Goal: Task Accomplishment & Management: Manage account settings

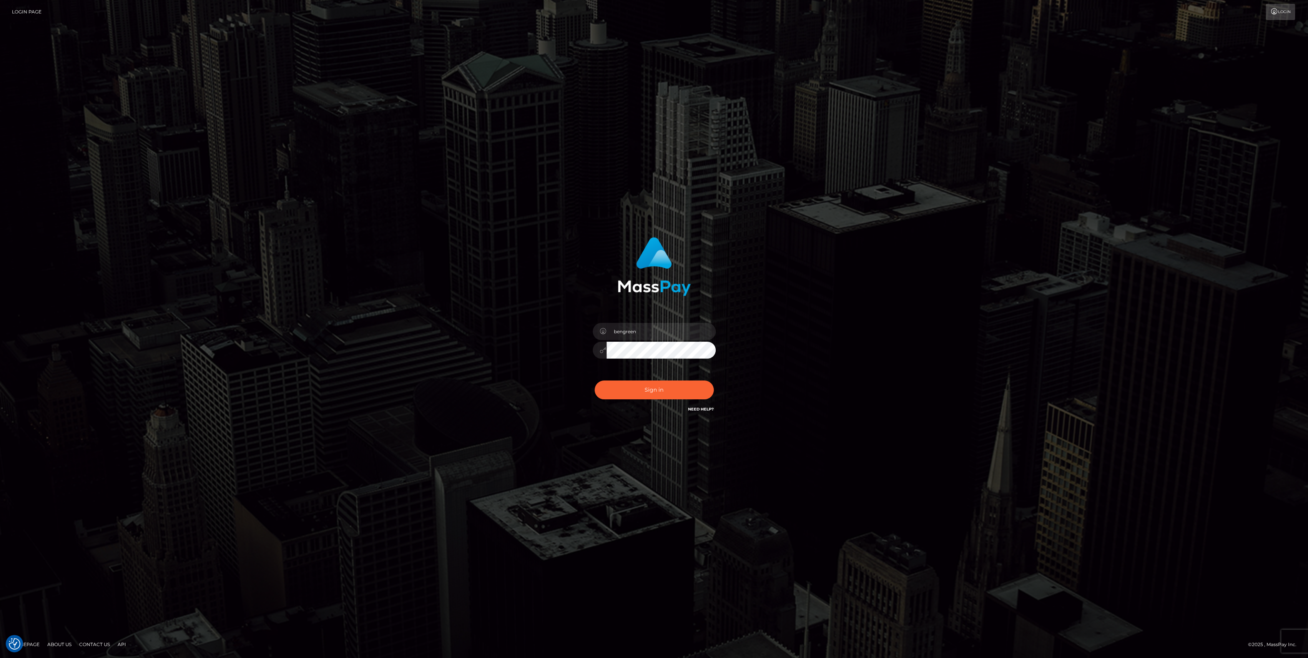
click at [37, 198] on div "bengreen Sign in" at bounding box center [654, 329] width 1308 height 311
click at [621, 382] on button "Sign in" at bounding box center [653, 389] width 119 height 19
type input "bengreen"
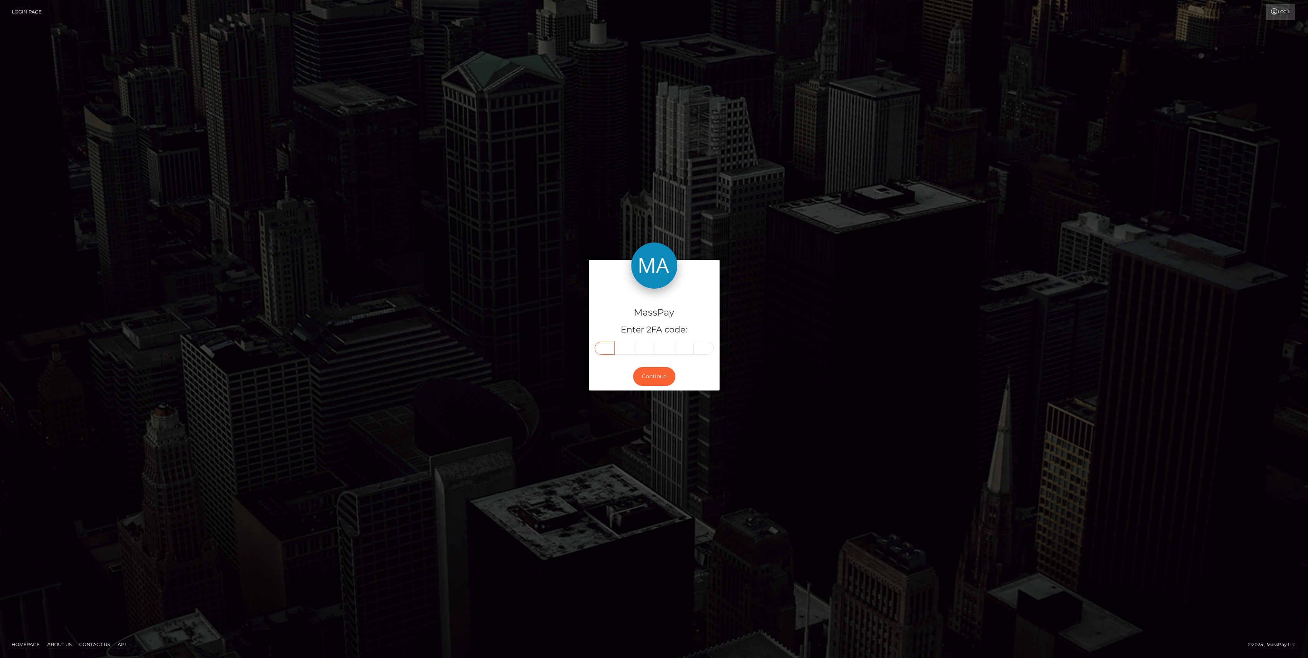
click at [607, 348] on input "text" at bounding box center [604, 348] width 20 height 13
paste input "5"
type input "5"
type input "3"
type input "8"
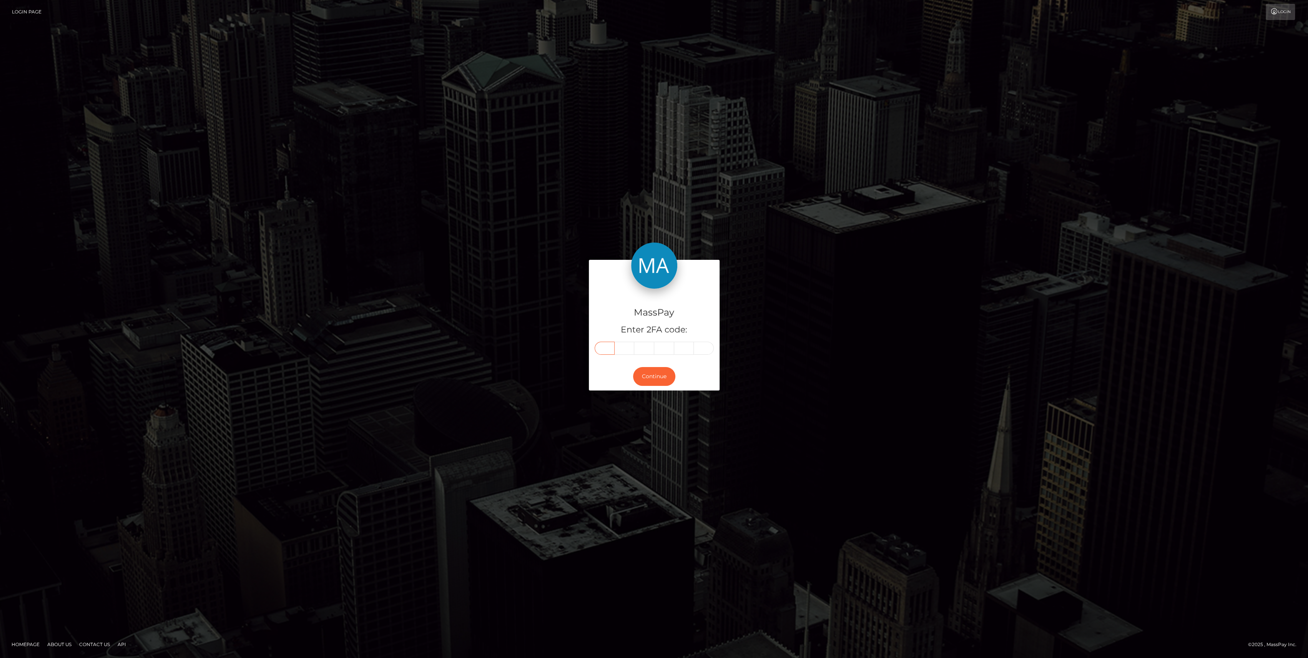
type input "8"
type input "5"
type input "4"
click at [646, 372] on button "Continue" at bounding box center [654, 376] width 42 height 19
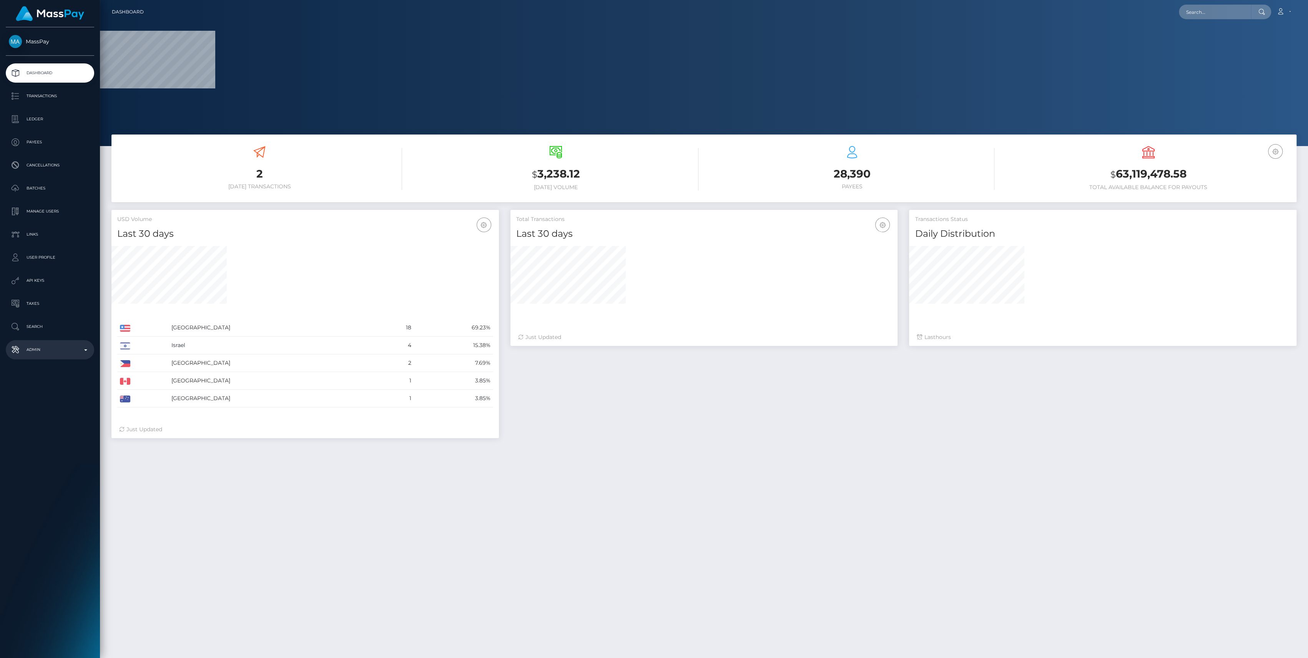
click at [80, 355] on p "Admin" at bounding box center [50, 350] width 82 height 12
select select
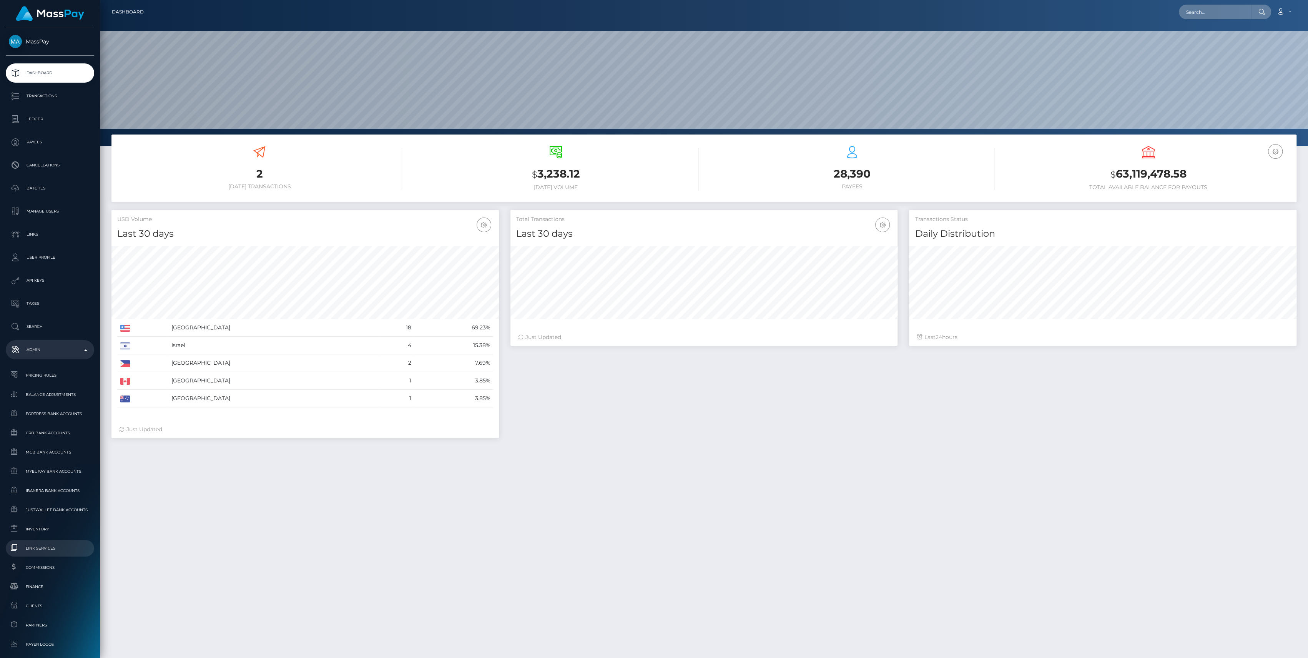
scroll to position [136, 387]
click at [44, 584] on span "Finance" at bounding box center [50, 586] width 82 height 9
click at [28, 528] on span "Inventory" at bounding box center [50, 528] width 82 height 9
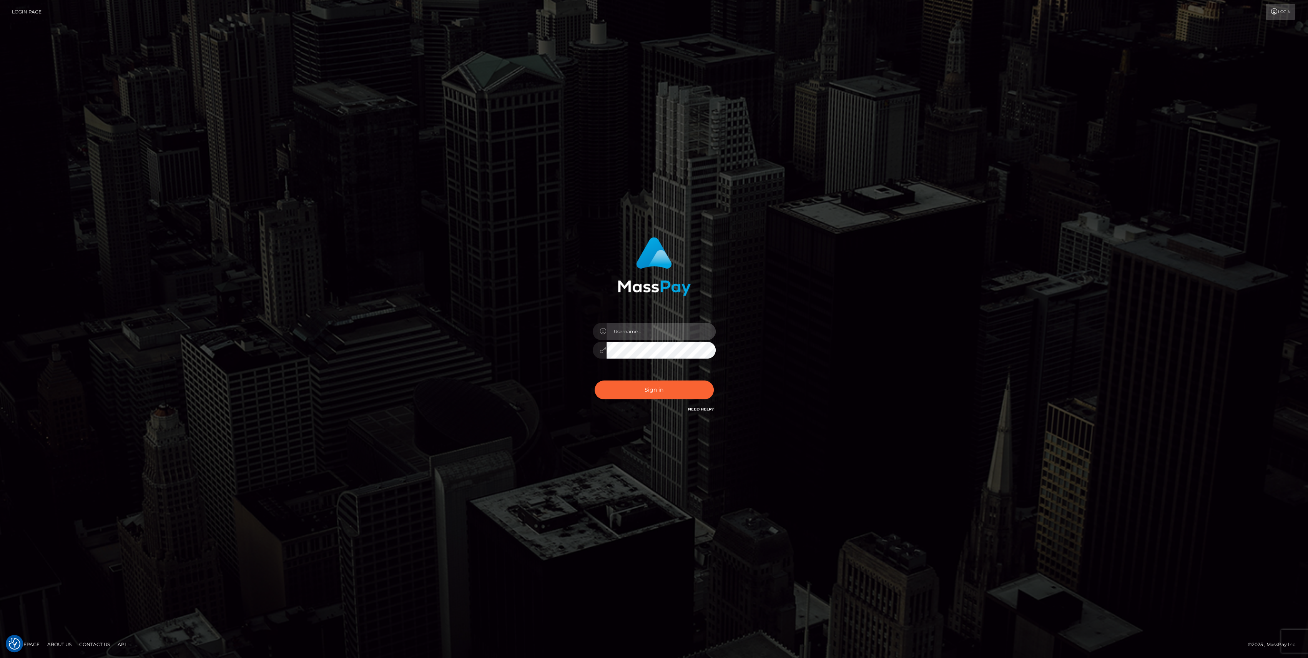
type input "bengreen"
checkbox input "true"
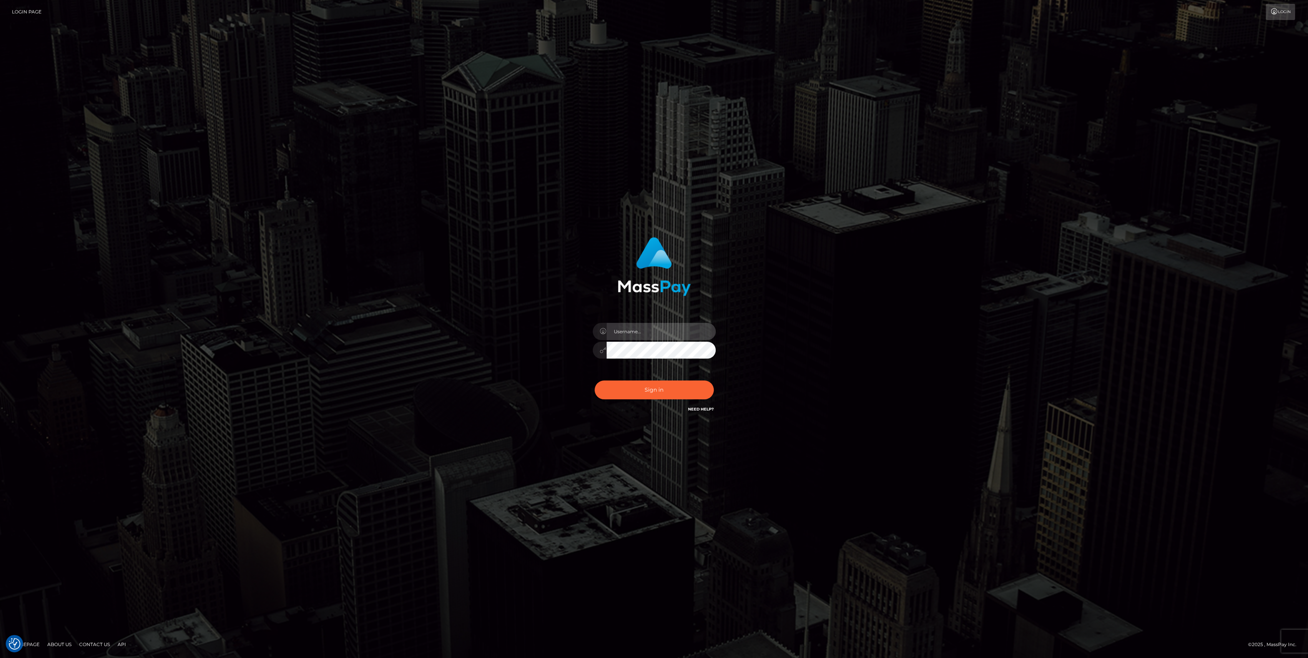
type input "bengreen"
click at [623, 387] on button "Sign in" at bounding box center [653, 389] width 119 height 19
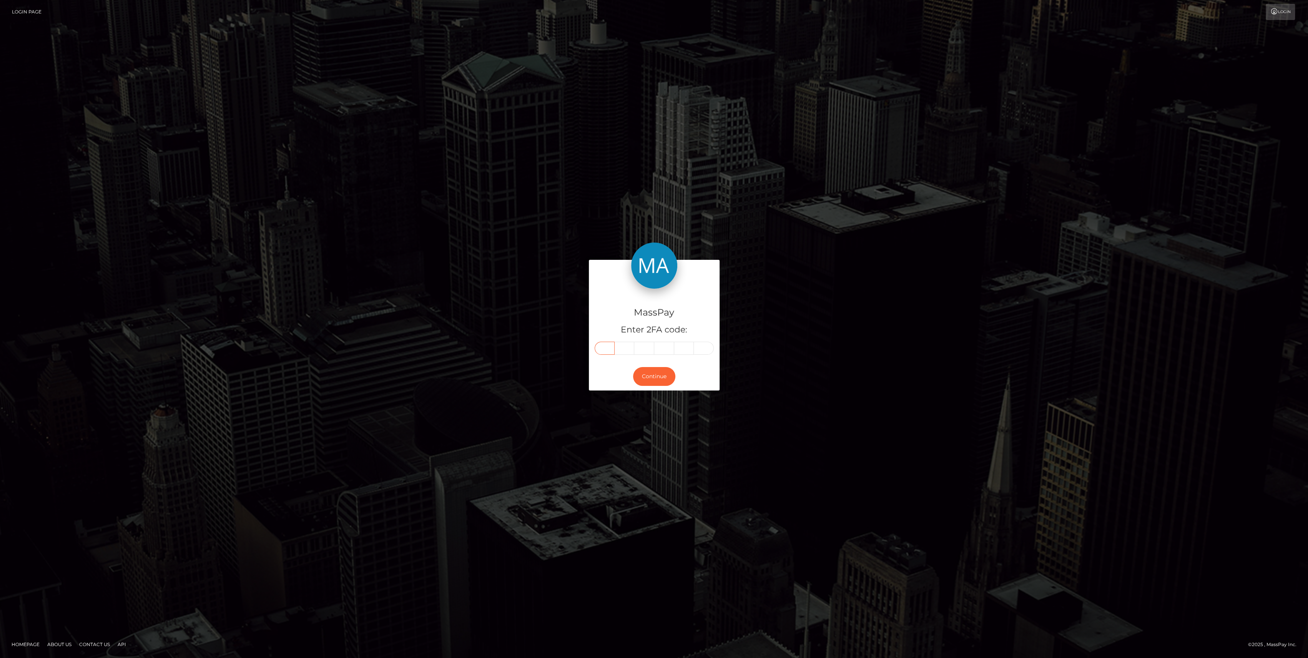
click at [601, 344] on input "text" at bounding box center [604, 348] width 20 height 13
paste input "7"
type input "7"
type input "3"
type input "7"
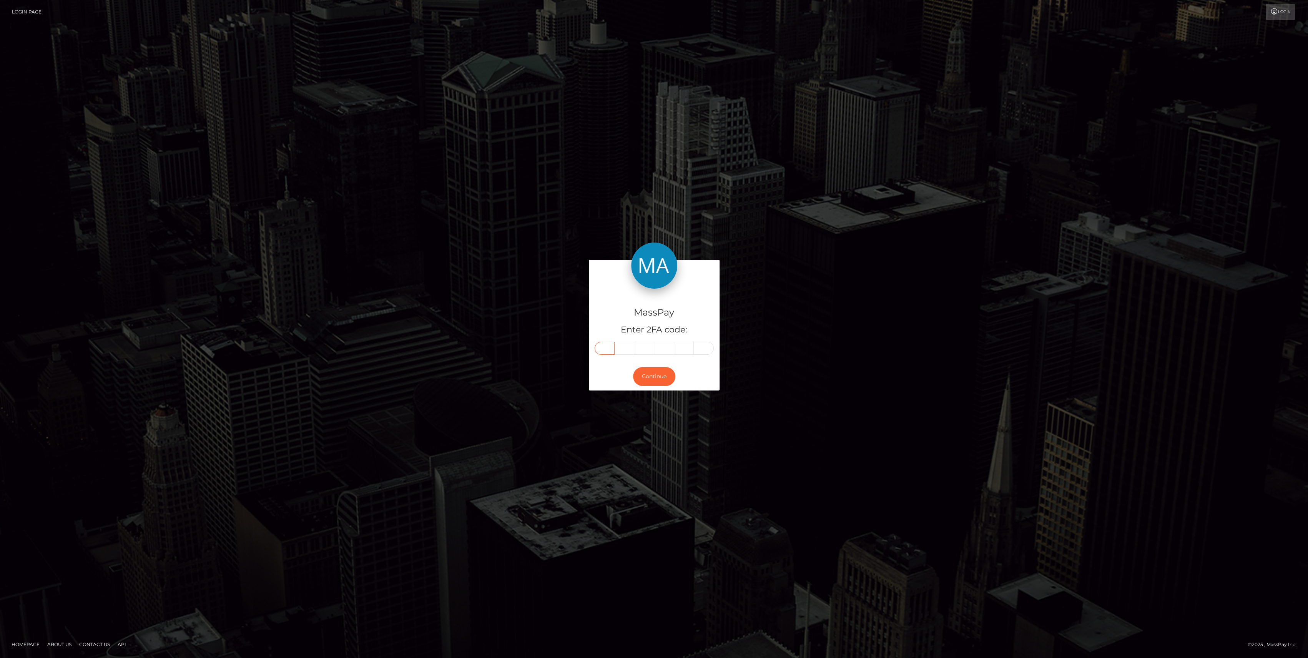
type input "0"
type input "8"
click at [642, 382] on button "Continue" at bounding box center [654, 376] width 42 height 19
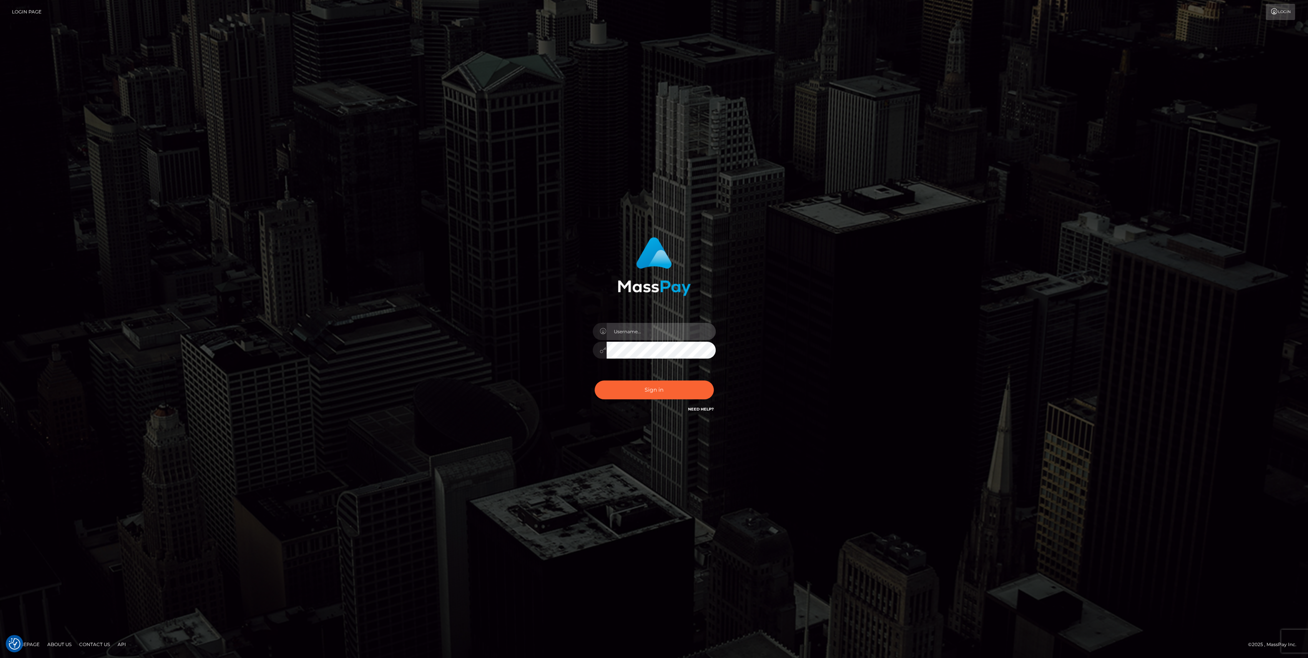
type input "bengreen"
click at [694, 409] on link "Need Help?" at bounding box center [701, 409] width 26 height 5
click at [692, 396] on button "Sign in" at bounding box center [653, 389] width 119 height 19
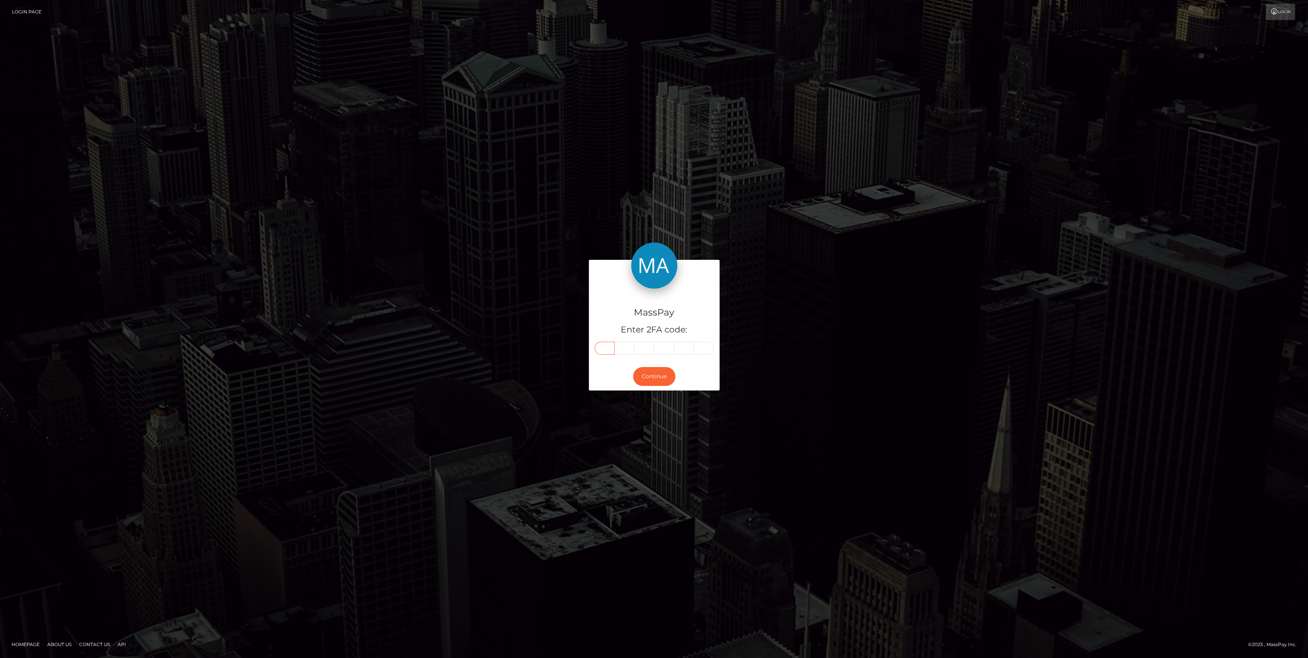
click at [604, 351] on input "text" at bounding box center [604, 348] width 20 height 13
paste input "9"
type input "9"
type input "0"
type input "7"
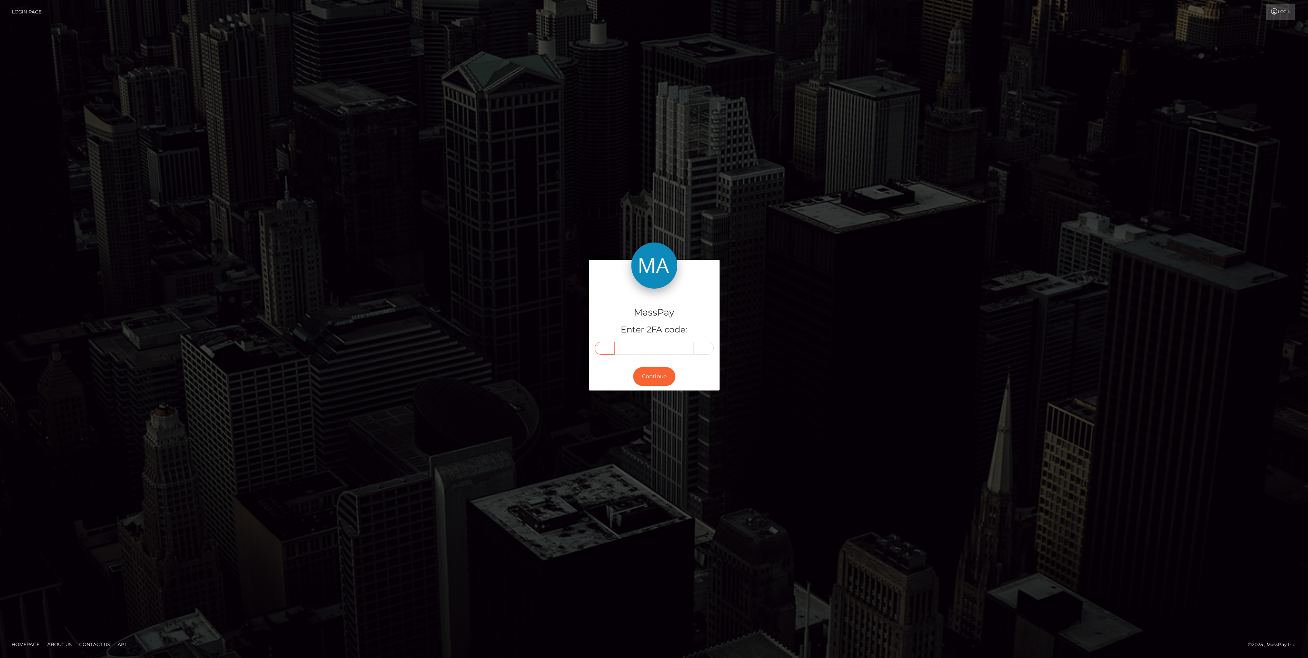
type input "5"
type input "6"
type input "9"
click at [656, 378] on button "Continue" at bounding box center [654, 376] width 42 height 19
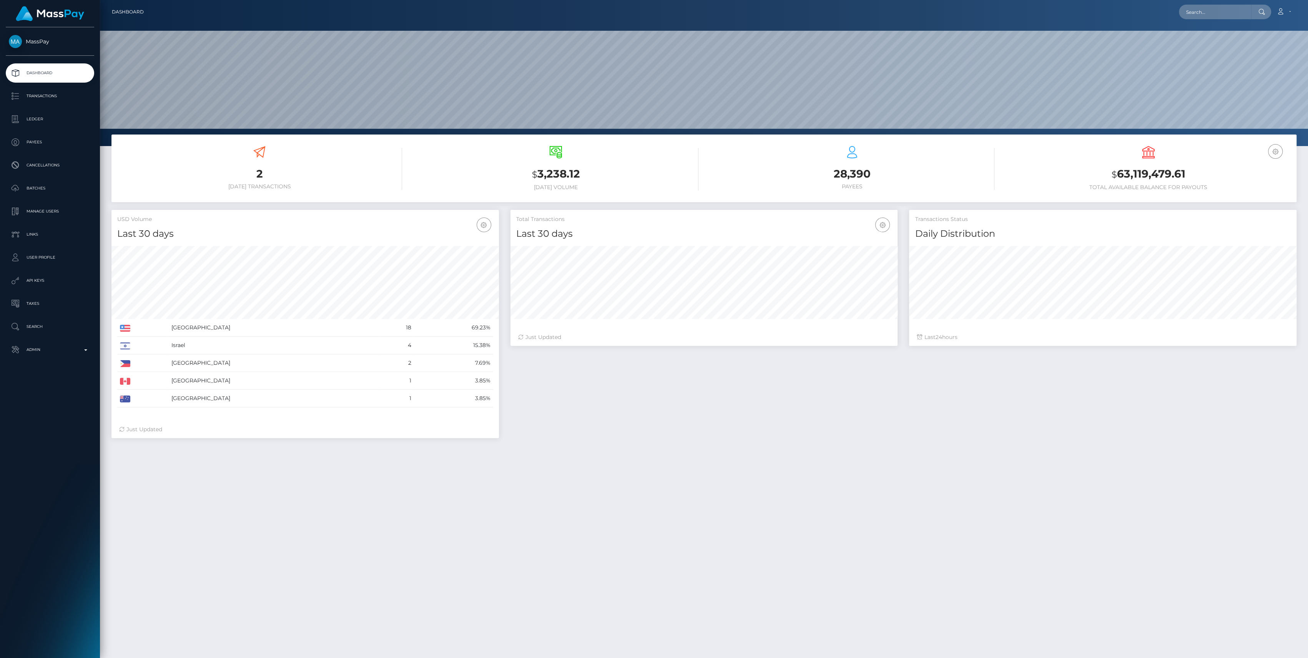
scroll to position [136, 387]
click at [46, 357] on link "Admin" at bounding box center [50, 349] width 88 height 19
click at [68, 581] on link "Finance" at bounding box center [50, 586] width 88 height 17
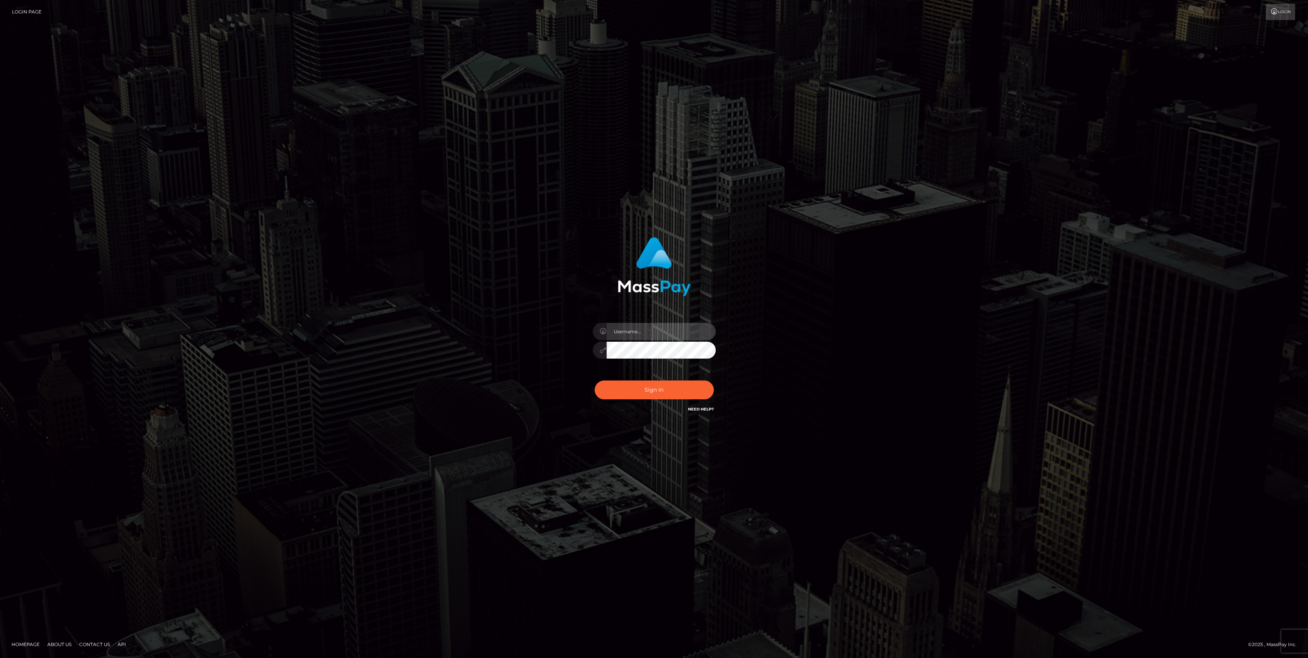
type input "bengreen"
click at [662, 390] on button "Sign in" at bounding box center [653, 389] width 119 height 19
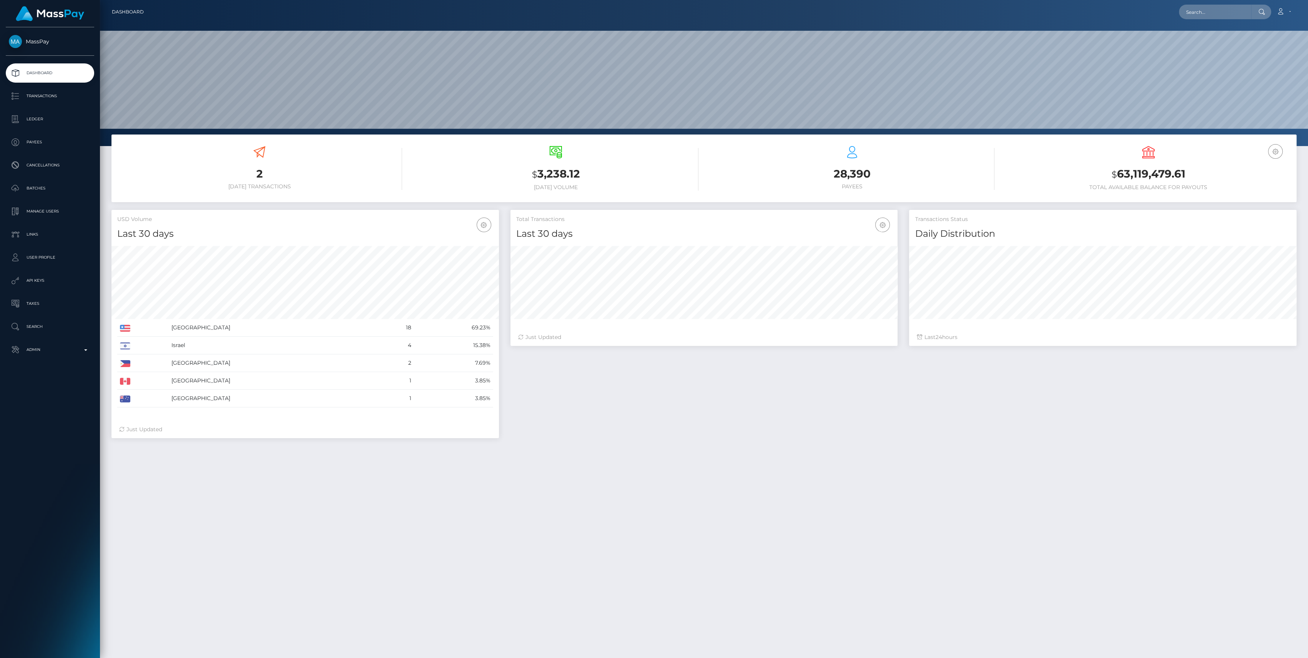
scroll to position [136, 387]
click at [33, 353] on p "Admin" at bounding box center [50, 350] width 82 height 12
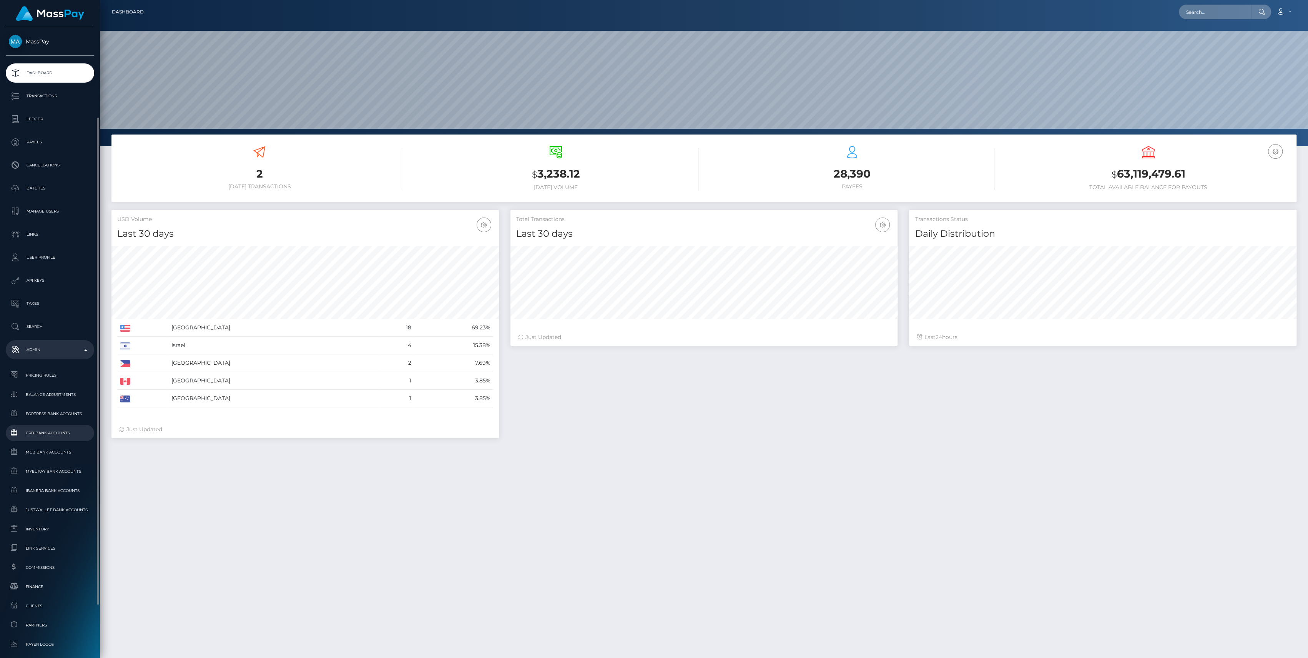
scroll to position [51, 0]
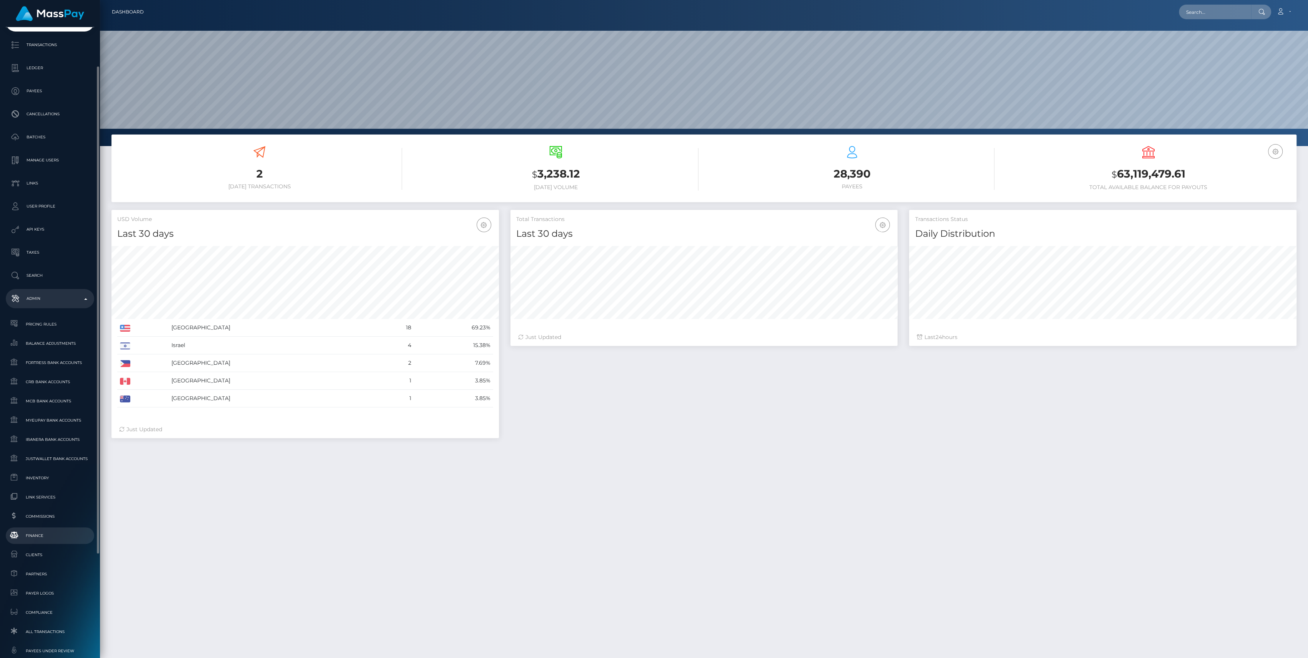
click at [58, 540] on link "Finance" at bounding box center [50, 535] width 88 height 17
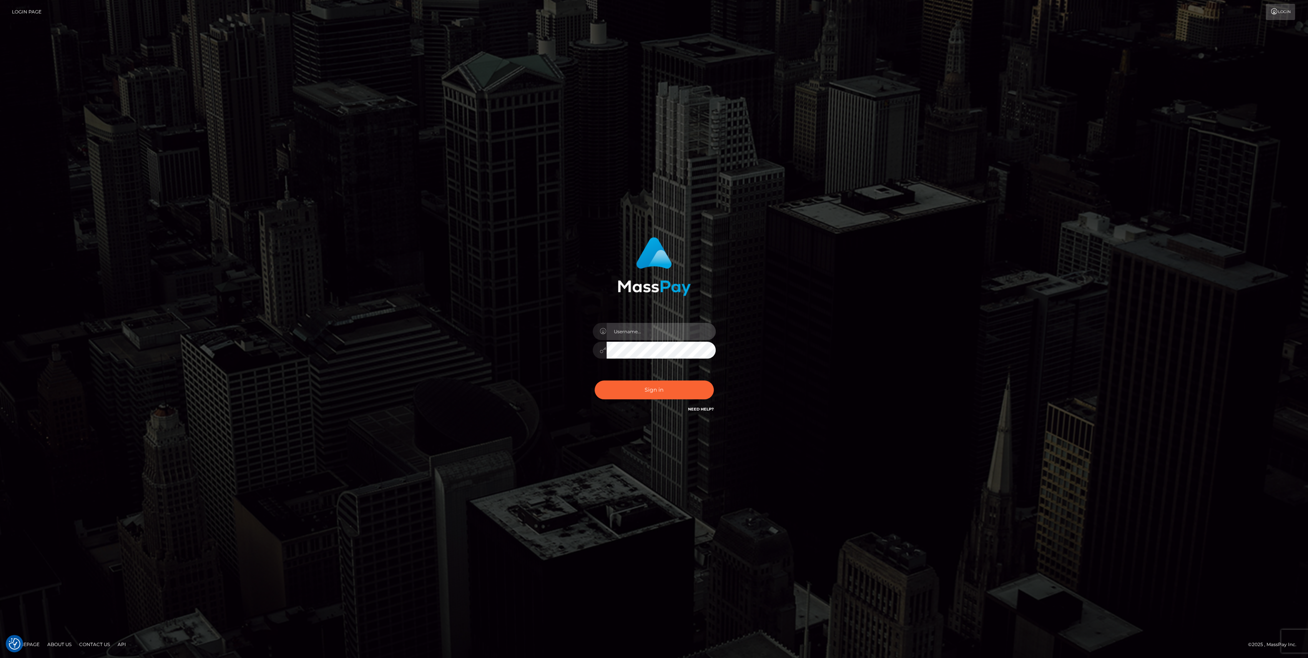
type input "bengreen"
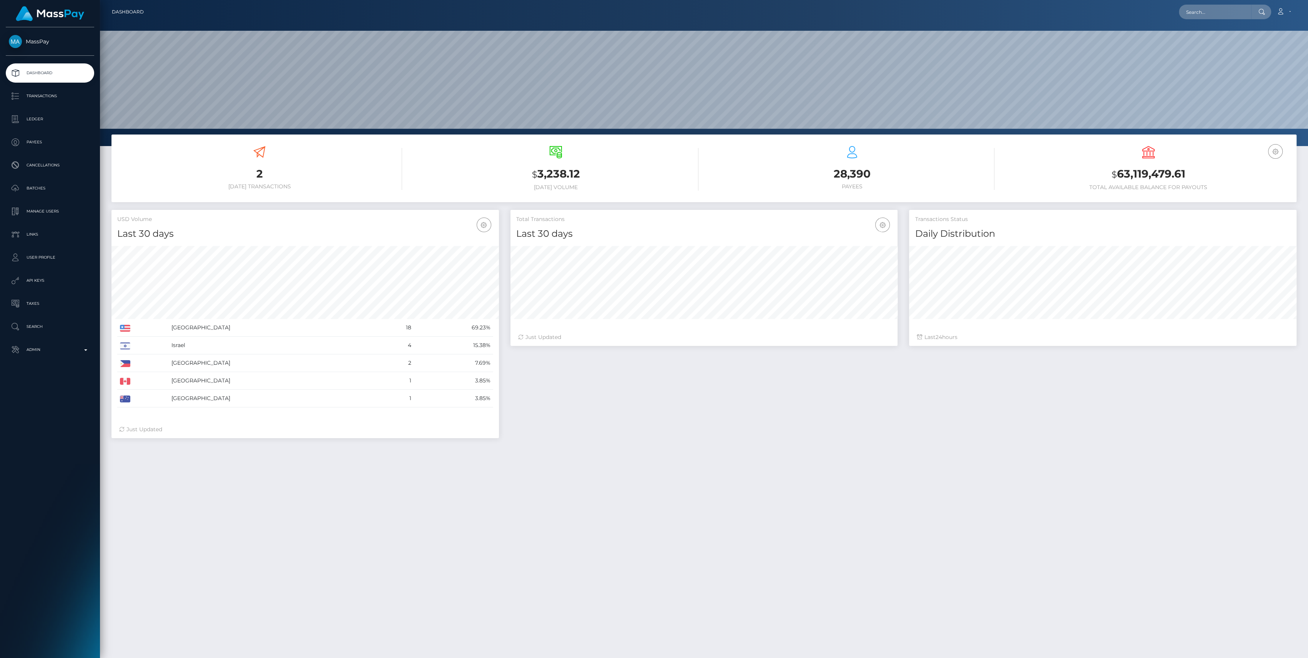
scroll to position [136, 387]
click at [59, 331] on p "Search" at bounding box center [50, 327] width 82 height 12
click at [65, 343] on link "Admin" at bounding box center [50, 349] width 88 height 19
click at [34, 529] on span "Inventory" at bounding box center [50, 528] width 82 height 9
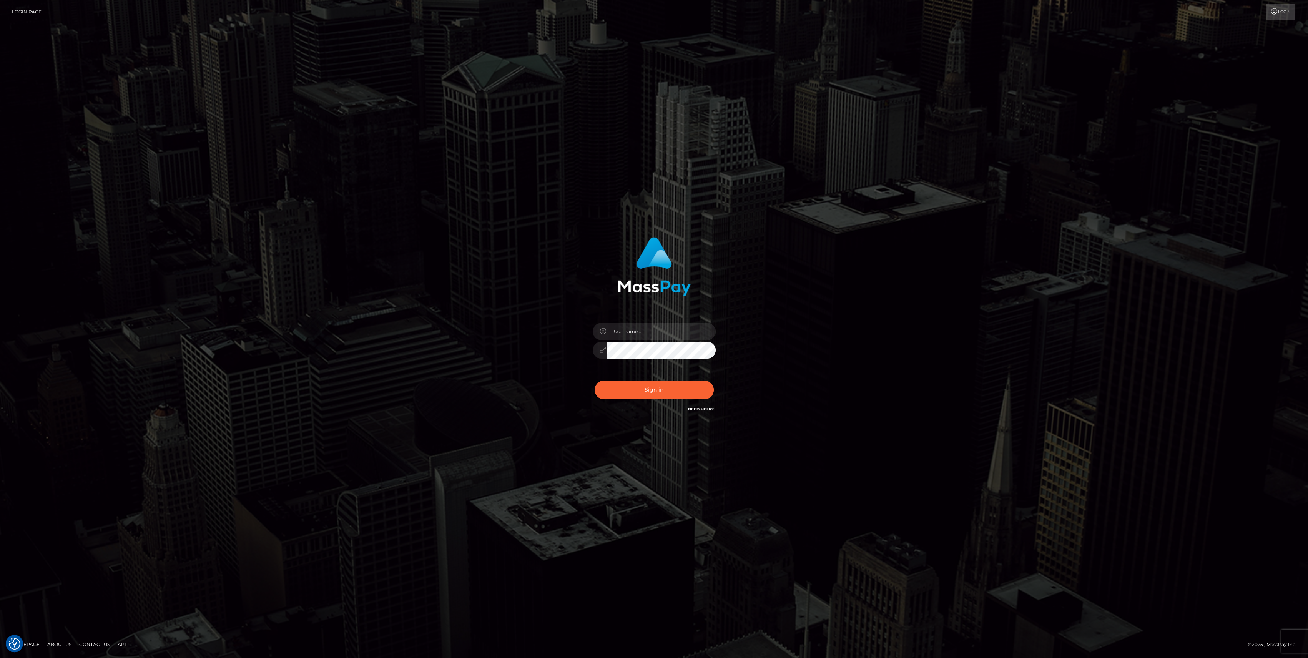
type input "bengreen"
click at [659, 387] on button "Sign in" at bounding box center [653, 389] width 119 height 19
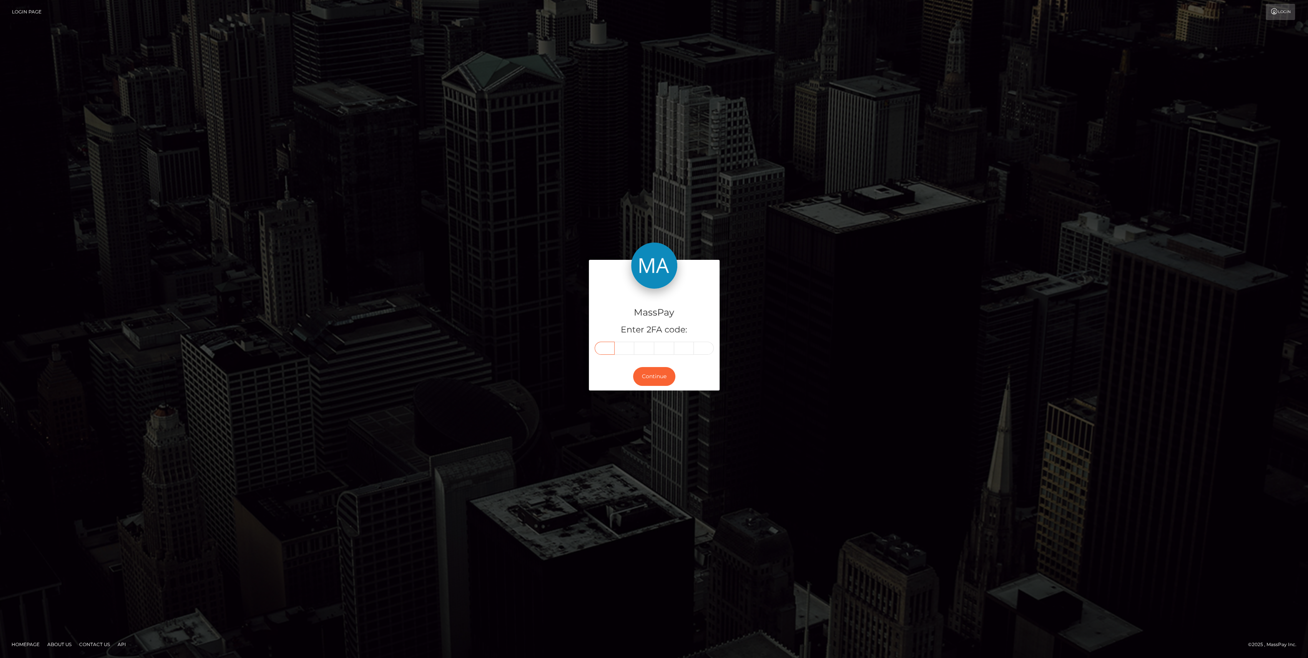
click at [602, 352] on input "text" at bounding box center [604, 348] width 20 height 13
paste input "5"
type input "5"
type input "2"
type input "7"
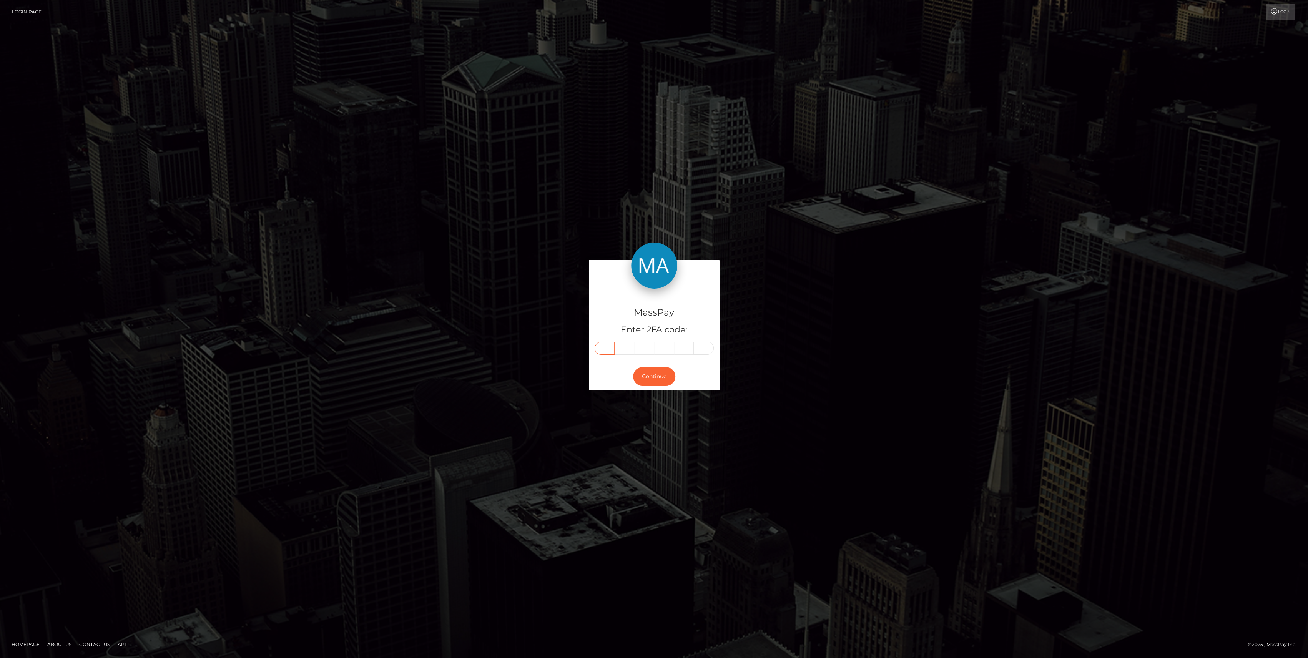
type input "6"
type input "9"
type input "6"
click at [645, 374] on button "Continue" at bounding box center [654, 376] width 42 height 19
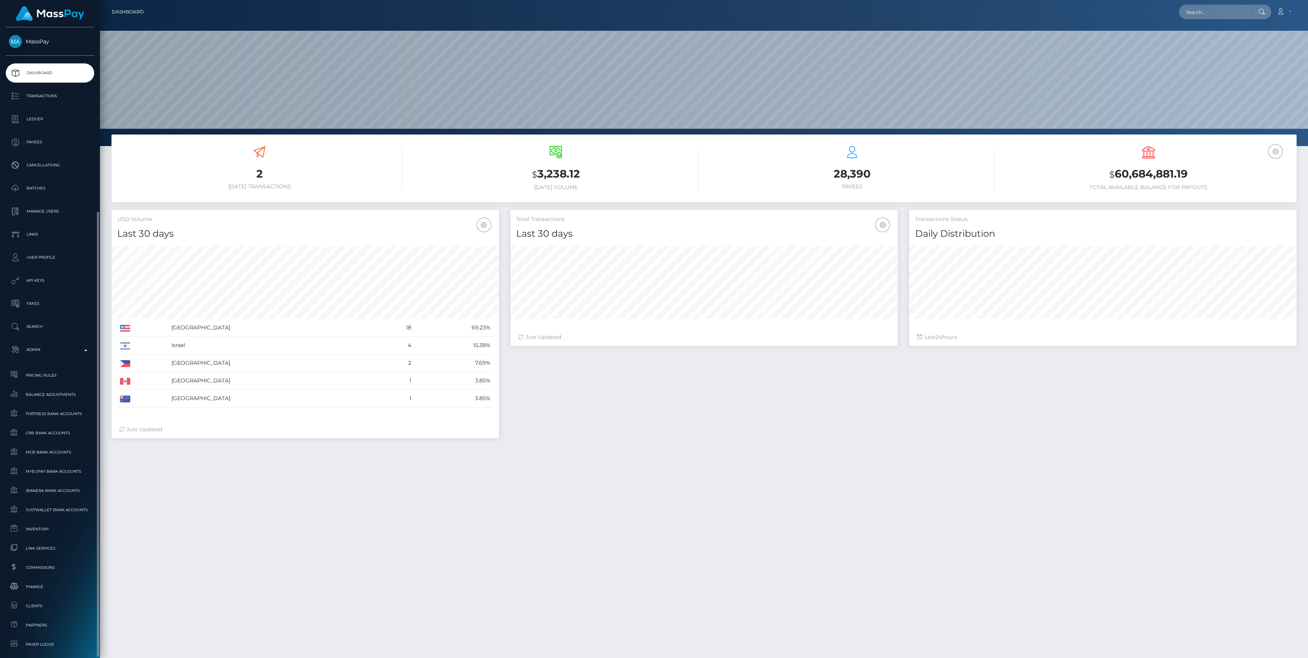
scroll to position [136, 387]
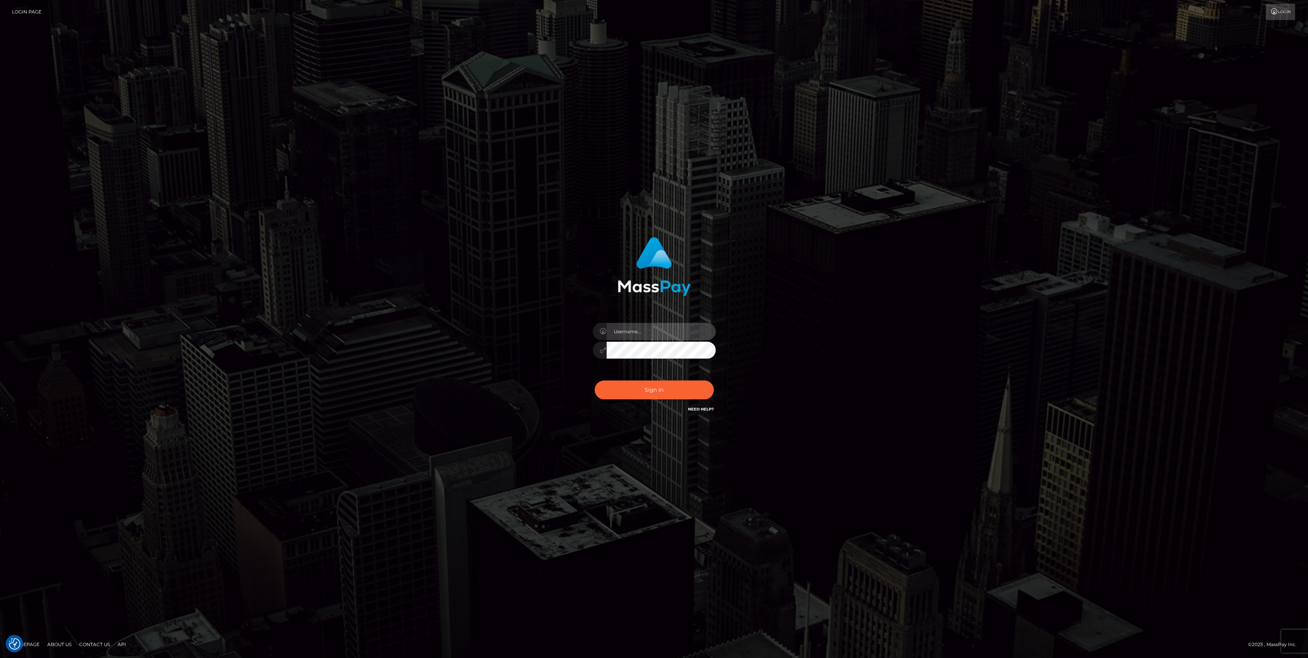
type input "bengreen"
click at [639, 390] on button "Sign in" at bounding box center [653, 389] width 119 height 19
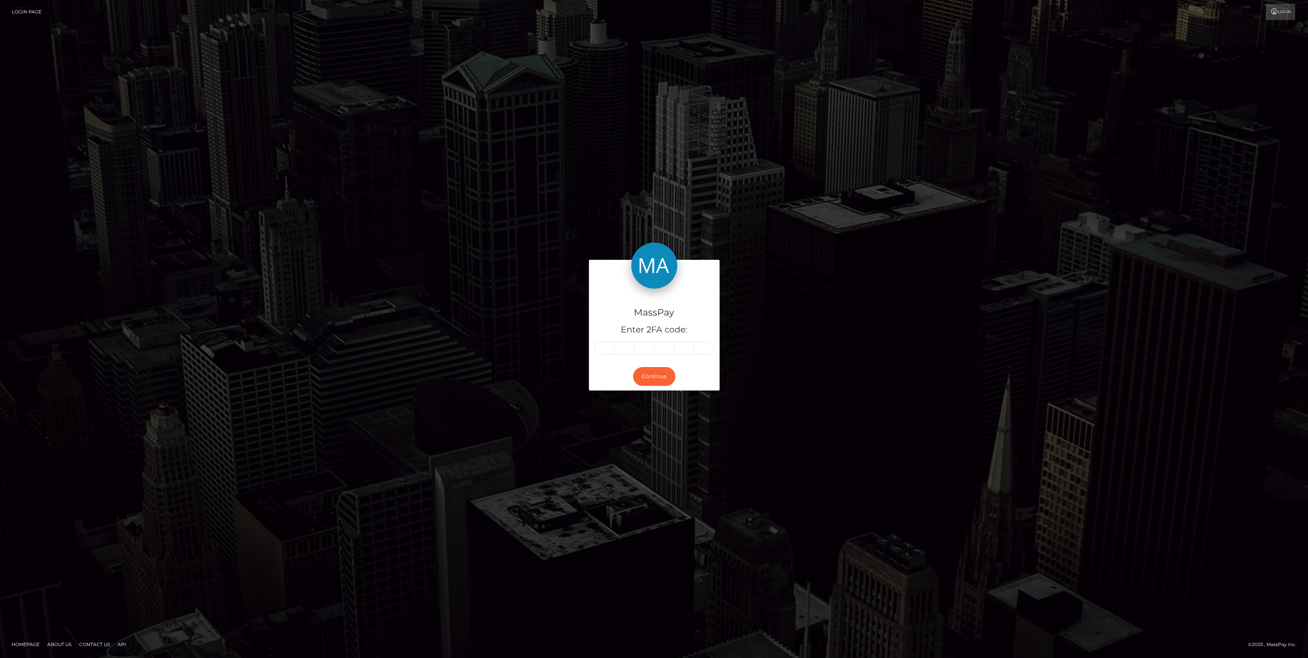
drag, startPoint x: 601, startPoint y: 357, endPoint x: 702, endPoint y: 487, distance: 164.6
click at [702, 488] on div "MassPay Enter 2FA code: Continue Homepage" at bounding box center [654, 329] width 1308 height 658
drag, startPoint x: 616, startPoint y: 346, endPoint x: 597, endPoint y: 348, distance: 19.3
click at [597, 348] on input "text" at bounding box center [604, 348] width 20 height 13
paste input "3"
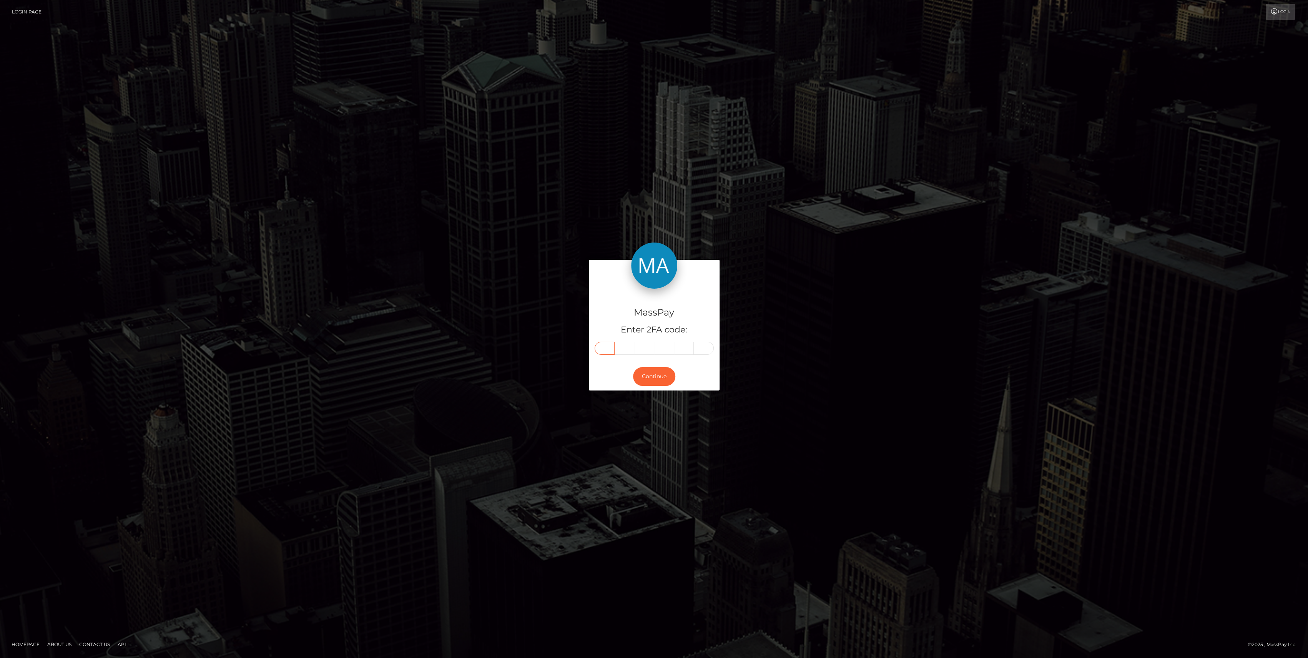
type input "3"
type input "2"
type input "7"
type input "4"
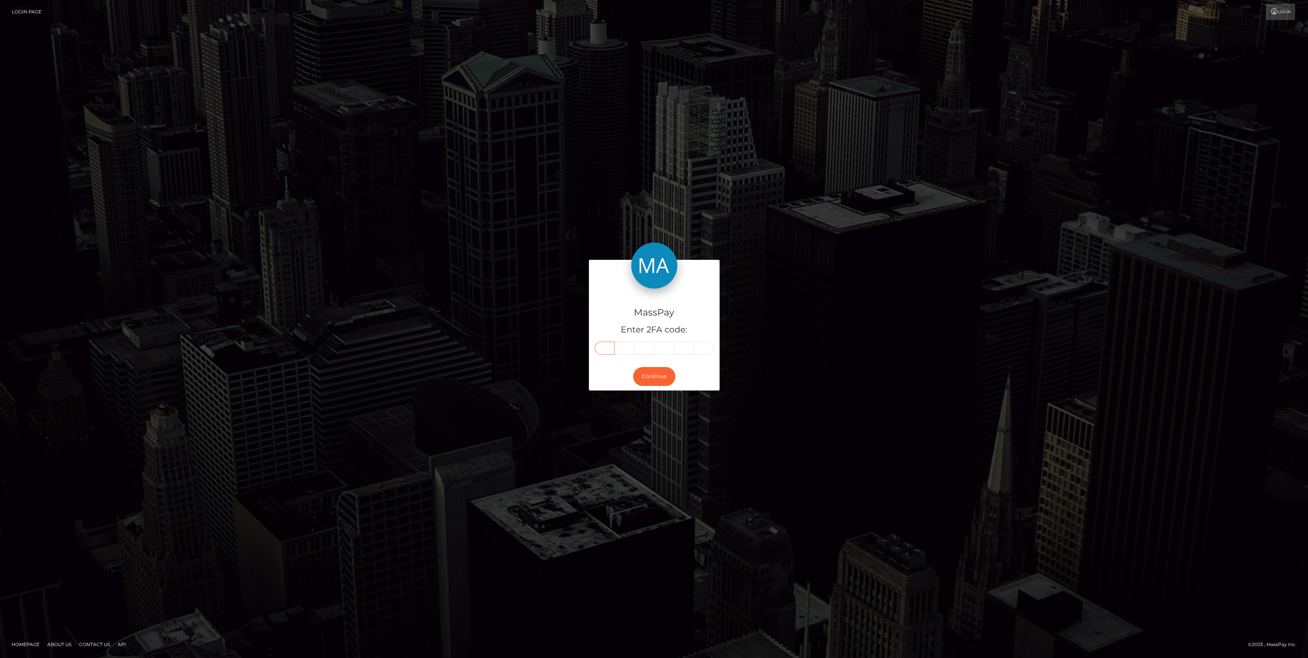
type input "8"
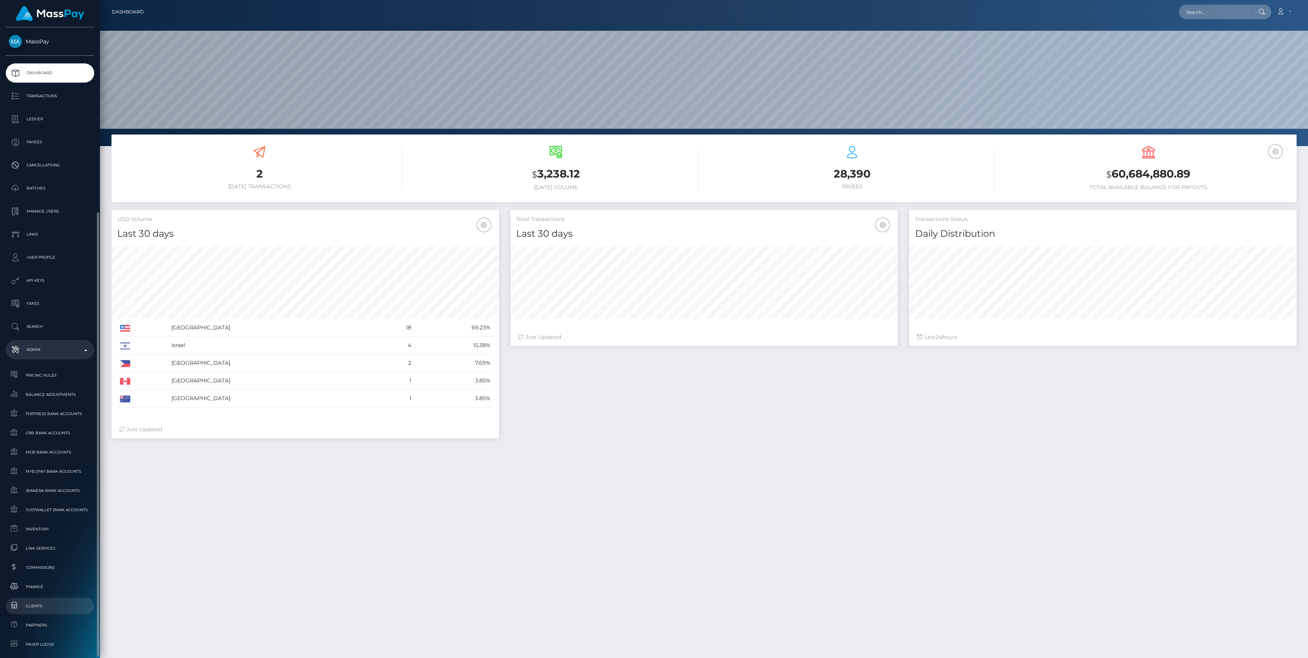
scroll to position [136, 387]
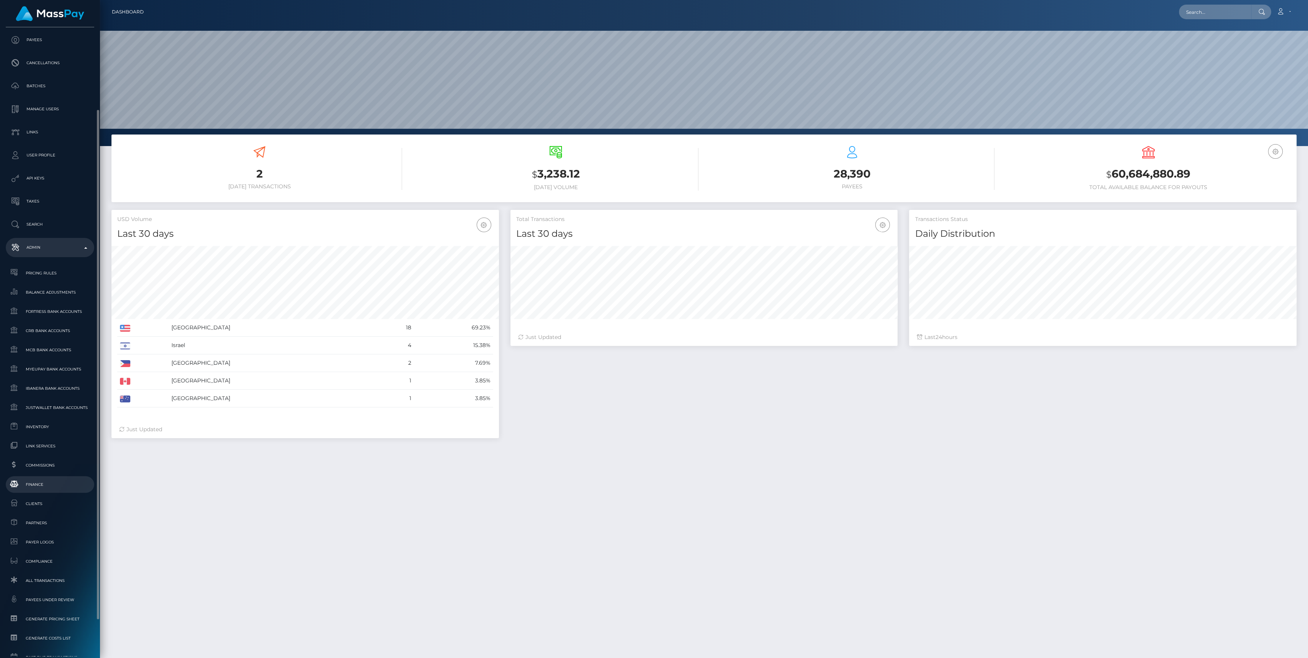
click at [47, 488] on span "Finance" at bounding box center [50, 484] width 82 height 9
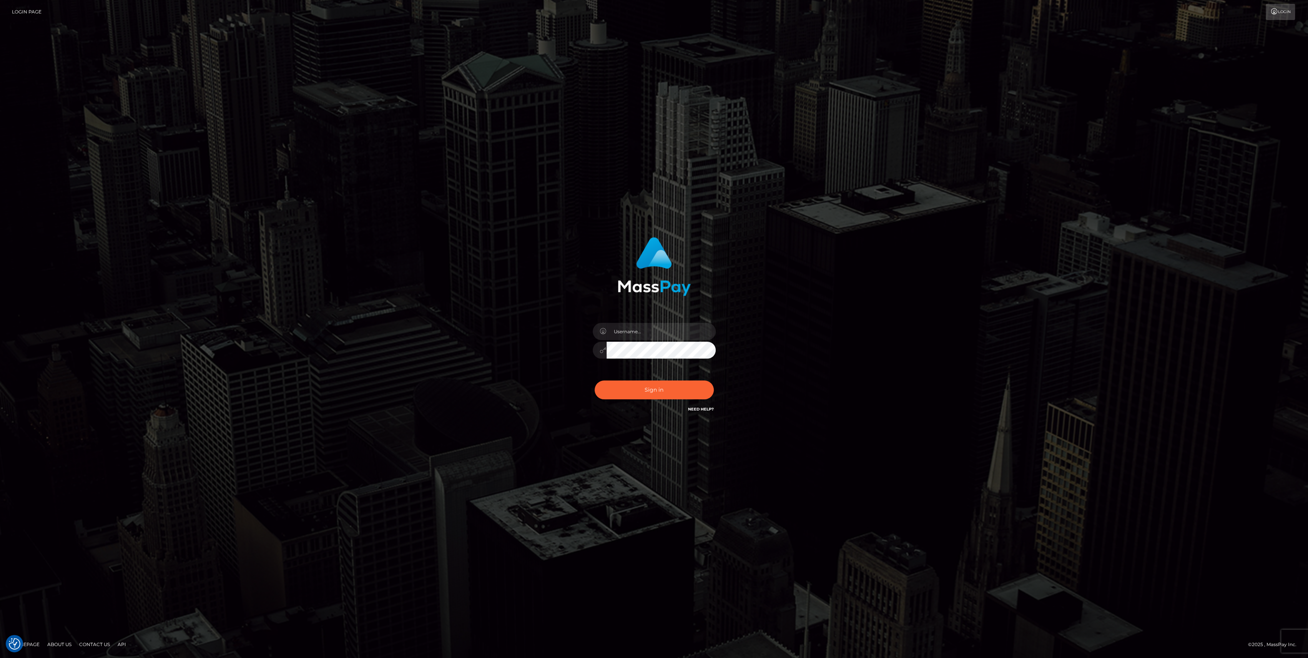
type input "bengreen"
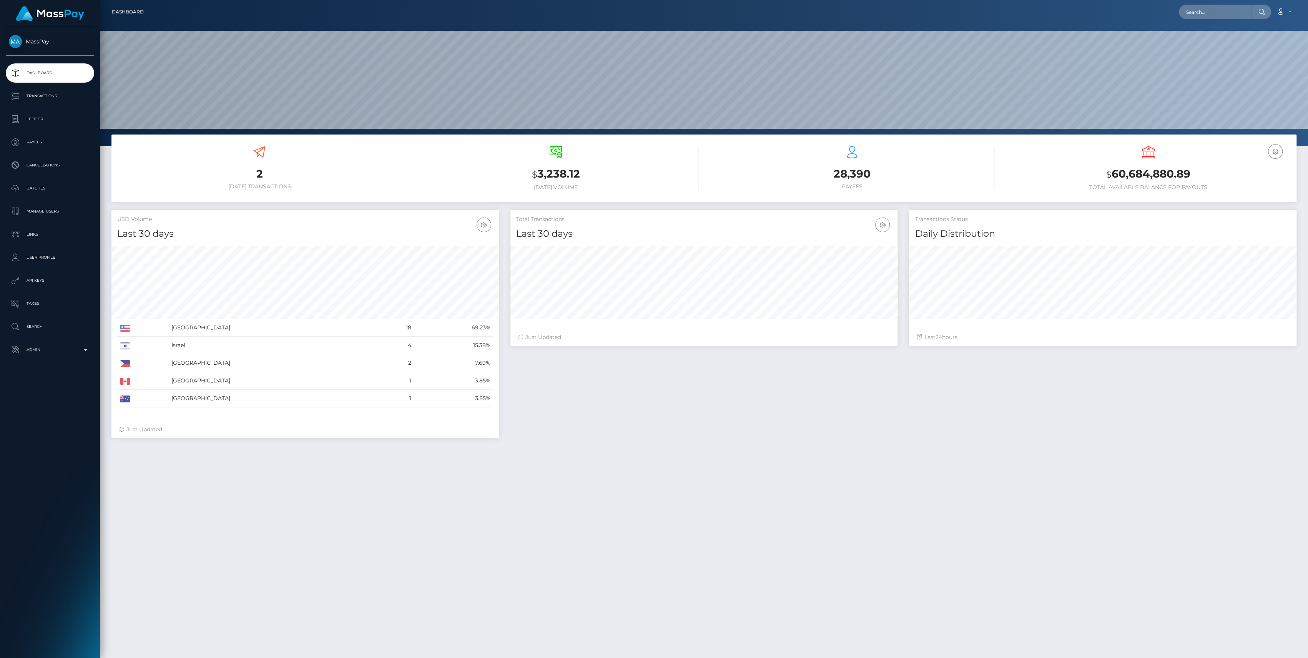
scroll to position [136, 387]
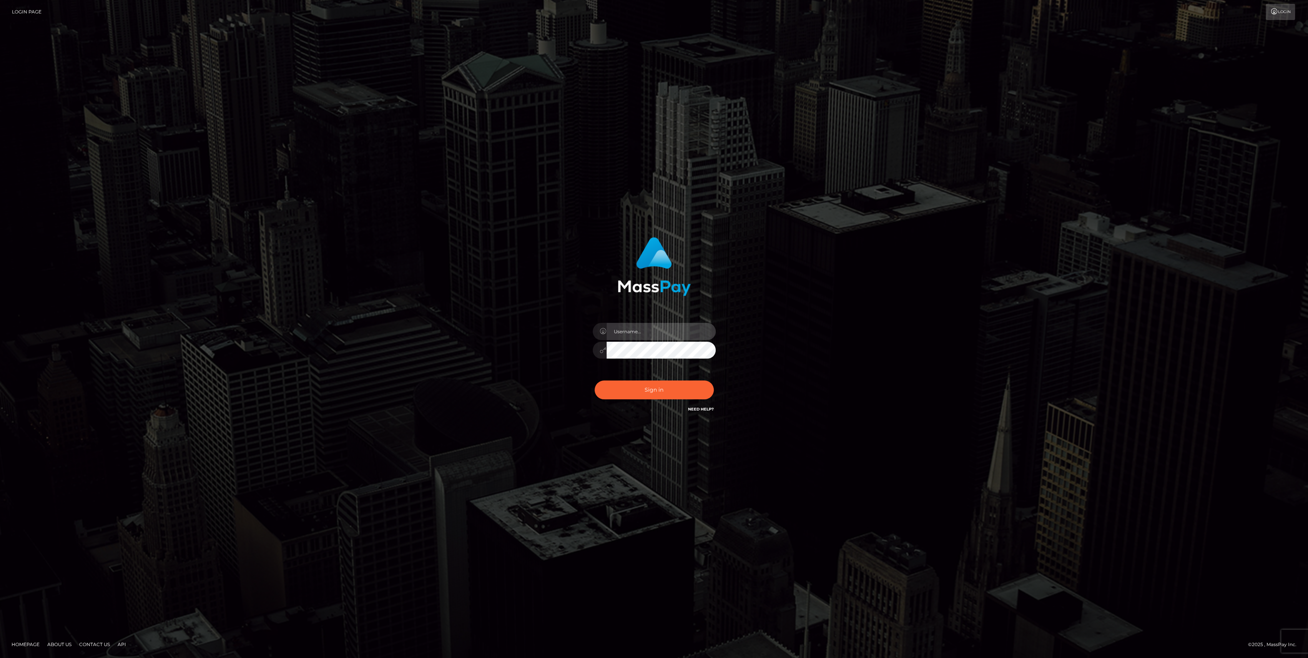
type input "bengreen"
click at [647, 387] on button "Sign in" at bounding box center [653, 389] width 119 height 19
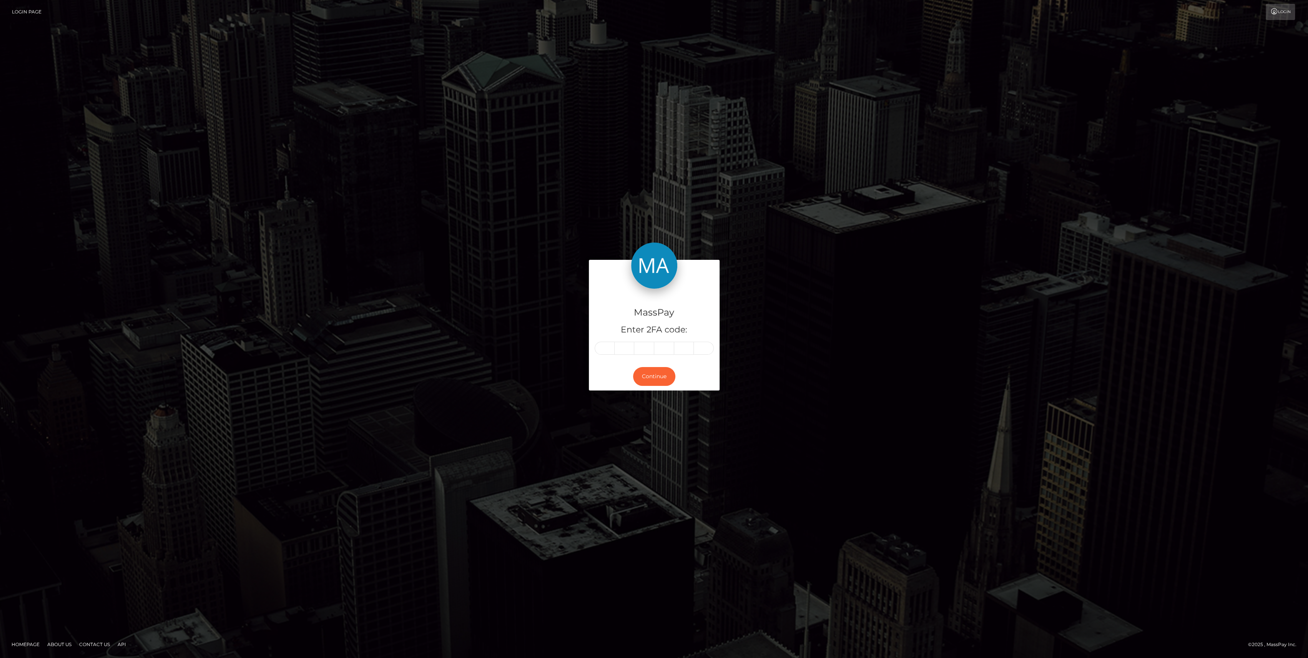
click at [610, 355] on div "MassPay Enter 2FA code:" at bounding box center [654, 326] width 131 height 74
click at [610, 353] on input "text" at bounding box center [604, 348] width 20 height 13
paste input "4"
type input "4"
type input "6"
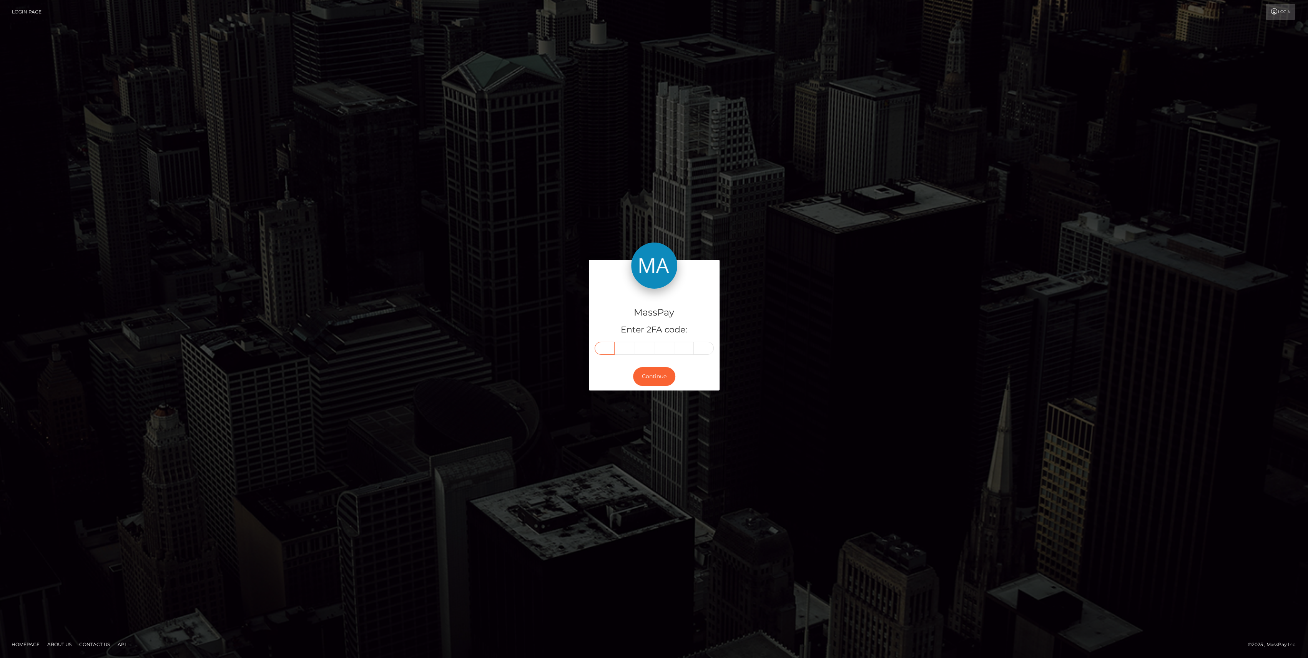
type input "0"
type input "1"
type input "3"
type input "5"
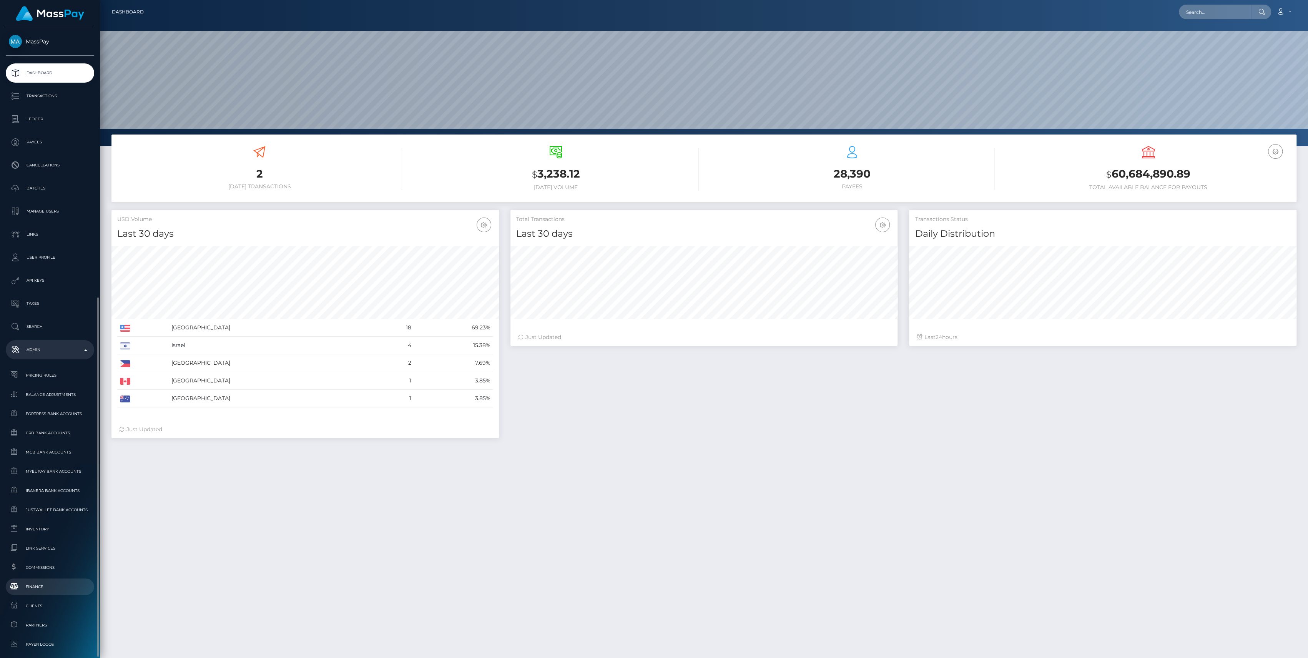
drag, startPoint x: 0, startPoint y: 0, endPoint x: 53, endPoint y: 436, distance: 439.3
click at [53, 582] on span "Finance" at bounding box center [50, 586] width 82 height 9
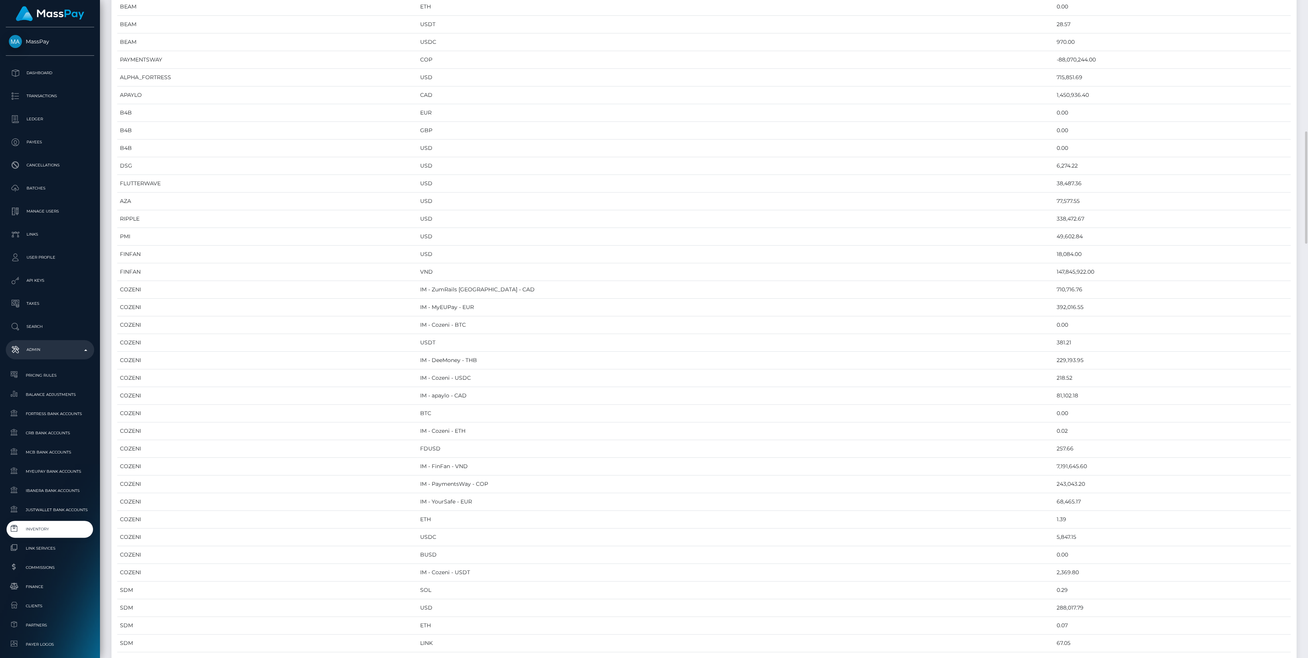
scroll to position [1076, 0]
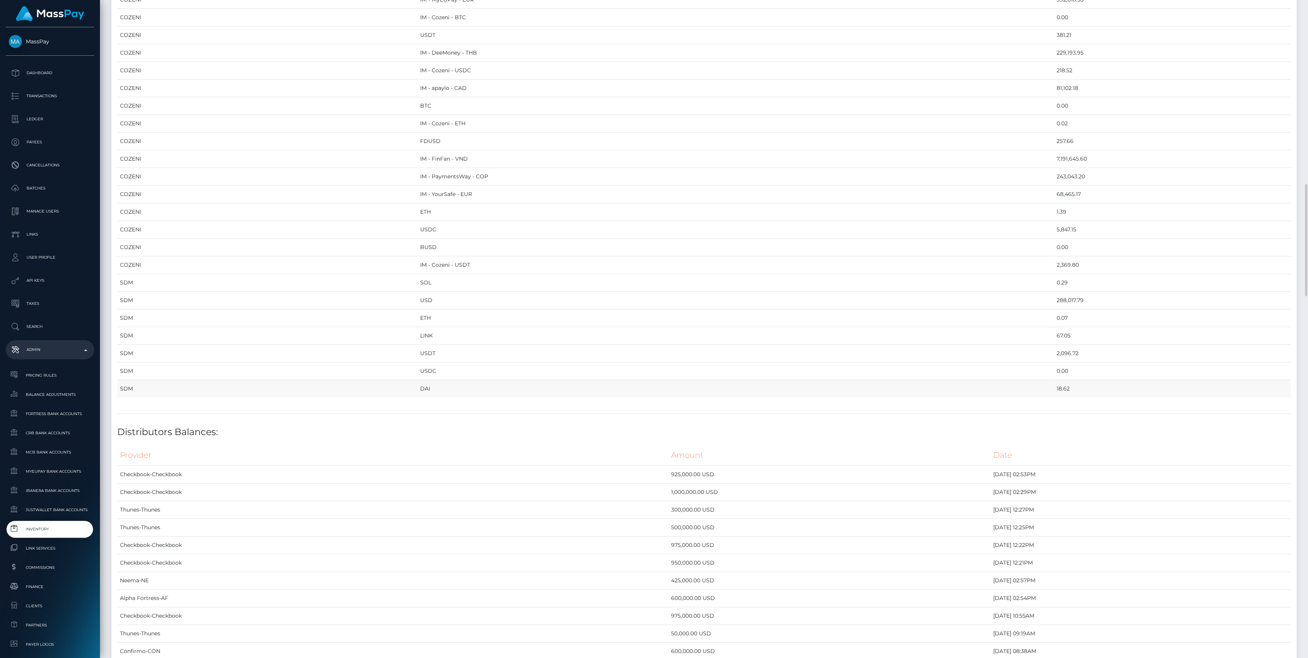
drag, startPoint x: 123, startPoint y: 82, endPoint x: 1021, endPoint y: 385, distance: 948.1
copy table "Provider Currency Balance MYEUPAY EUR 745,430.65 MYEUPAY GBP 0.00 CHECKBOOK Pre…"
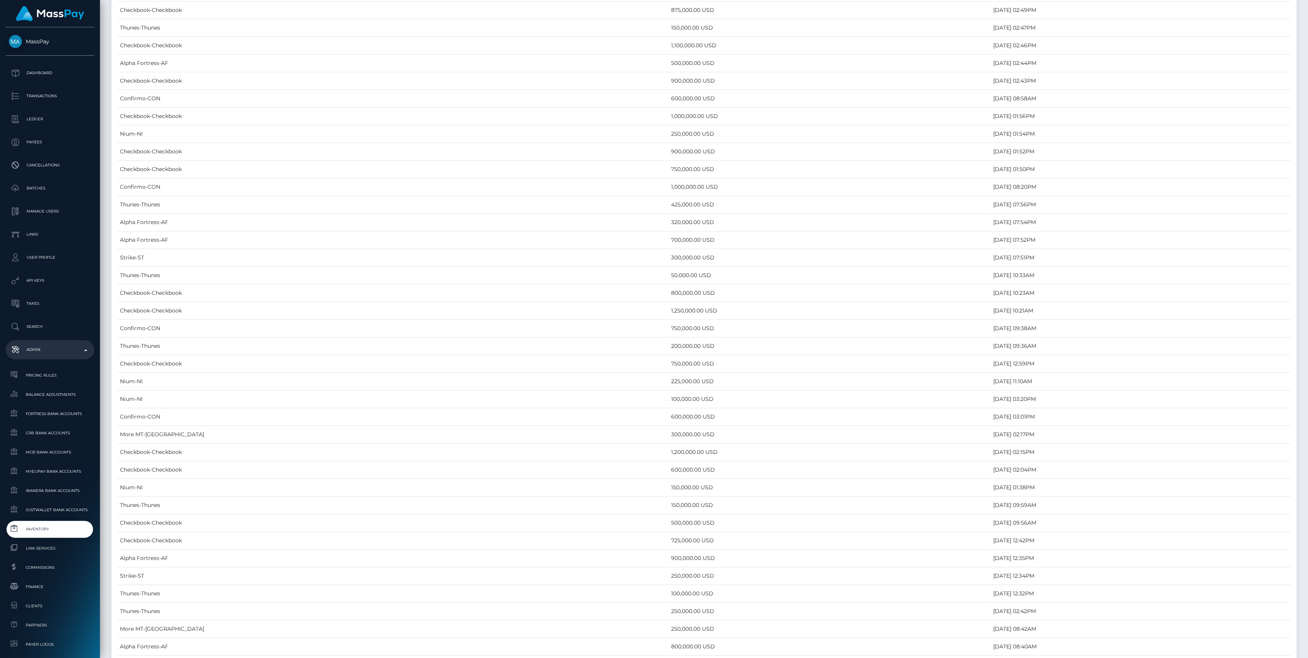
scroll to position [3188, 0]
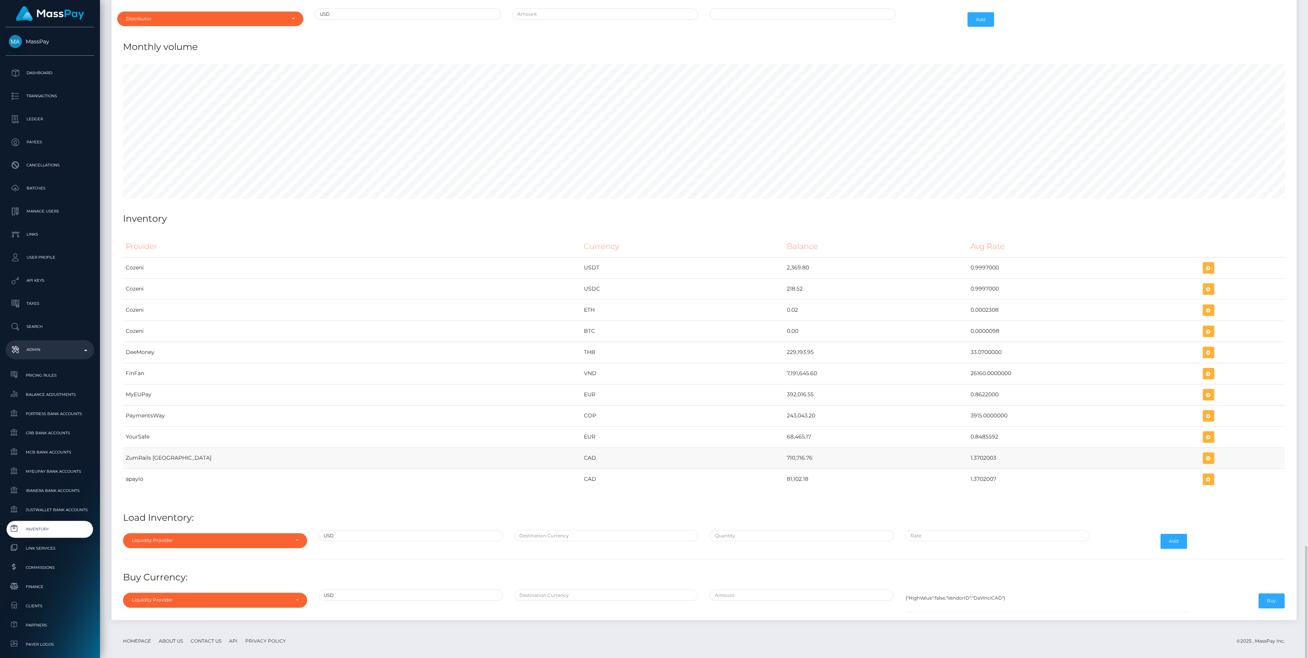
drag, startPoint x: 679, startPoint y: 449, endPoint x: 982, endPoint y: 453, distance: 302.4
click at [982, 453] on tr "ZumRails Canada CAD 710,716.76 1.3702003" at bounding box center [704, 457] width 1162 height 21
copy tr "710,716.76 1.3702003"
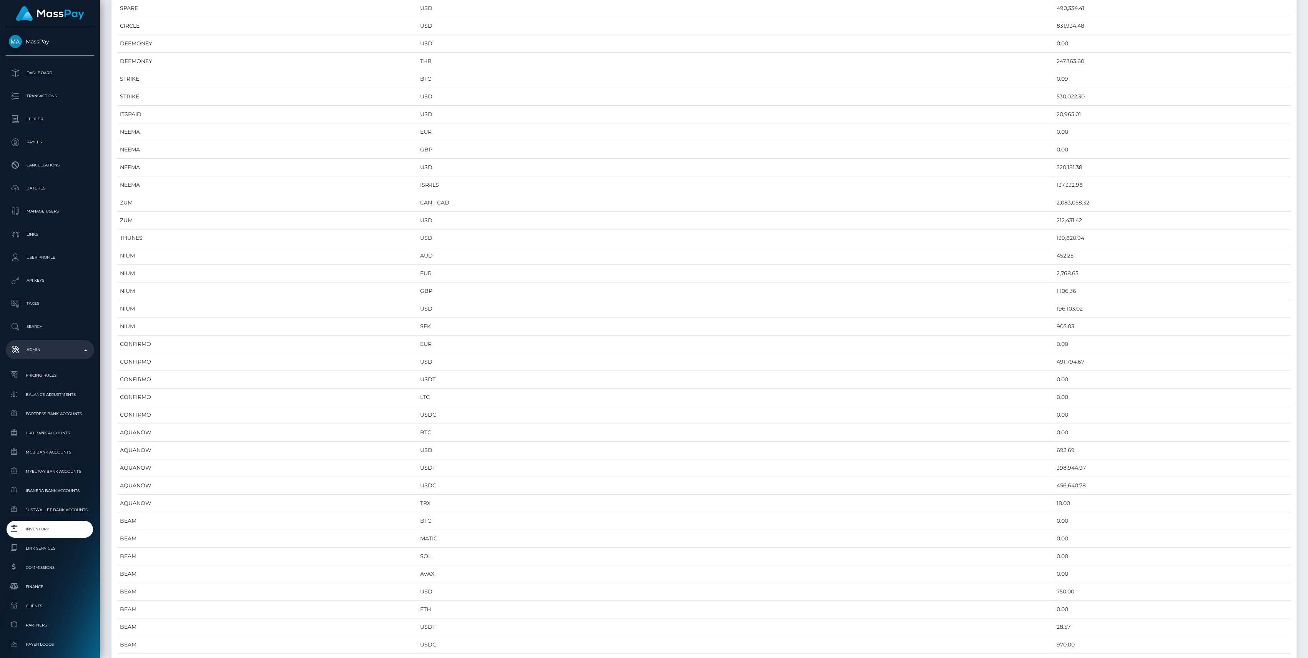
scroll to position [0, 0]
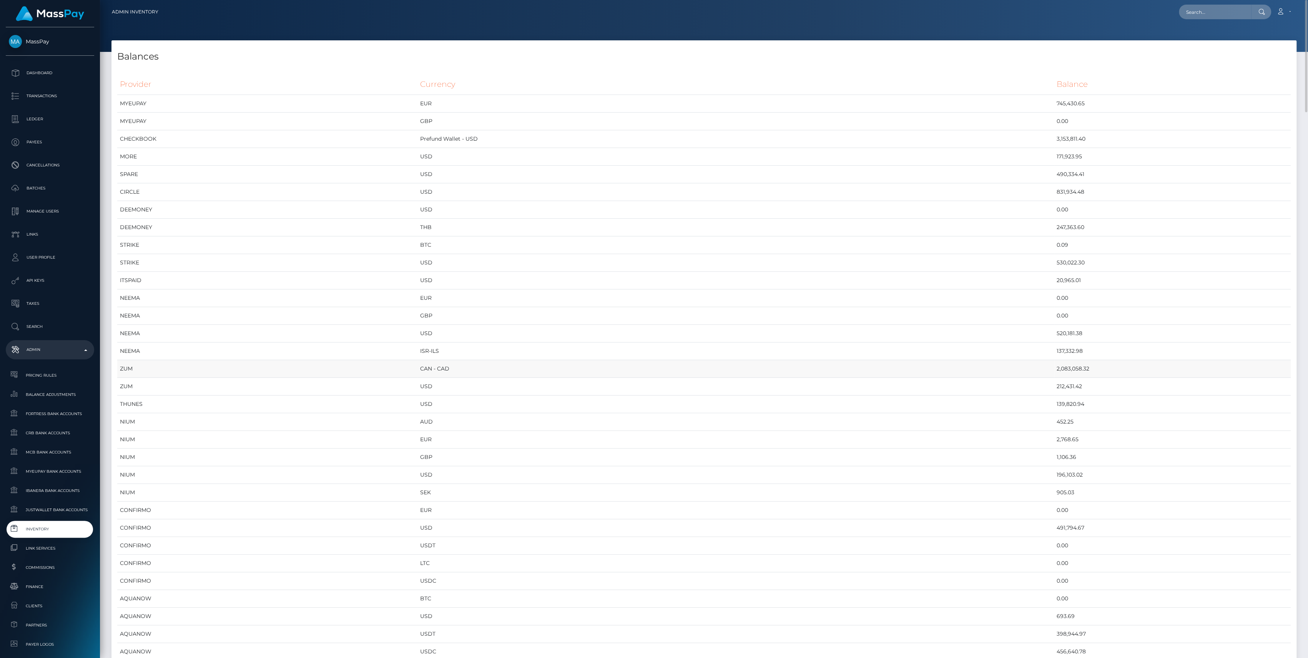
click at [1054, 372] on td "2,083,058.32" at bounding box center [1172, 369] width 237 height 18
copy td "2,083,058.32"
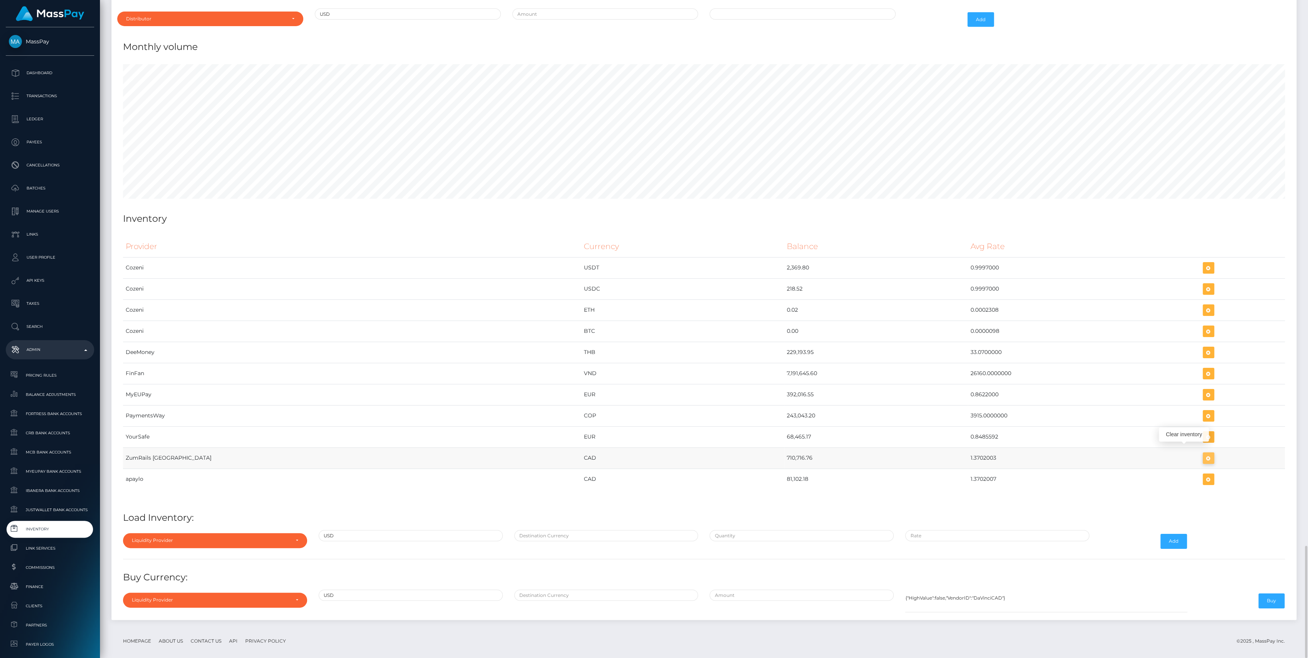
scroll to position [3760, 1184]
click at [1203, 453] on icon "button" at bounding box center [1207, 458] width 9 height 10
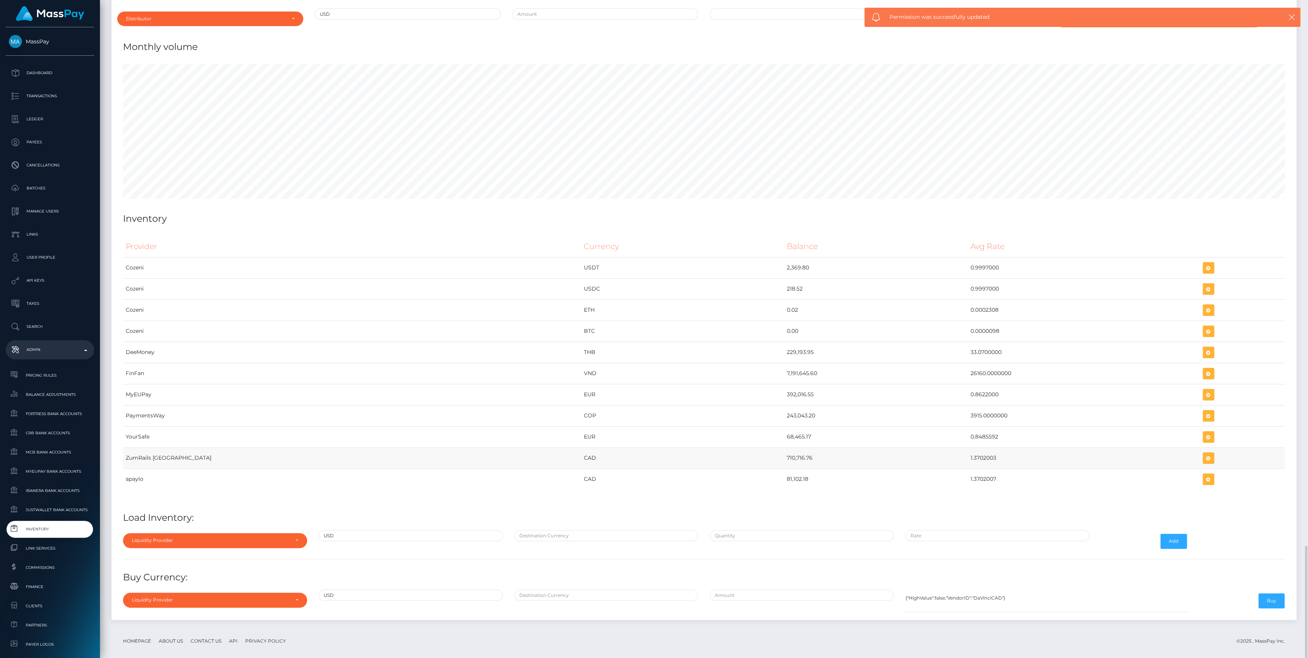
click at [1200, 447] on td at bounding box center [1242, 457] width 85 height 21
click at [1203, 453] on icon "button" at bounding box center [1207, 458] width 9 height 10
click at [260, 537] on div "Liquidity Provider" at bounding box center [211, 540] width 158 height 6
drag, startPoint x: 223, startPoint y: 491, endPoint x: 238, endPoint y: 415, distance: 77.9
click at [238, 415] on div "Liquidity Provider Da Vinci AFEX QIWI apaylo Cozeni B4B ApprizaPay PaymentsWay …" at bounding box center [215, 472] width 184 height 119
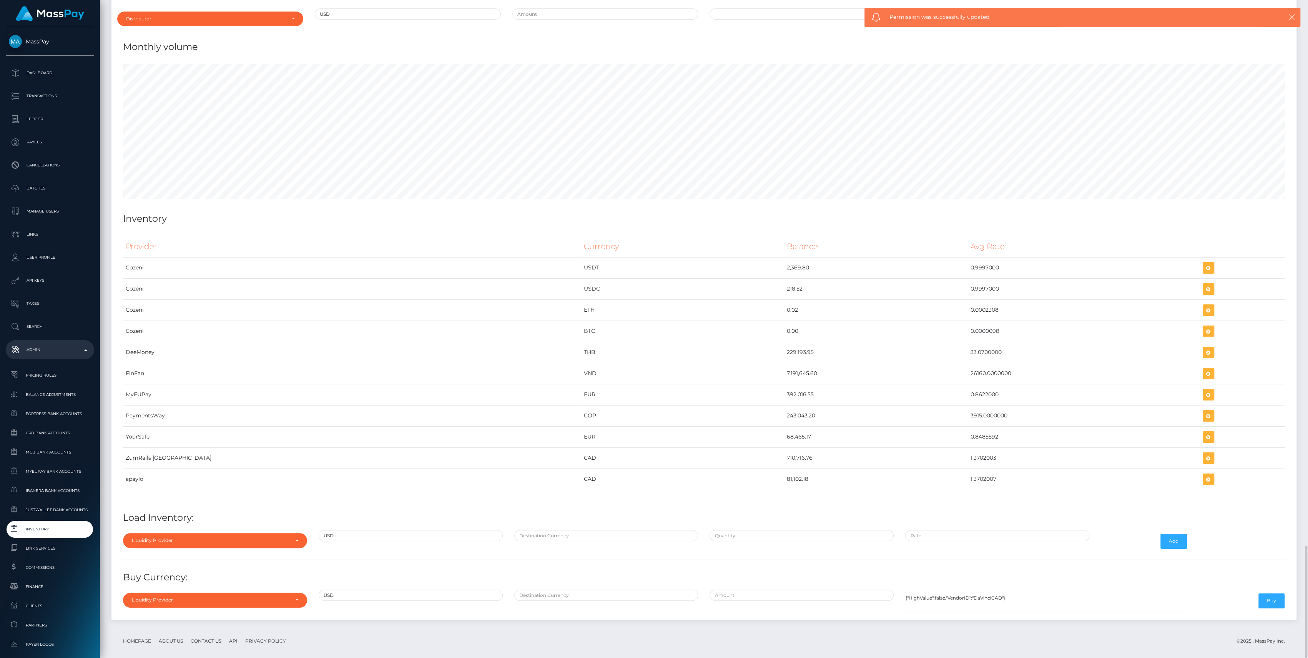
click at [238, 415] on td "PaymentsWay" at bounding box center [352, 415] width 458 height 21
click at [219, 538] on div "Liquidity Provider Da Vinci AFEX QIWI apaylo Cozeni B4B ApprizaPay PaymentsWay …" at bounding box center [215, 541] width 196 height 22
click at [221, 536] on div "Liquidity Provider" at bounding box center [215, 540] width 184 height 15
click at [189, 418] on input "Search" at bounding box center [215, 423] width 178 height 11
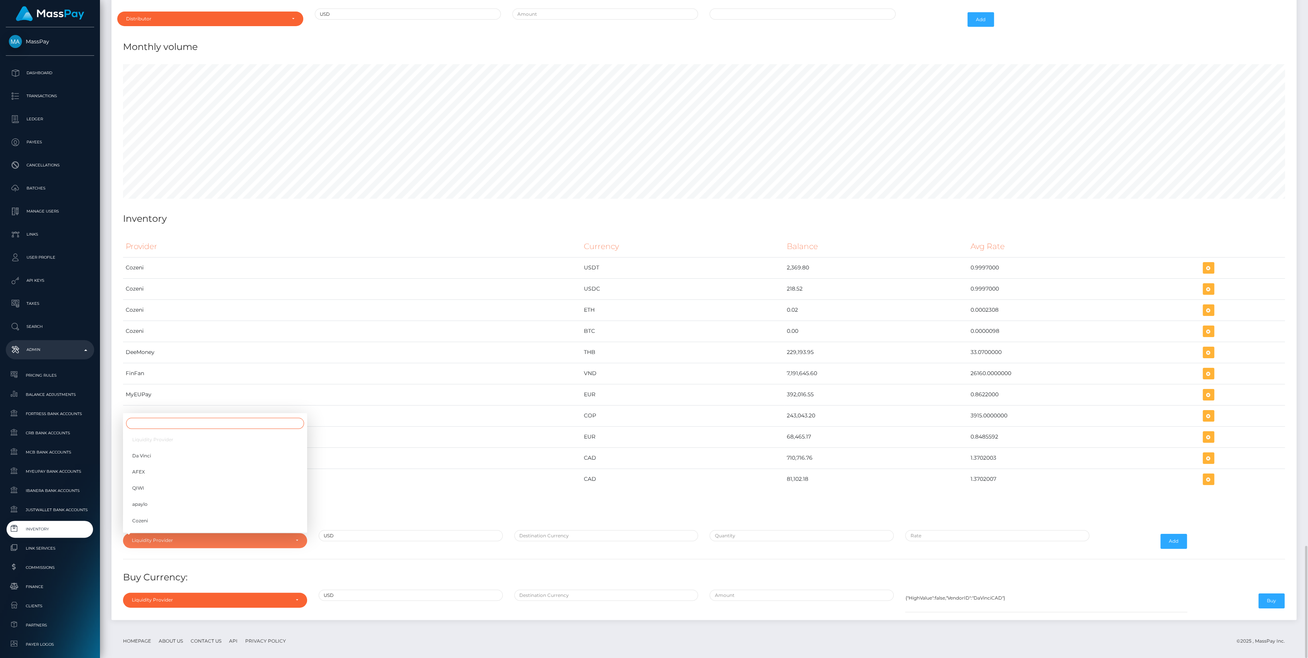
click at [191, 418] on input "Search" at bounding box center [215, 423] width 178 height 11
click at [231, 418] on input "Search" at bounding box center [215, 423] width 178 height 11
click at [285, 535] on div "Liquidity Provider" at bounding box center [215, 540] width 184 height 15
click at [284, 537] on div "Liquidity Provider" at bounding box center [211, 540] width 158 height 6
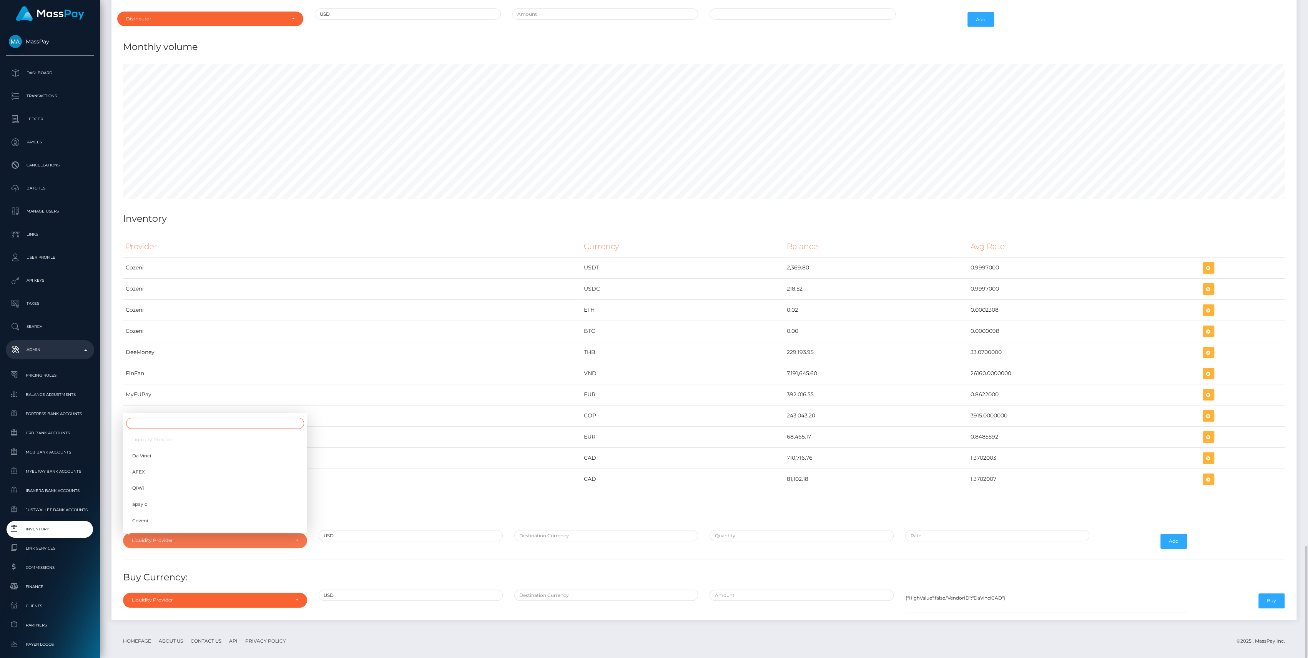
click at [131, 418] on input "Search" at bounding box center [215, 423] width 178 height 11
type input "zum"
click at [193, 516] on link "ZumRails [GEOGRAPHIC_DATA]" at bounding box center [215, 522] width 184 height 14
select select "ZumRails [GEOGRAPHIC_DATA]"
click at [584, 533] on div at bounding box center [606, 541] width 196 height 22
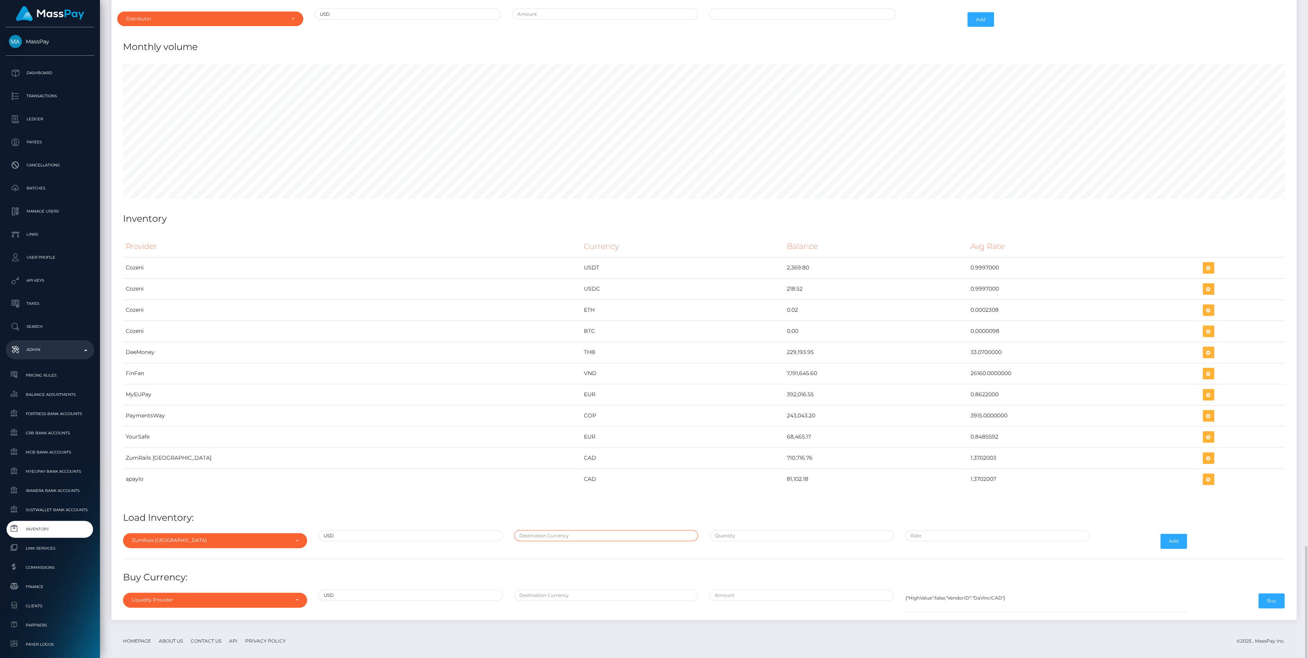
click at [588, 532] on input "text" at bounding box center [606, 535] width 184 height 11
type input "CAD"
paste input "1,000,000.0000000"
type input "$1,000,000.0000000"
paste input "1.3740000"
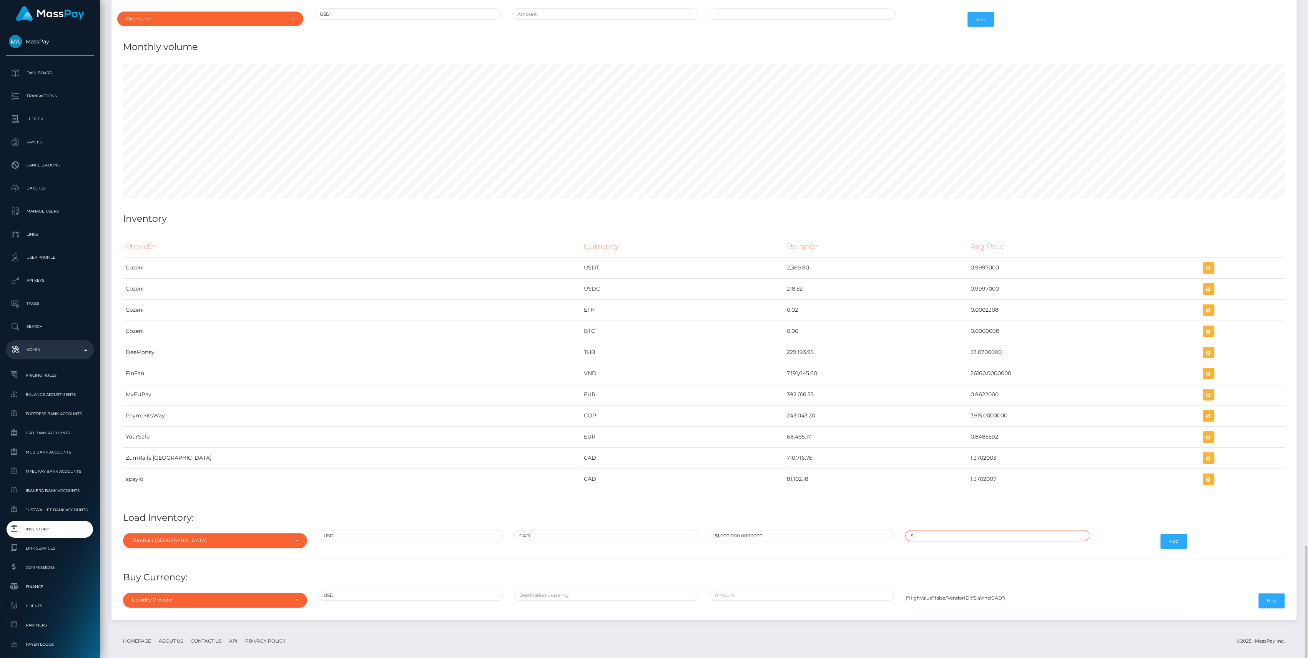
type input "$1.3740000"
click at [1180, 534] on button "Add" at bounding box center [1173, 541] width 27 height 15
click at [679, 450] on tr "ZumRails Canada CAD 1,374,000.00 1.3740000" at bounding box center [704, 457] width 1162 height 21
click at [280, 537] on div "Liquidity Provider" at bounding box center [211, 540] width 158 height 6
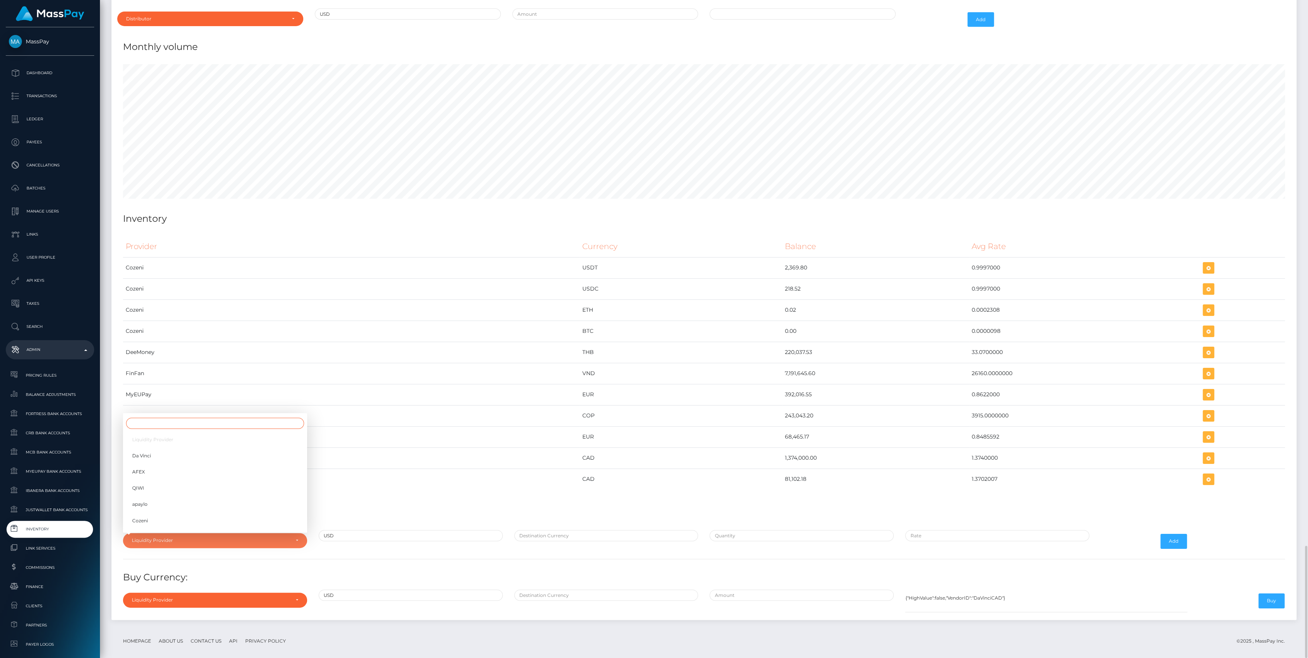
click at [188, 418] on input "Search" at bounding box center [215, 423] width 178 height 11
type input "zum"
click at [204, 515] on link "ZumRails [GEOGRAPHIC_DATA]" at bounding box center [215, 522] width 184 height 14
select select "ZumRails [GEOGRAPHIC_DATA]"
click at [563, 530] on input "text" at bounding box center [606, 535] width 184 height 11
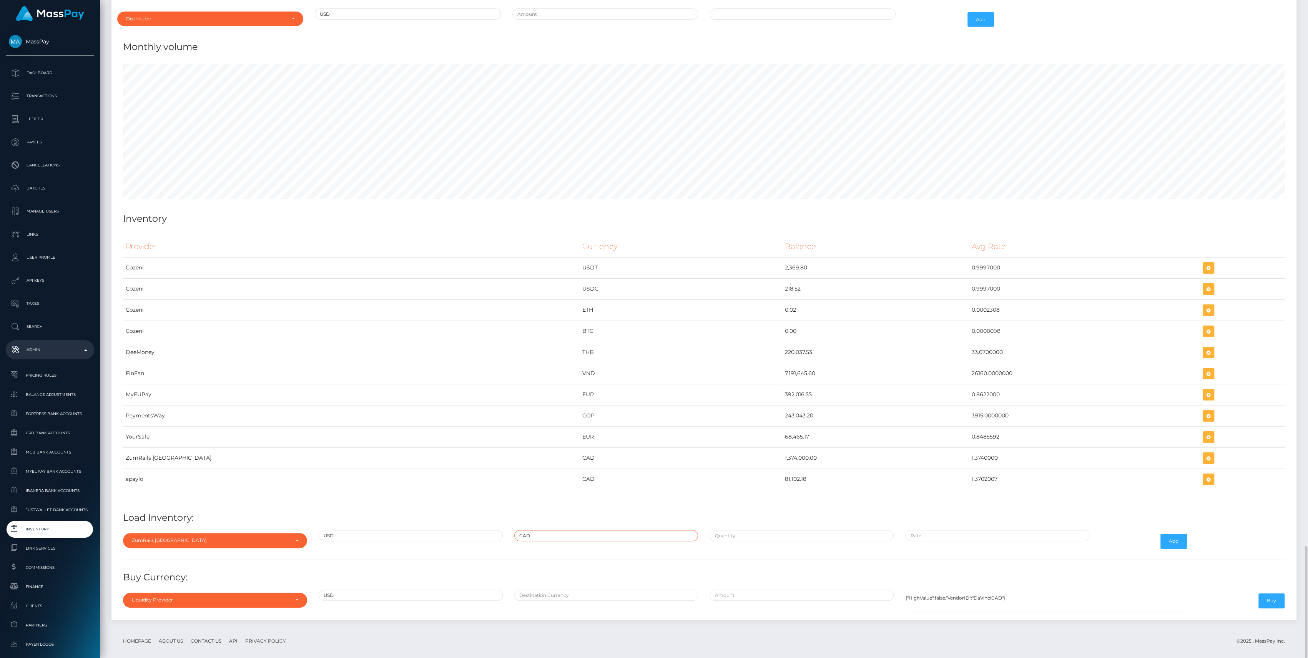
type input "CAD"
paste input "517,485.2345000"
type input "$517,485.2345000"
paste input "1.3702001"
type input "$1.3702001"
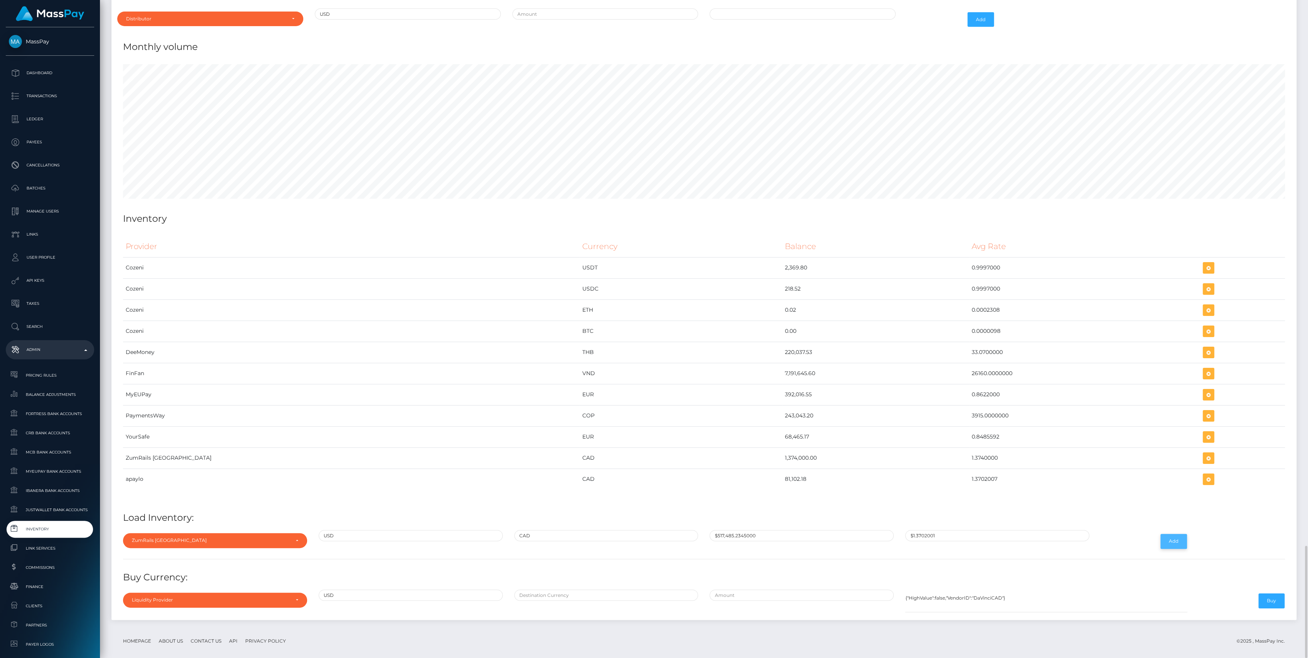
click at [1171, 534] on button "Add" at bounding box center [1173, 541] width 27 height 15
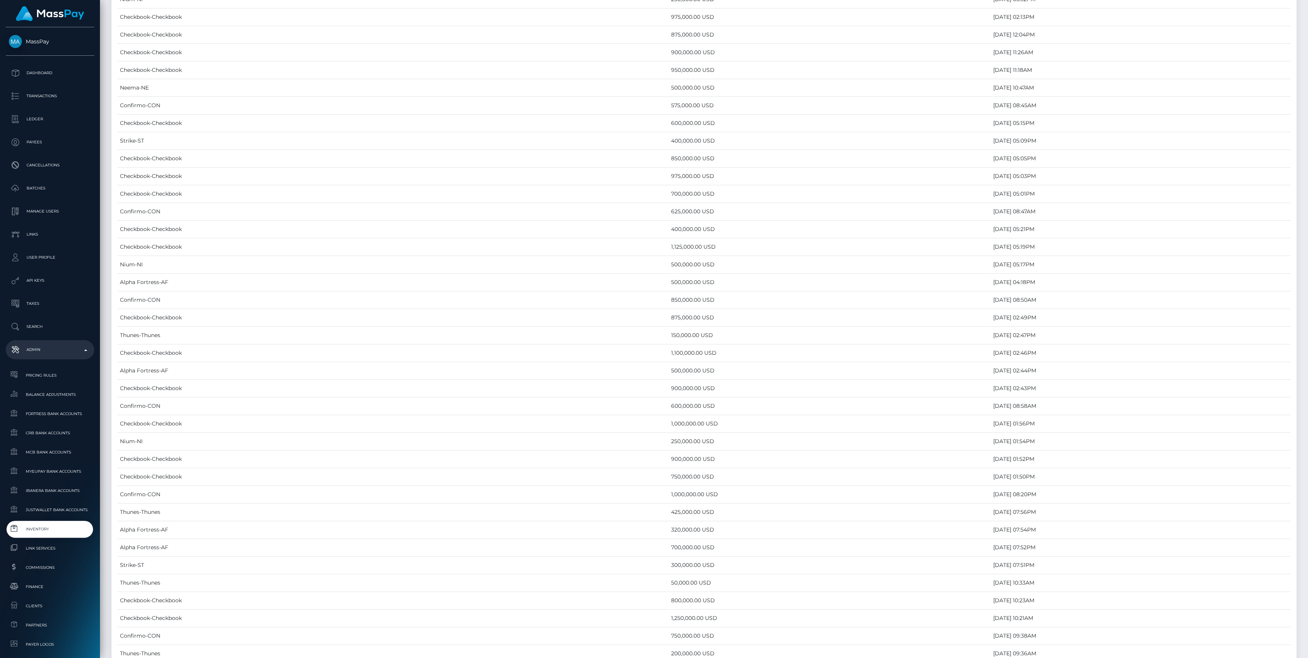
scroll to position [3188, 0]
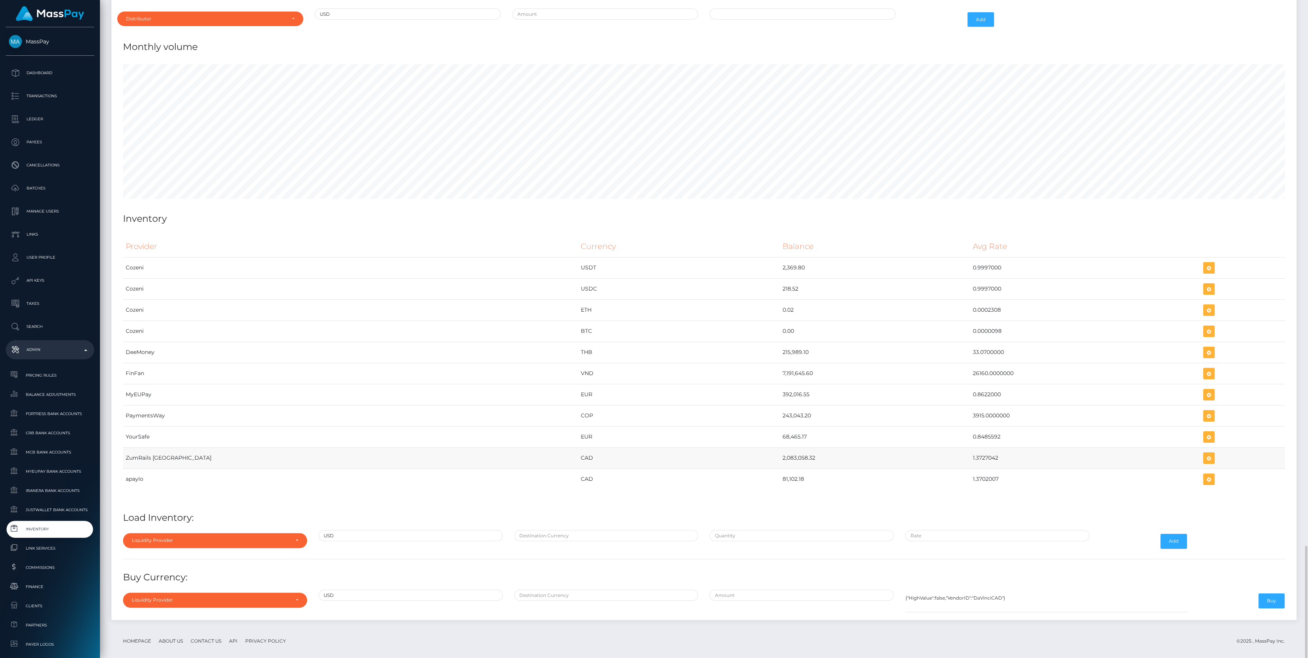
drag, startPoint x: 662, startPoint y: 450, endPoint x: 1039, endPoint y: 455, distance: 376.6
click at [1039, 455] on tr "ZumRails [GEOGRAPHIC_DATA] CAD 2,083,058.32 1.3727042" at bounding box center [704, 457] width 1162 height 21
copy tr "2,083,058.32 1.3727042"
click at [1204, 453] on icon "button" at bounding box center [1208, 458] width 9 height 10
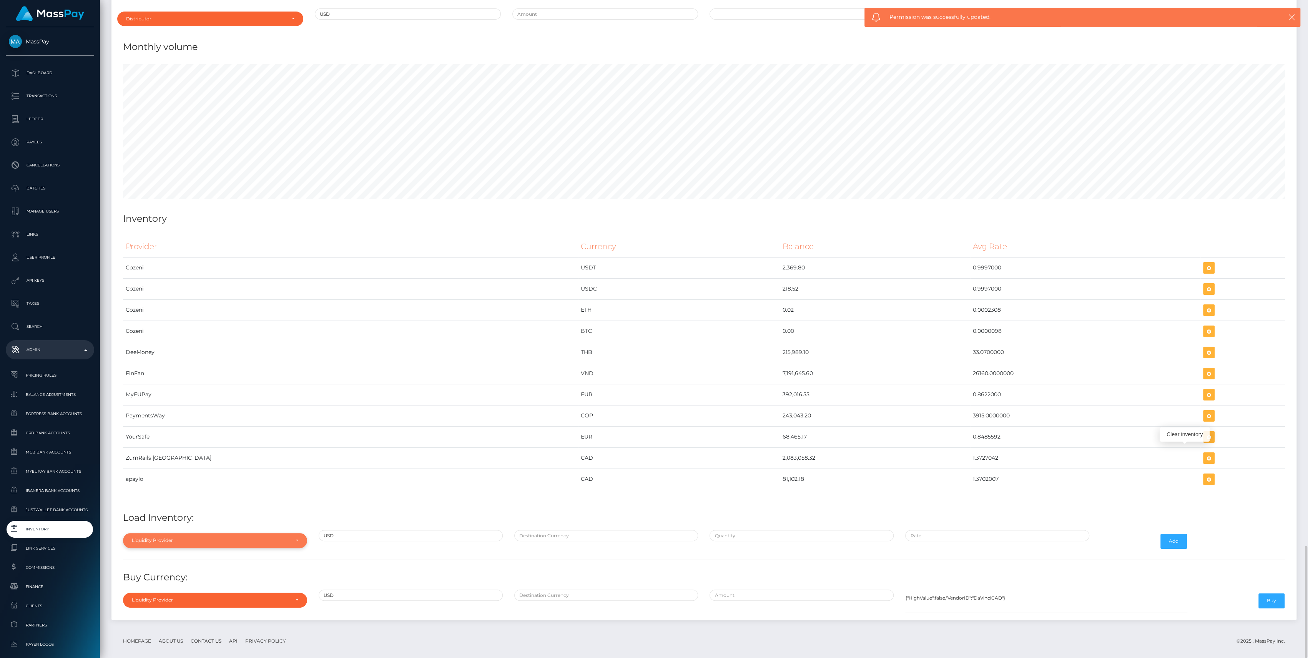
click at [187, 533] on div "Liquidity Provider" at bounding box center [215, 540] width 184 height 15
click at [197, 430] on div "Liquidity Provider Da Vinci AFEX QIWI apaylo Cozeni B4B ApprizaPay PaymentsWay …" at bounding box center [215, 480] width 184 height 100
click at [200, 417] on td "PaymentsWay" at bounding box center [350, 415] width 455 height 21
click at [211, 516] on div "Provider Currency Balance Avg Rate Cozeni USDT 2,369.80 Load Inventory:" at bounding box center [703, 423] width 1173 height 386
click at [215, 537] on div "Liquidity Provider" at bounding box center [211, 540] width 158 height 6
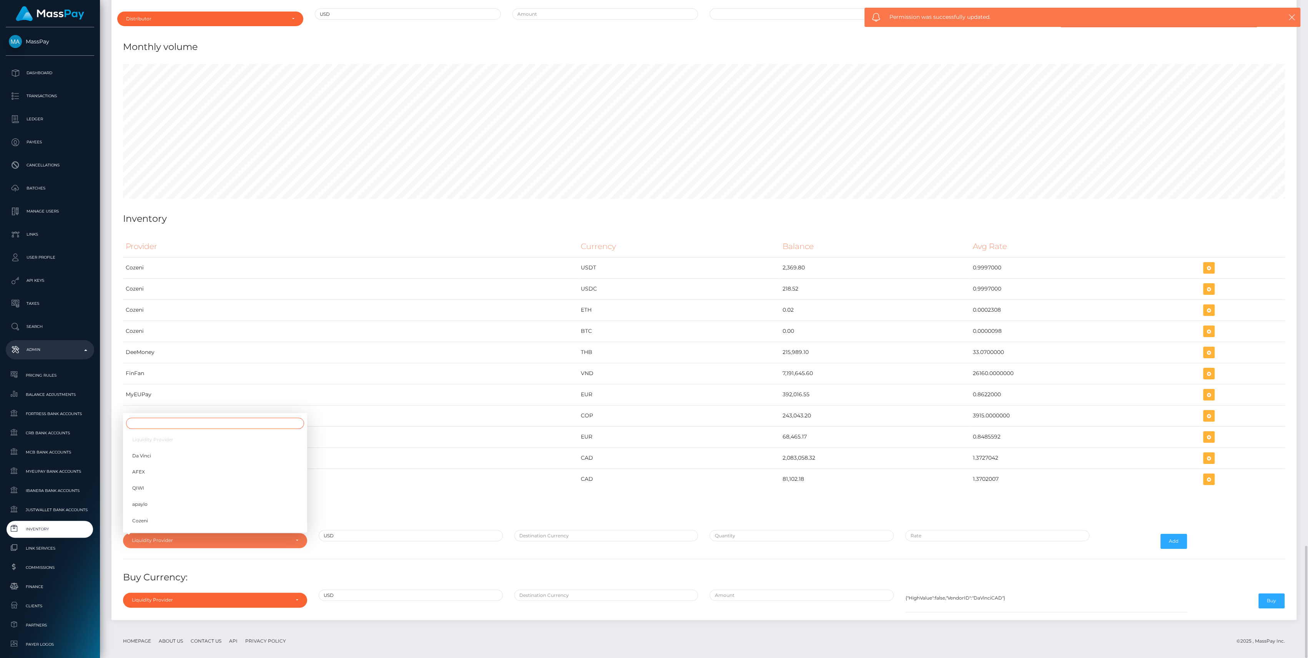
click at [243, 418] on input "Search" at bounding box center [215, 423] width 178 height 11
type input "zum"
click at [267, 515] on link "ZumRails [GEOGRAPHIC_DATA]" at bounding box center [215, 522] width 184 height 14
select select "ZumRails [GEOGRAPHIC_DATA]"
click at [568, 515] on h4 "Load Inventory:" at bounding box center [704, 517] width 1162 height 13
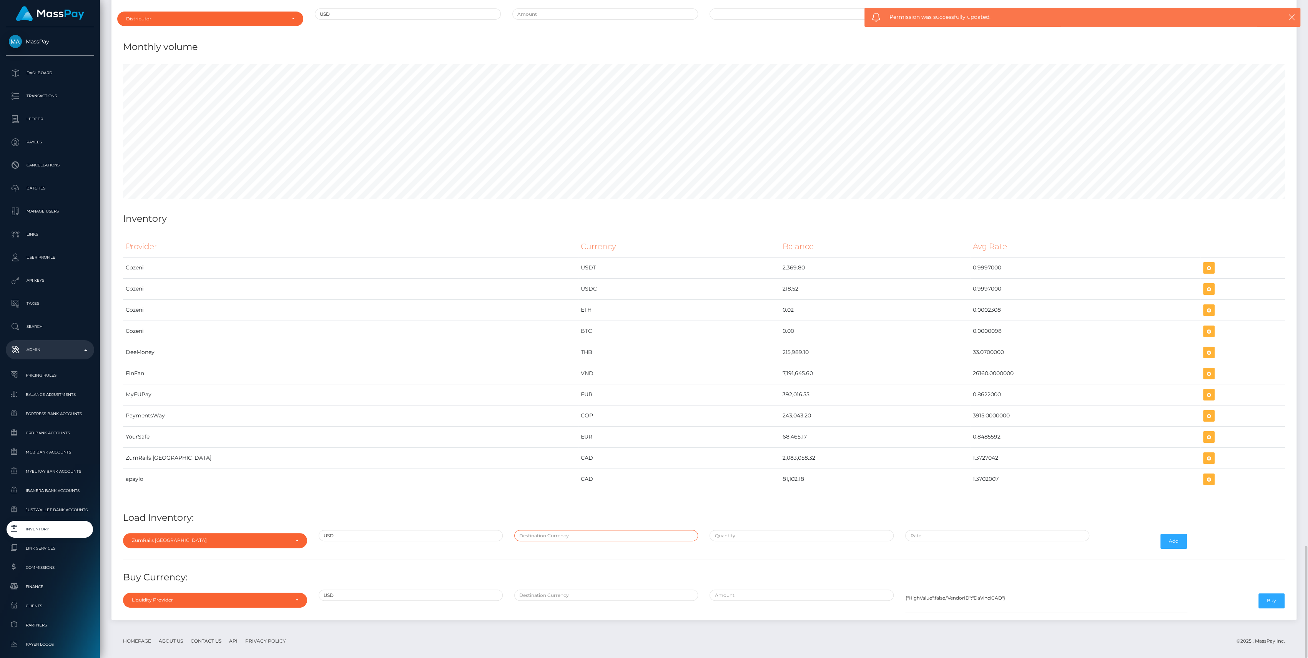
click at [574, 530] on input "text" at bounding box center [606, 535] width 184 height 11
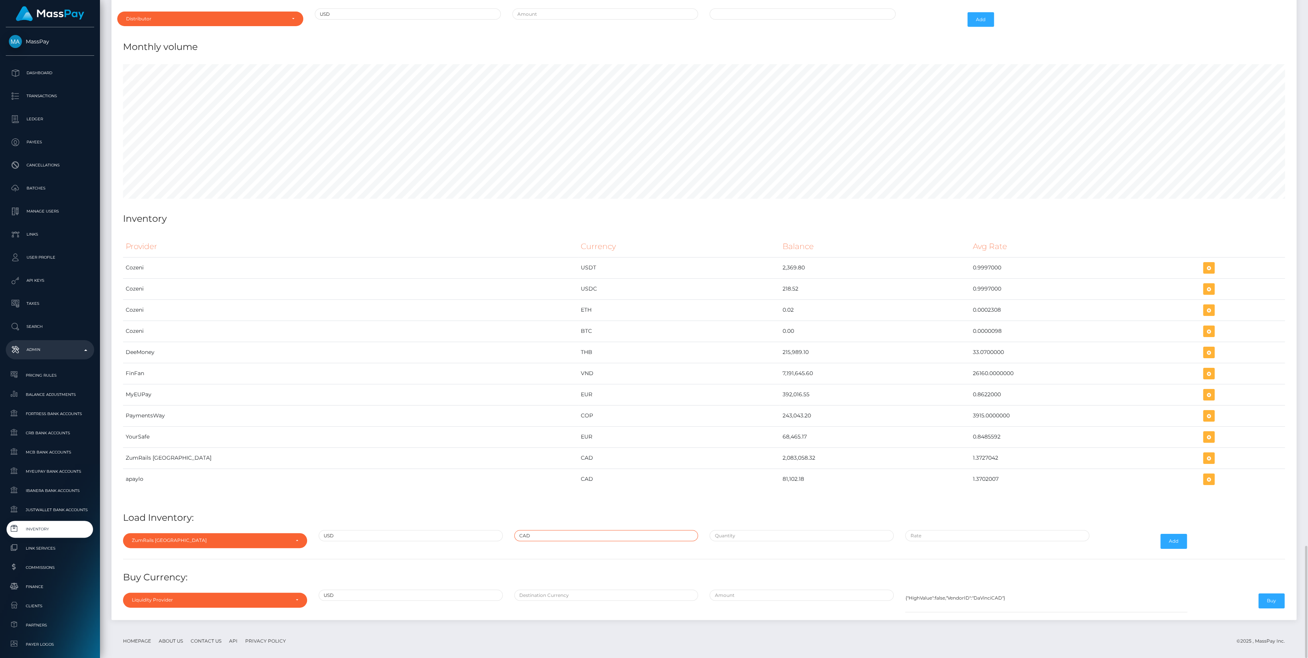
type input "CAD"
type input "$"
click at [861, 530] on input "$" at bounding box center [801, 535] width 184 height 11
paste input "2,083,058.3200000"
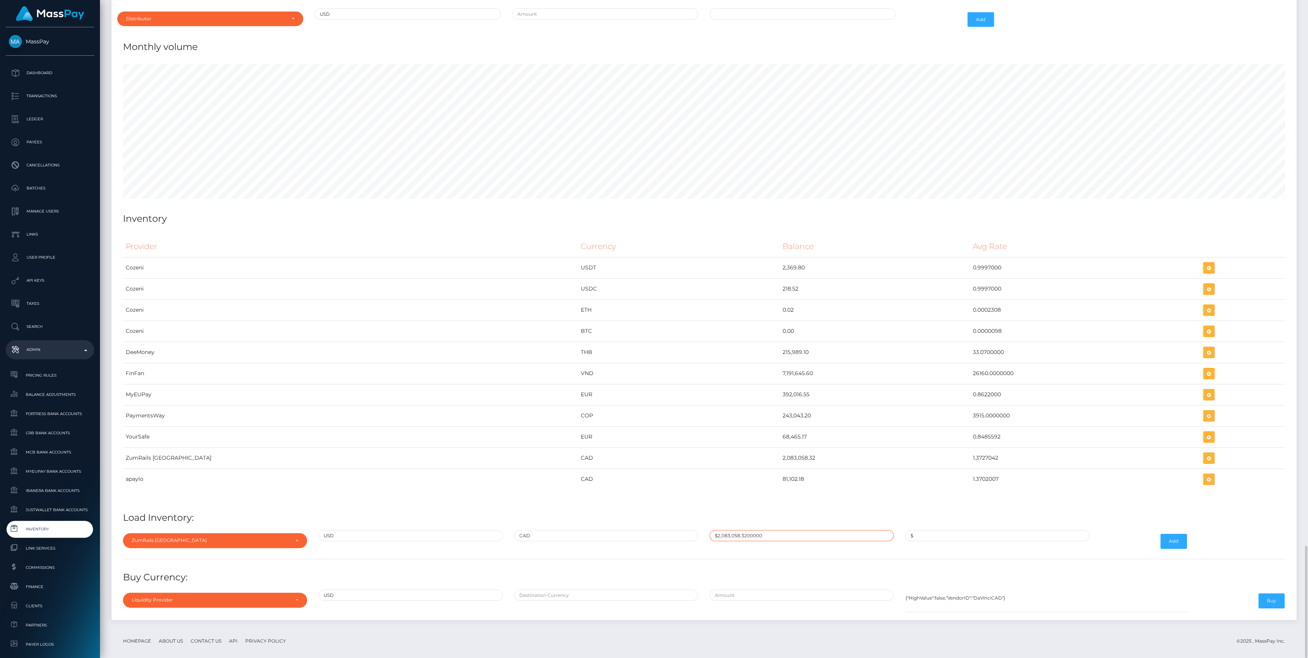
click at [729, 530] on input "$2,083,058.3200000" at bounding box center [801, 535] width 184 height 11
paste input "1,517,485.21"
type input "$1,517,485.2100000"
paste input "1.3727042"
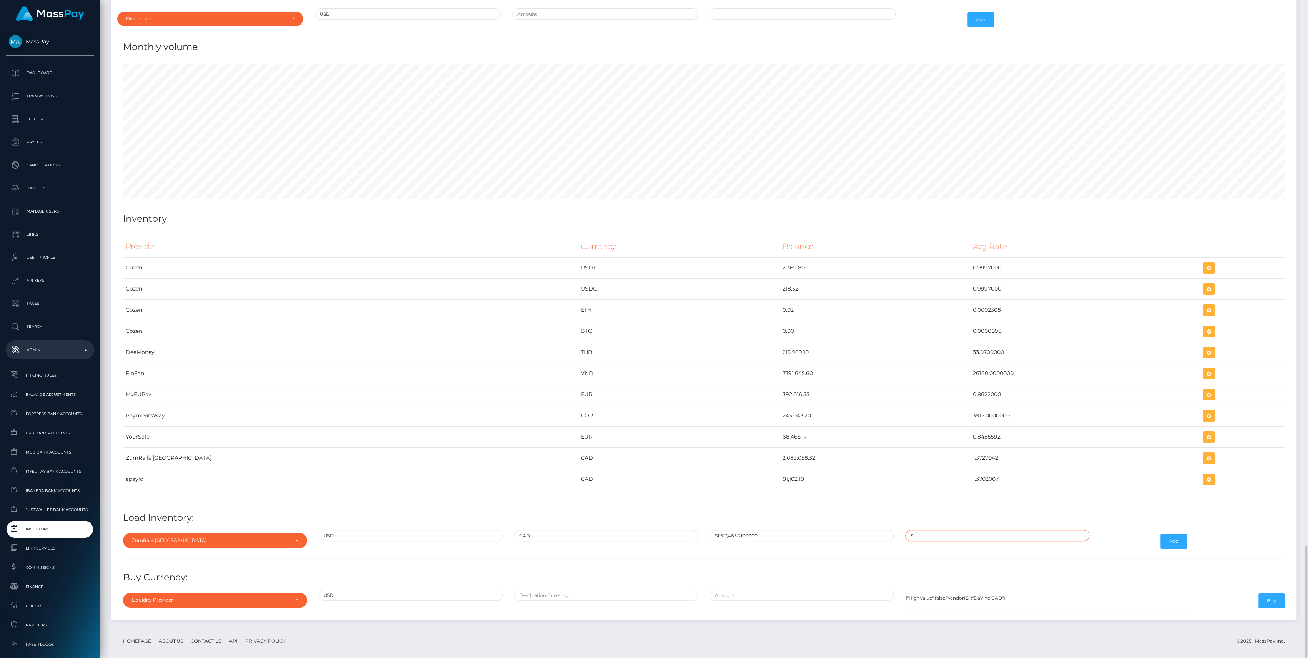
type input "$1.3727042"
click at [1168, 534] on button "Add" at bounding box center [1173, 541] width 27 height 15
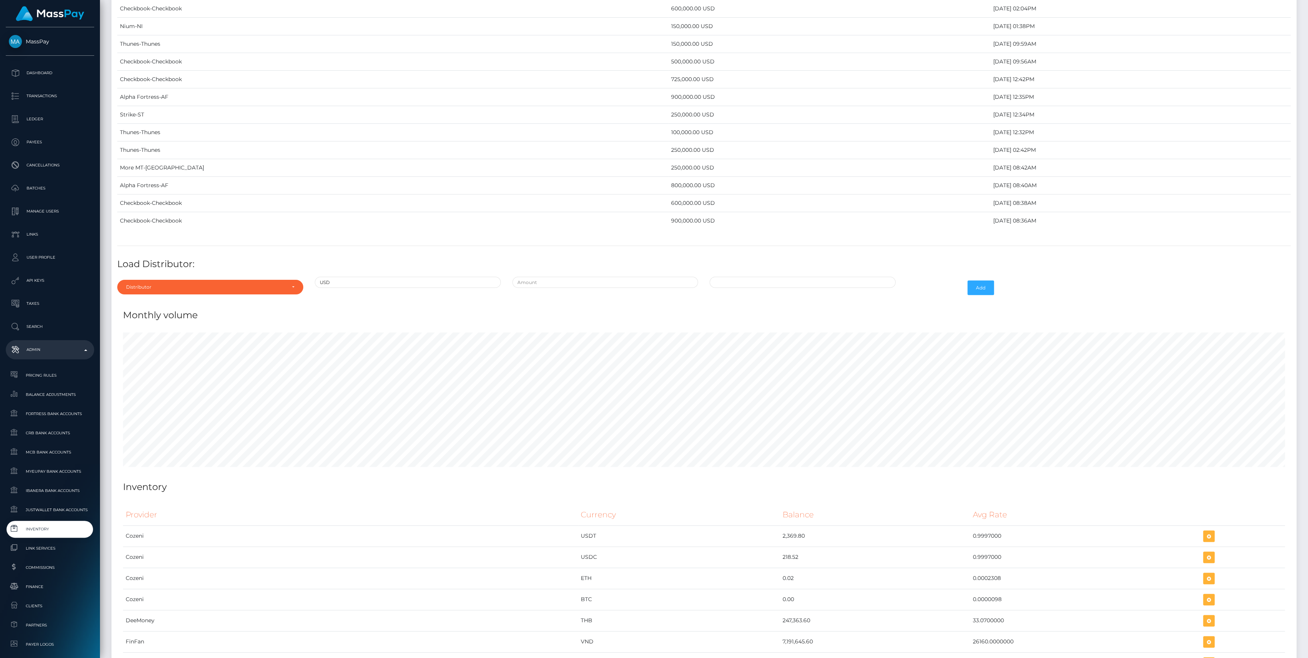
scroll to position [3188, 0]
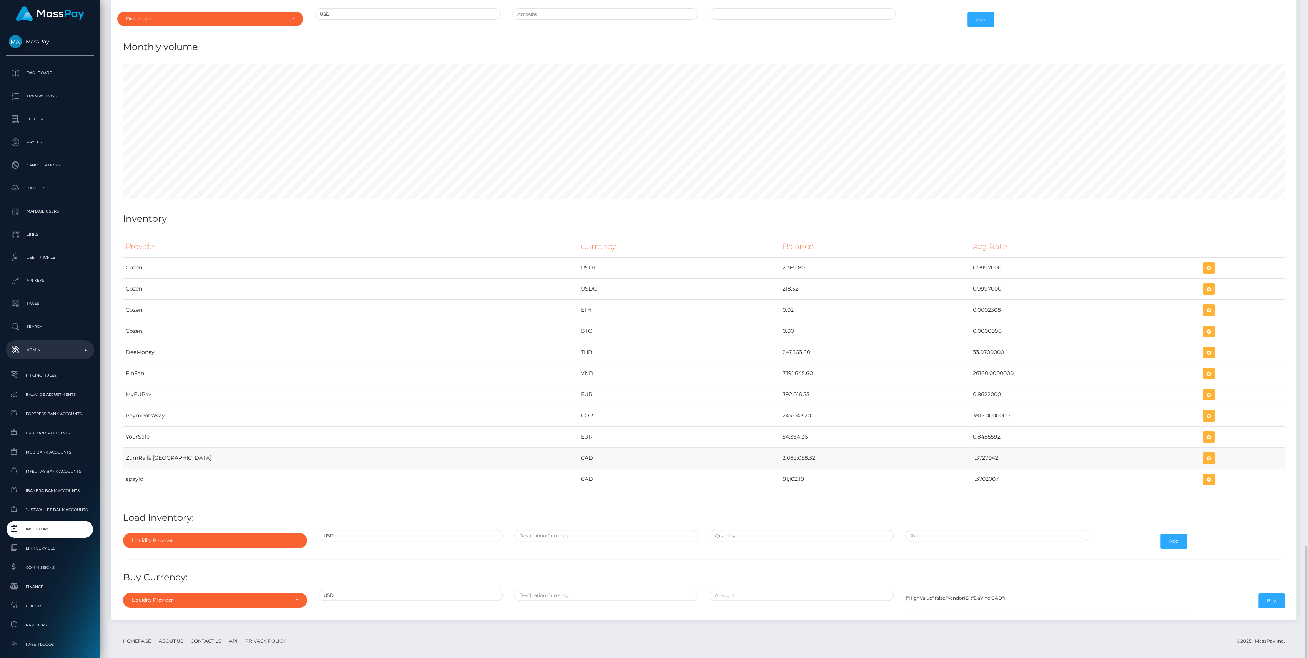
drag, startPoint x: 675, startPoint y: 446, endPoint x: 959, endPoint y: 454, distance: 283.3
click at [959, 454] on tr "ZumRails [GEOGRAPHIC_DATA] CAD 2,083,058.32 1.3727042" at bounding box center [704, 457] width 1162 height 21
copy tr "2,083,058.32 1.3727042"
click at [699, 511] on h4 "Load Inventory:" at bounding box center [704, 517] width 1162 height 13
drag, startPoint x: 662, startPoint y: 470, endPoint x: 941, endPoint y: 473, distance: 278.6
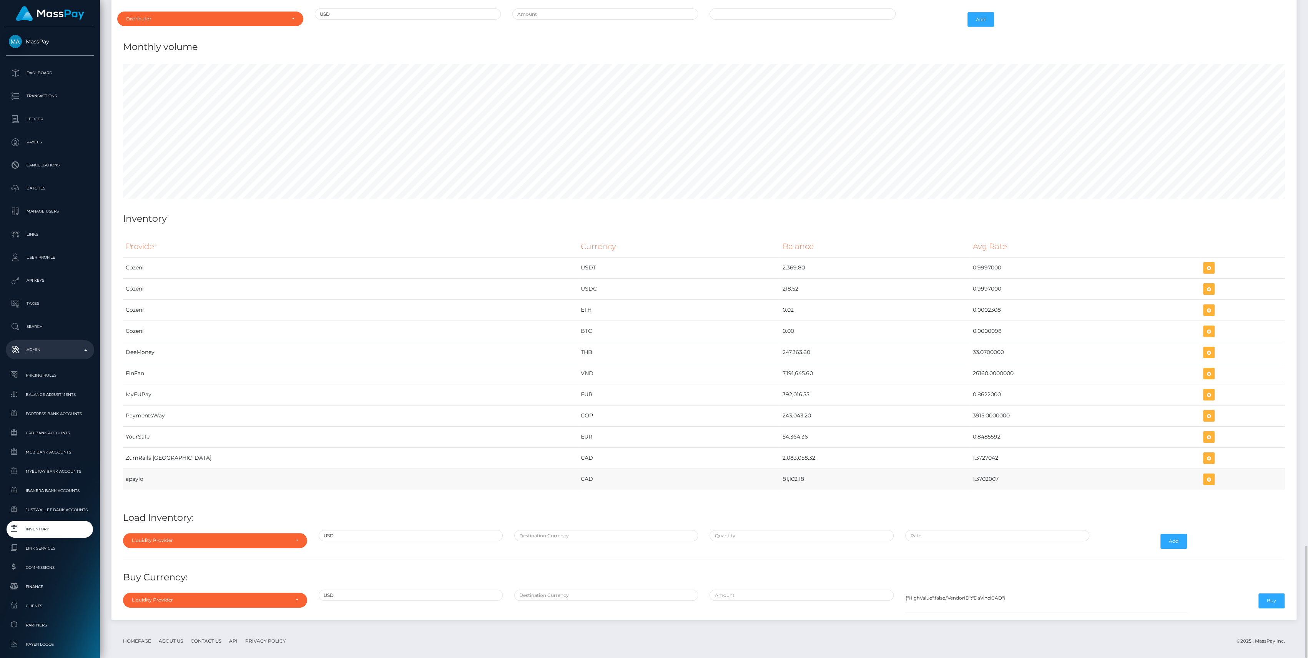
click at [941, 473] on tr "apaylo CAD 81,102.18 1.3702007" at bounding box center [704, 478] width 1162 height 21
copy tr "81,102.18 1.3702007"
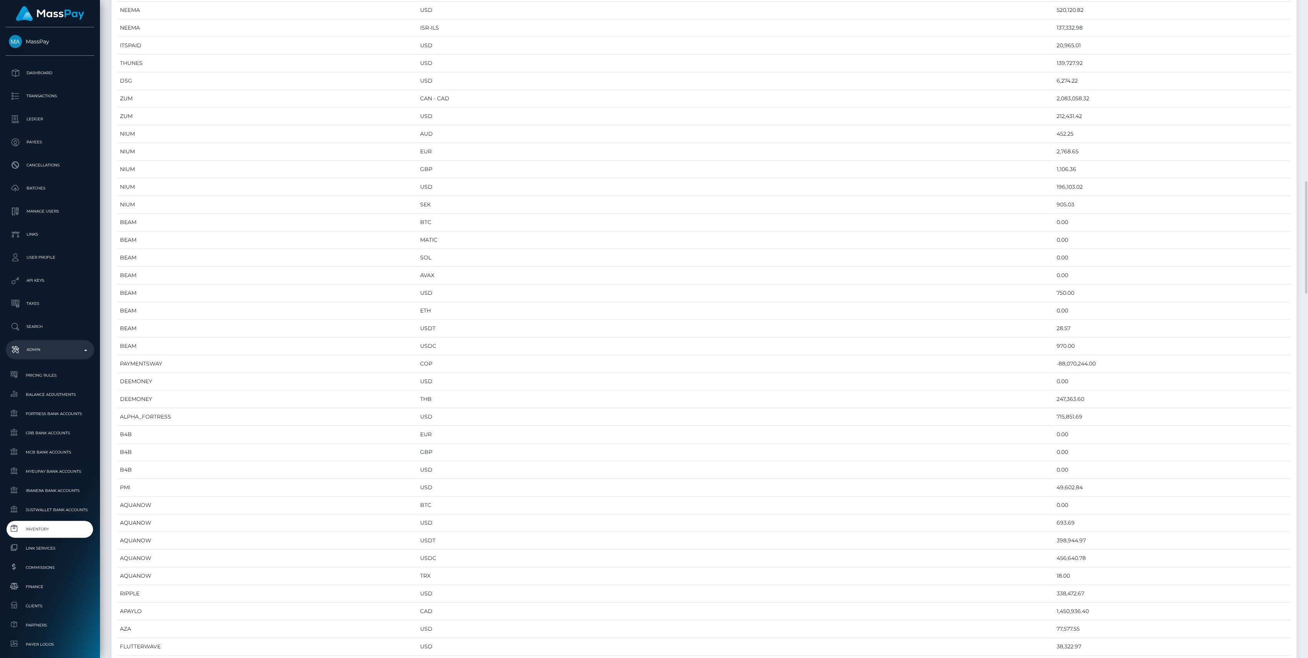
scroll to position [512, 0]
click at [1054, 452] on td "1,450,936.40" at bounding box center [1172, 458] width 237 height 18
copy td "1,450,936.40"
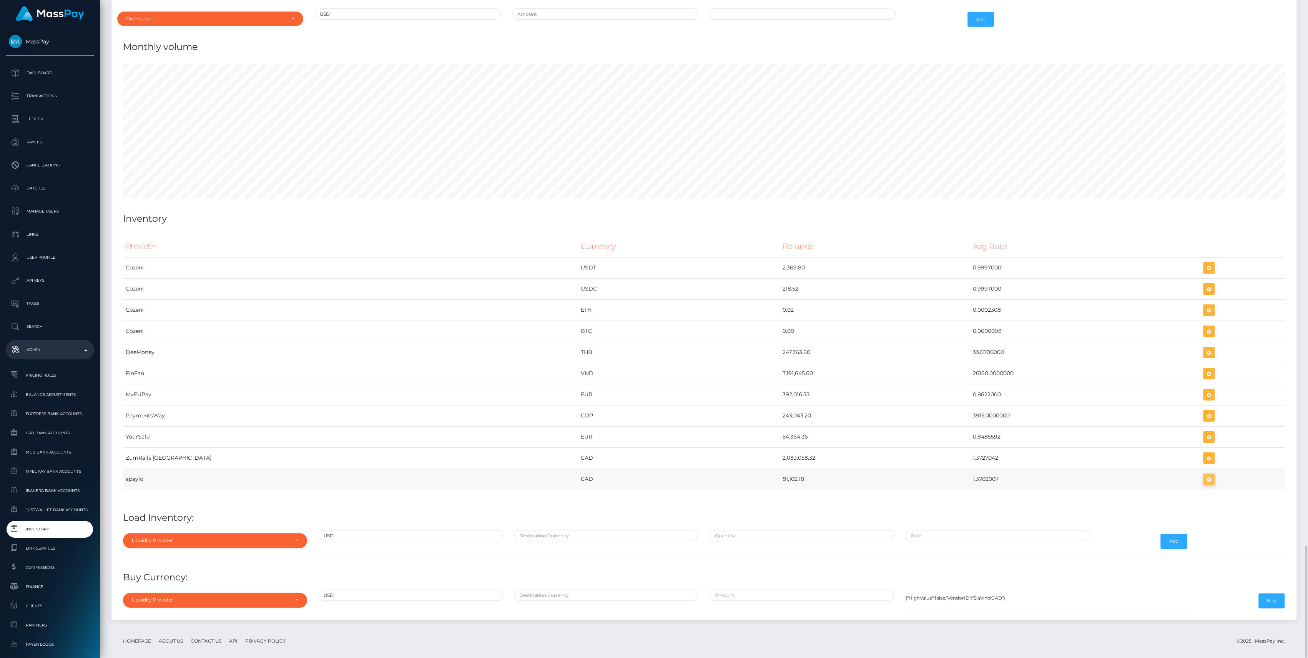
scroll to position [3760, 1184]
click at [1204, 475] on icon "button" at bounding box center [1208, 480] width 9 height 10
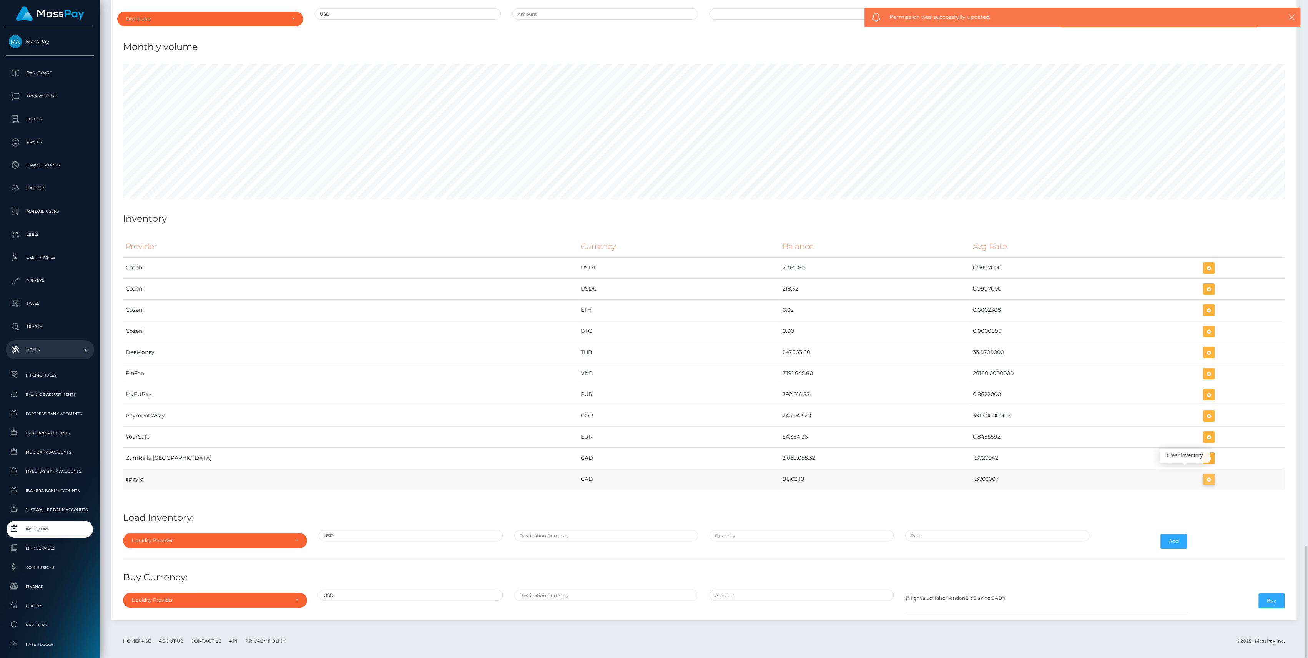
click at [1204, 475] on icon "button" at bounding box center [1208, 480] width 9 height 10
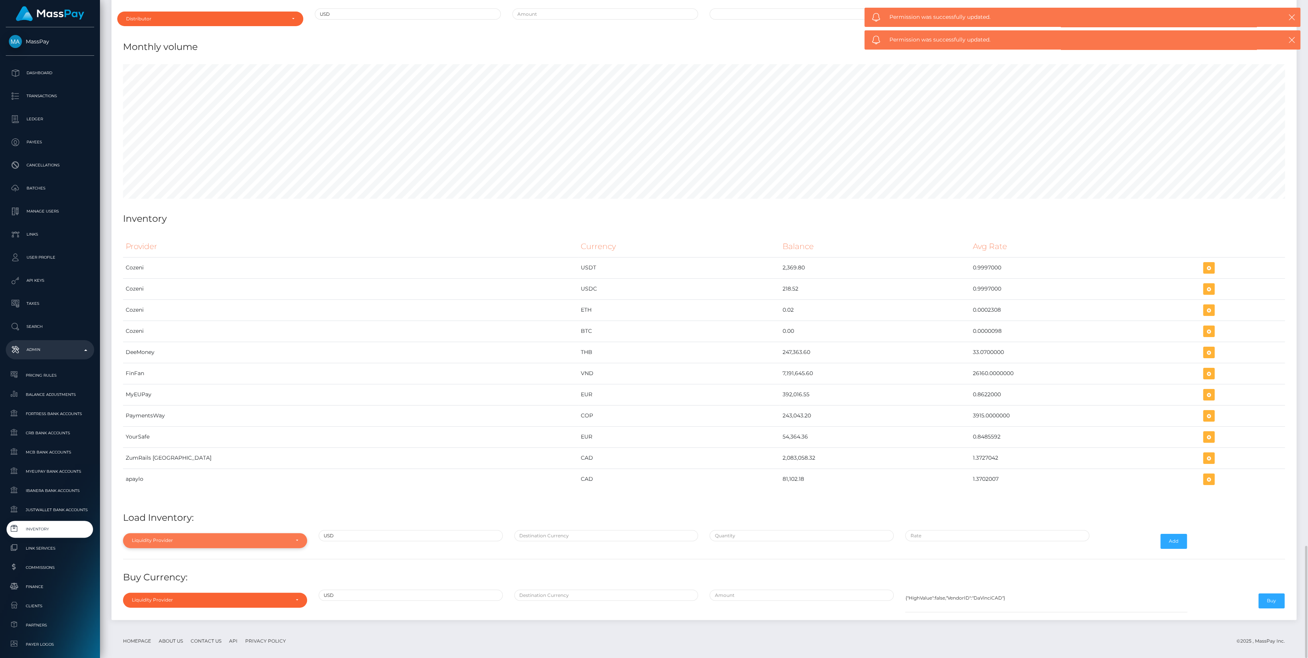
click at [228, 536] on div "Liquidity Provider" at bounding box center [215, 540] width 184 height 15
click at [164, 498] on link "apaylo" at bounding box center [215, 504] width 184 height 14
select select "apaylo"
click at [539, 532] on div at bounding box center [606, 541] width 196 height 22
click at [539, 532] on input "text" at bounding box center [606, 535] width 184 height 11
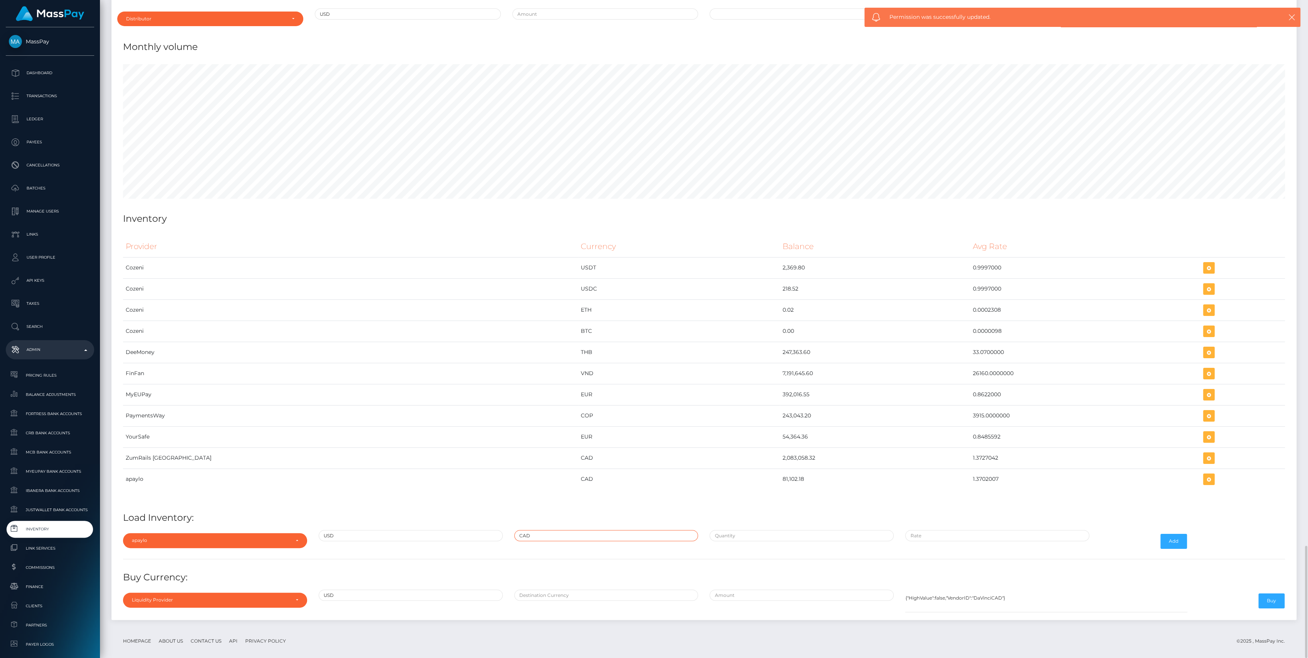
type input "CAD"
paste input "1,000,000.0000000"
type input "$1,000,000.0000000"
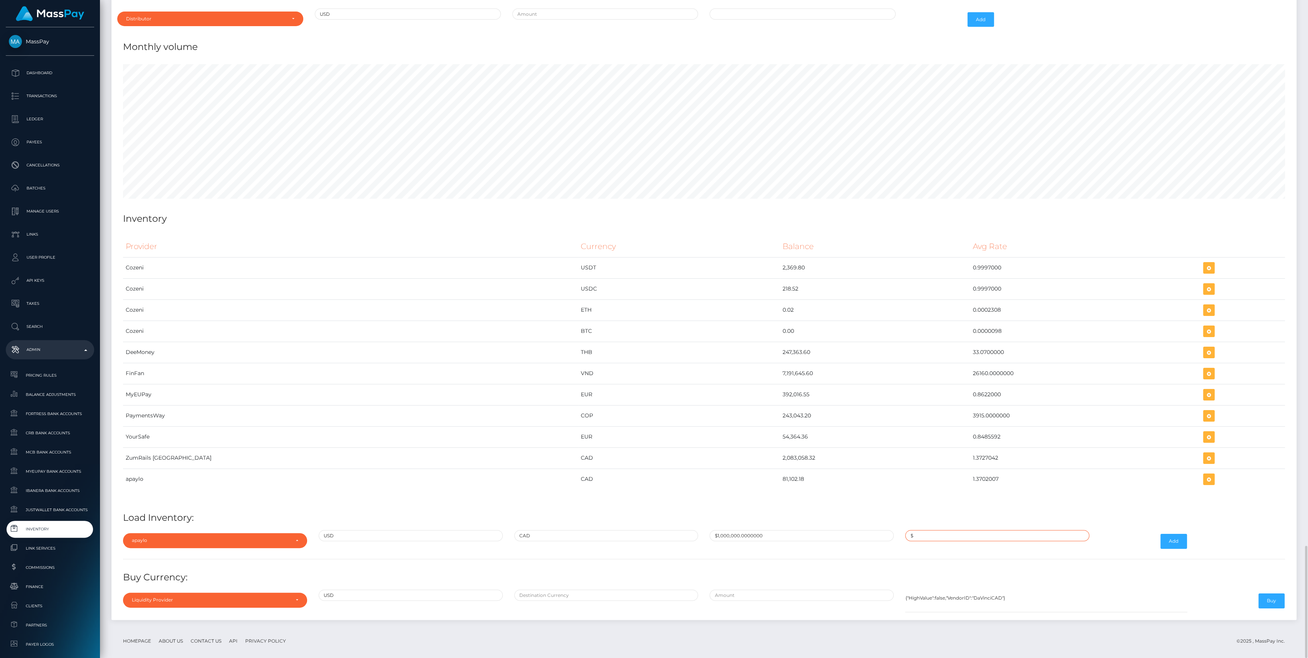
paste input "1.3740000"
type input "$1.3740000"
click at [1163, 534] on button "Add" at bounding box center [1173, 541] width 27 height 15
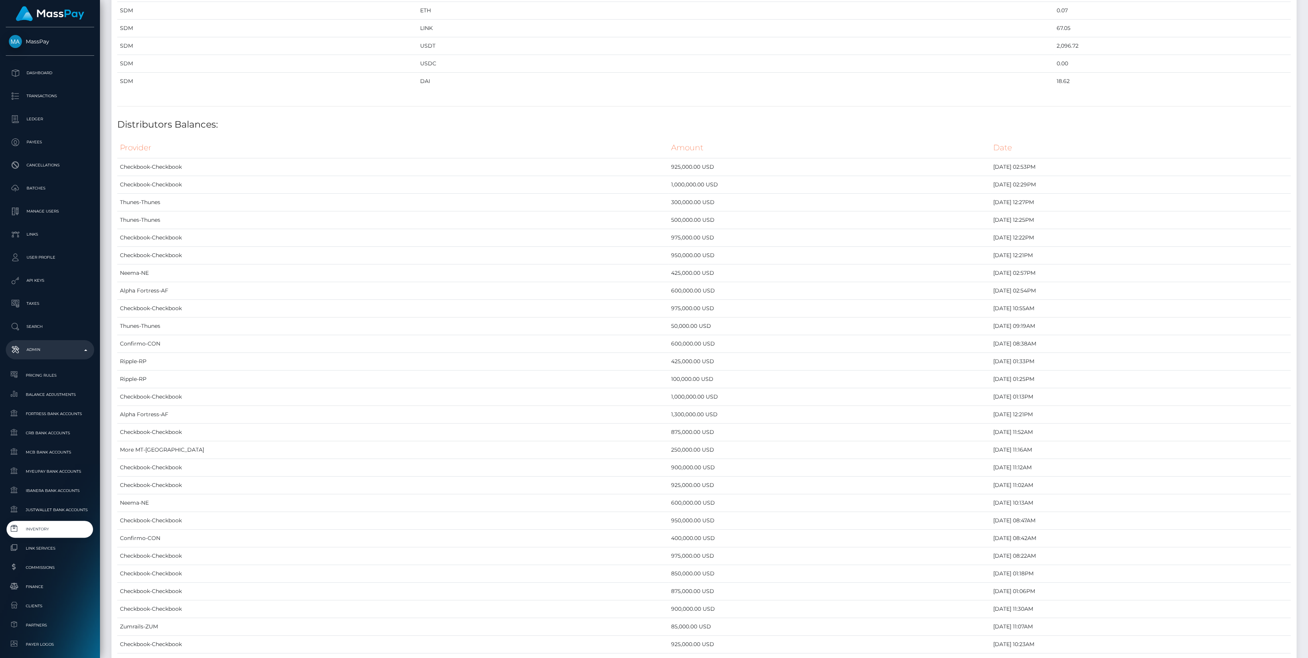
scroll to position [3188, 0]
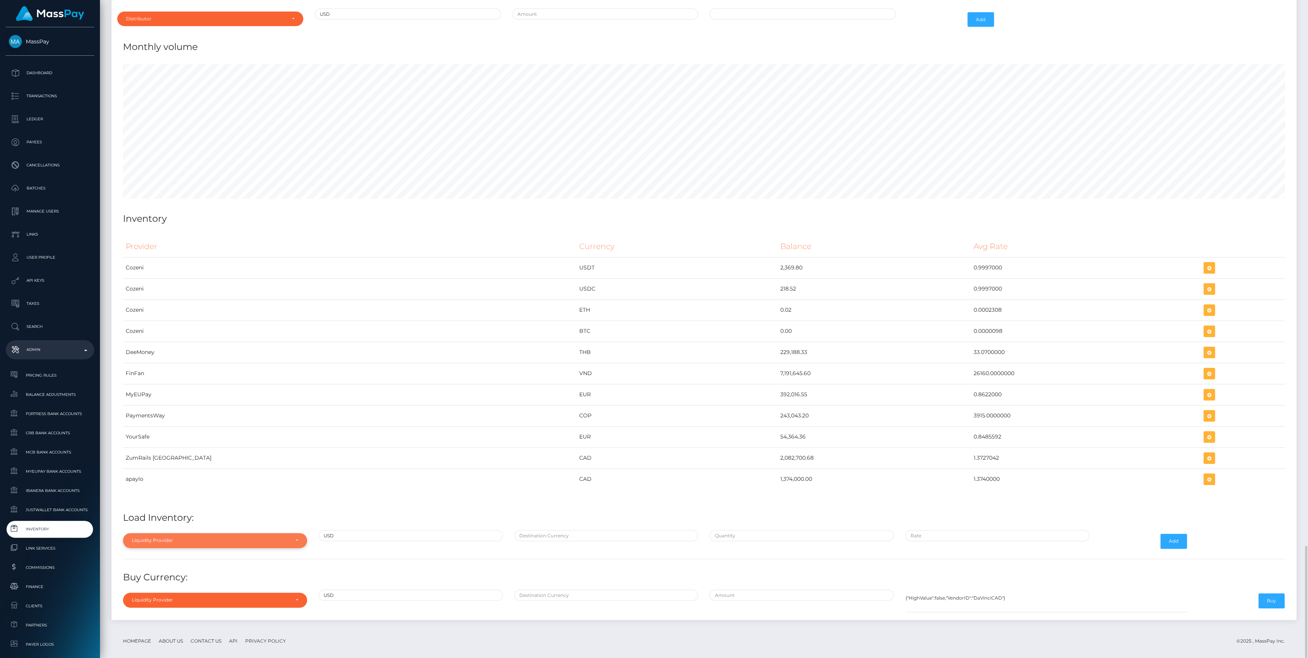
click at [244, 537] on div "Liquidity Provider" at bounding box center [211, 540] width 158 height 6
click at [209, 497] on link "apaylo" at bounding box center [215, 504] width 184 height 14
select select "apaylo"
click at [654, 530] on input "text" at bounding box center [606, 535] width 184 height 11
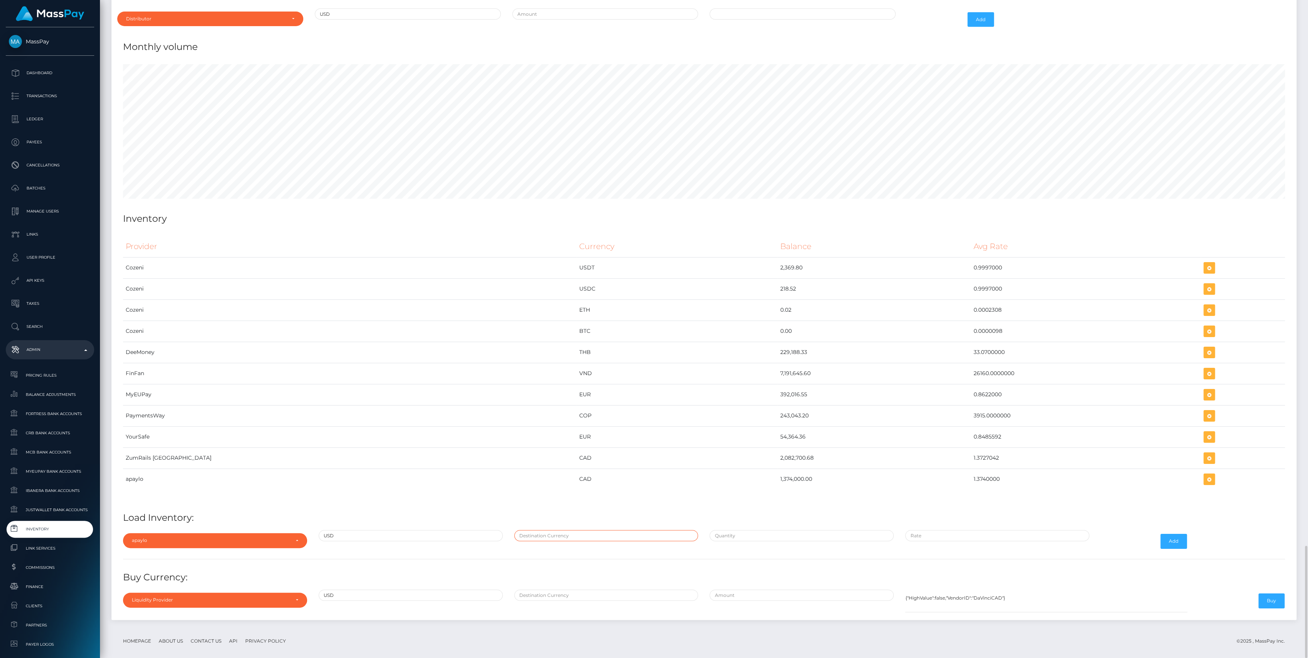
type input "CAD"
type input "$1,000,000.0000000"
type input "$1.3740000"
click at [765, 540] on div "$1,000,000.0000000" at bounding box center [802, 541] width 196 height 22
click at [765, 530] on input "$1,000,000.0000000" at bounding box center [801, 535] width 184 height 11
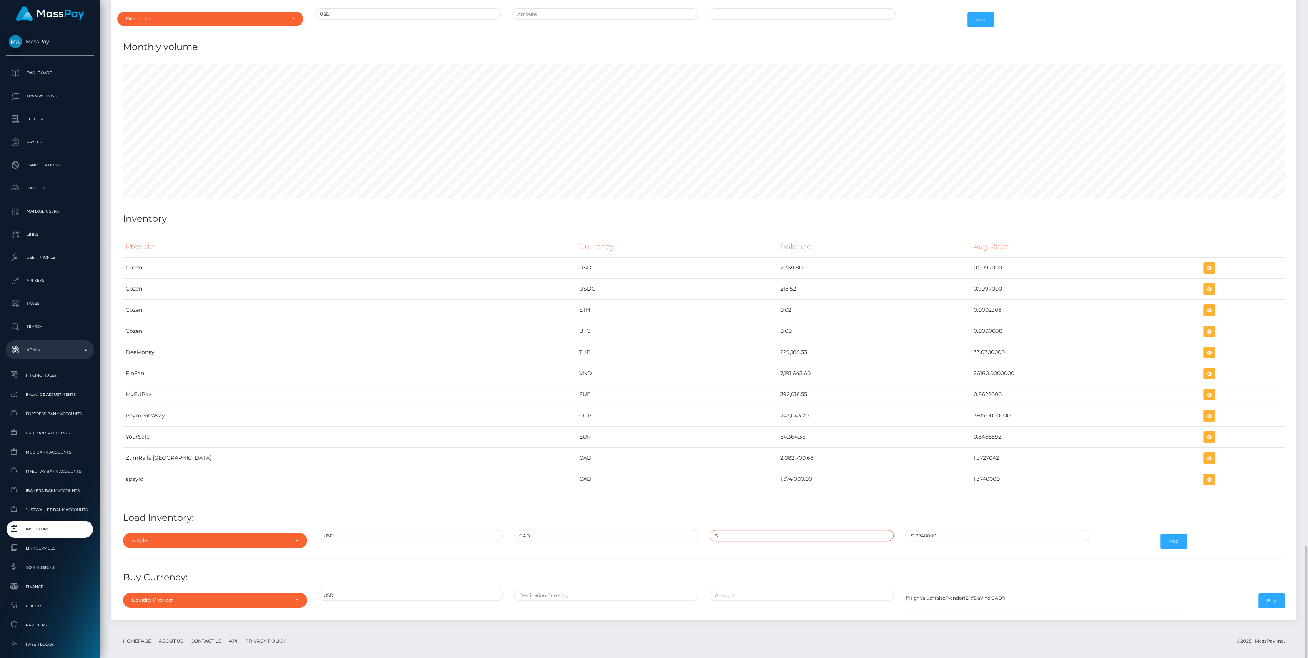
paste input "56,149.7591600"
type input "$56,149.7591600"
paste input "1.3702000"
type input "$1.3702000"
click at [1185, 534] on button "Add" at bounding box center [1173, 541] width 27 height 15
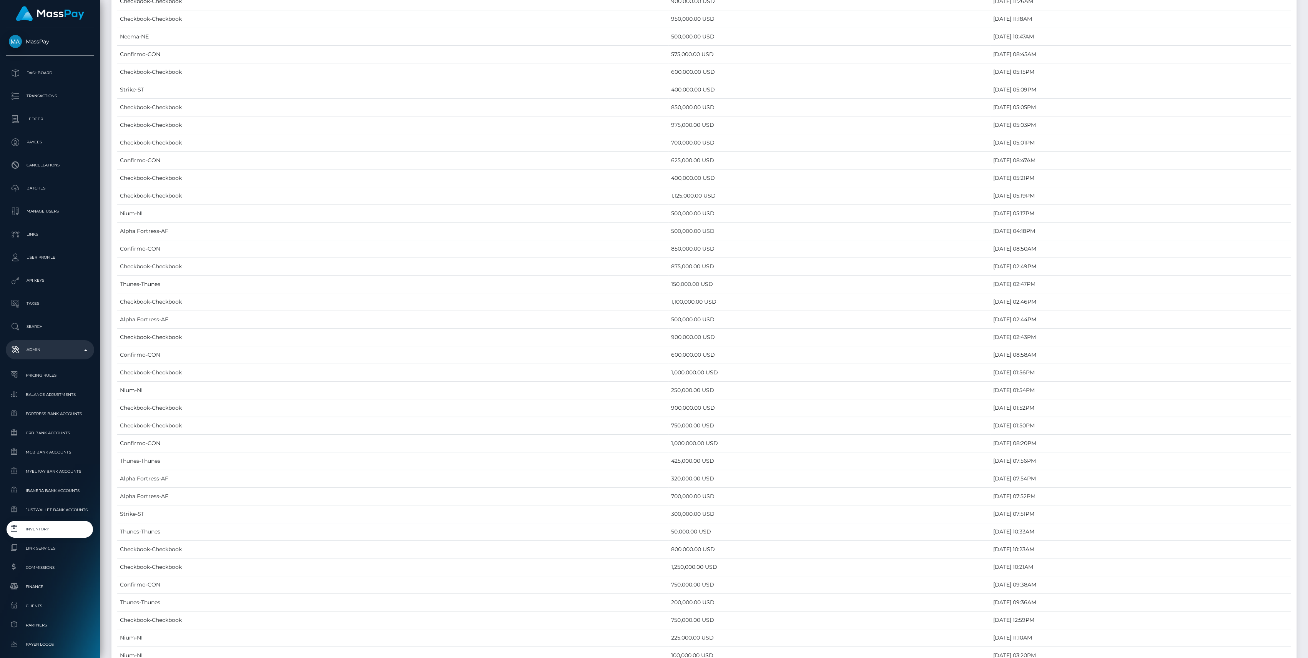
scroll to position [3188, 0]
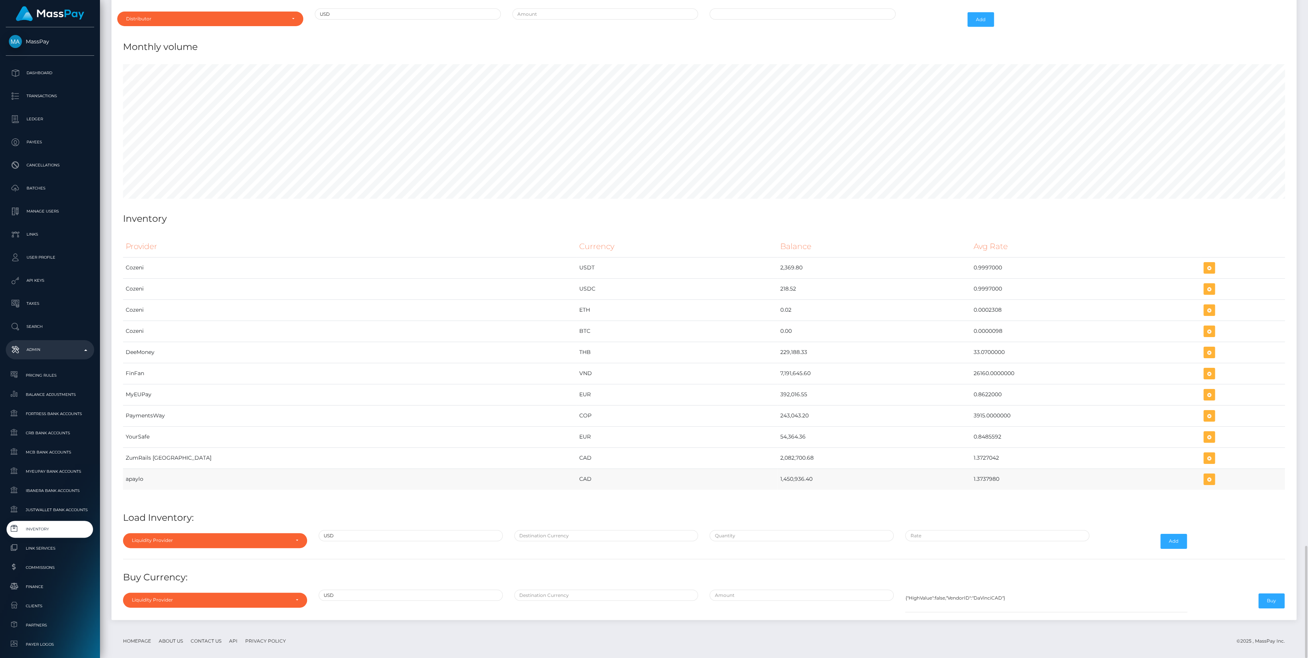
drag, startPoint x: 775, startPoint y: 476, endPoint x: 934, endPoint y: 471, distance: 159.9
click at [934, 471] on div "Provider Currency Balance Avg Rate Cozeni USDT 2,369.80" at bounding box center [704, 367] width 1162 height 263
click at [971, 471] on td "1.3737980" at bounding box center [1086, 478] width 230 height 21
click at [903, 484] on div "Provider Currency Balance Avg Rate Cozeni USDT 2,369.80" at bounding box center [704, 367] width 1162 height 263
drag, startPoint x: 668, startPoint y: 473, endPoint x: 947, endPoint y: 471, distance: 279.0
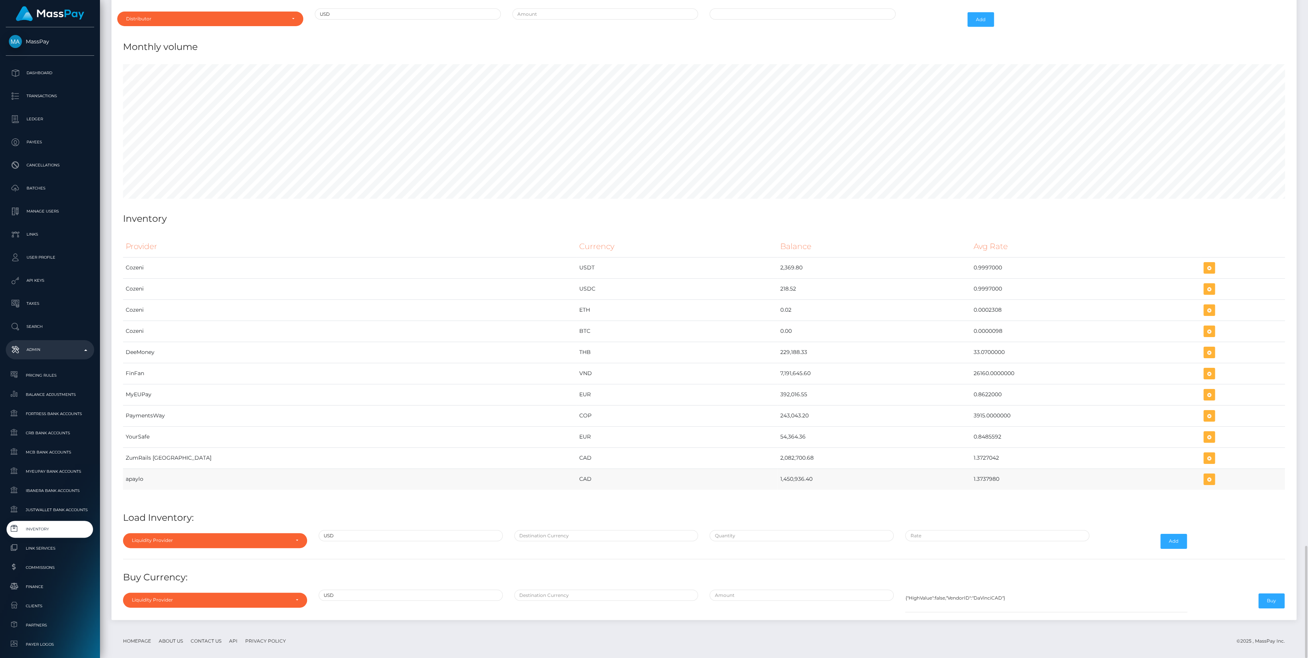
click at [947, 471] on tr "apaylo CAD 1,450,936.40 1.3737980" at bounding box center [704, 478] width 1162 height 21
copy tr "1,450,936.40 1.3737980"
click at [1204, 475] on icon "button" at bounding box center [1208, 480] width 9 height 10
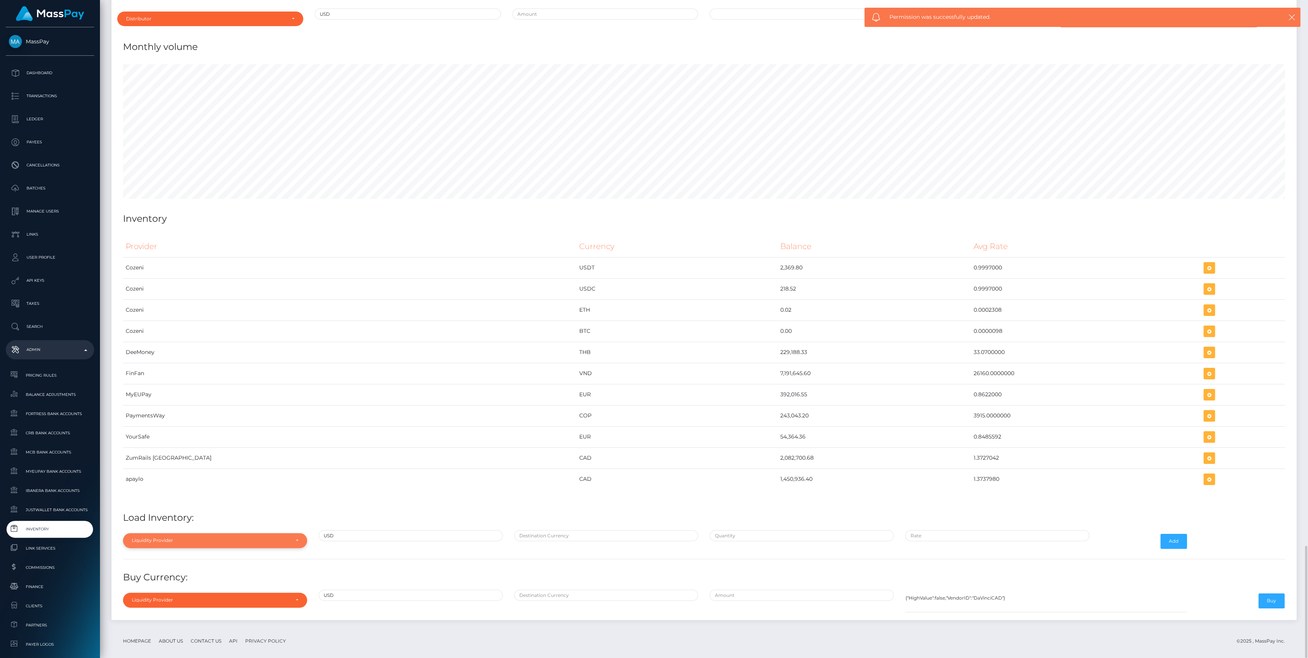
click at [275, 537] on div "Liquidity Provider" at bounding box center [211, 540] width 158 height 6
click at [193, 497] on link "apaylo" at bounding box center [215, 504] width 184 height 14
select select "apaylo"
click at [582, 537] on div at bounding box center [606, 541] width 196 height 22
click at [582, 535] on div at bounding box center [606, 541] width 196 height 22
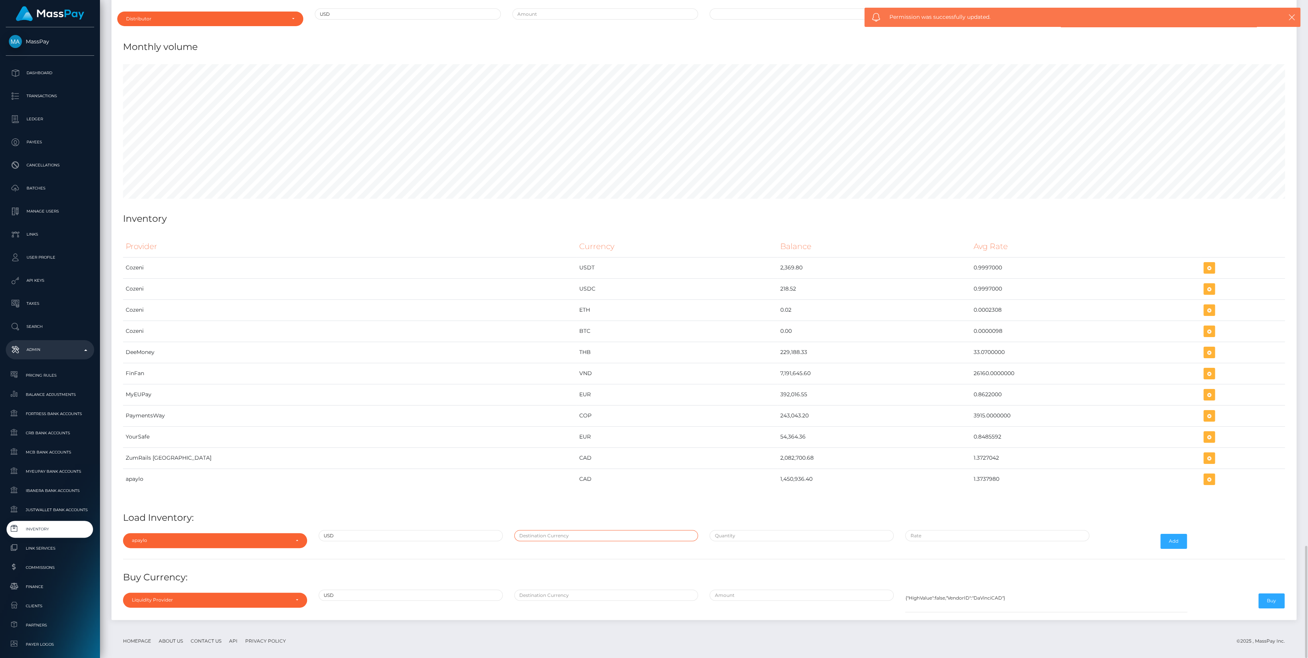
click at [584, 530] on input "text" at bounding box center [606, 535] width 184 height 11
type input "CAD"
paste input "1,056,149.7400000"
type input "$1,056,149.7400000"
type input "$"
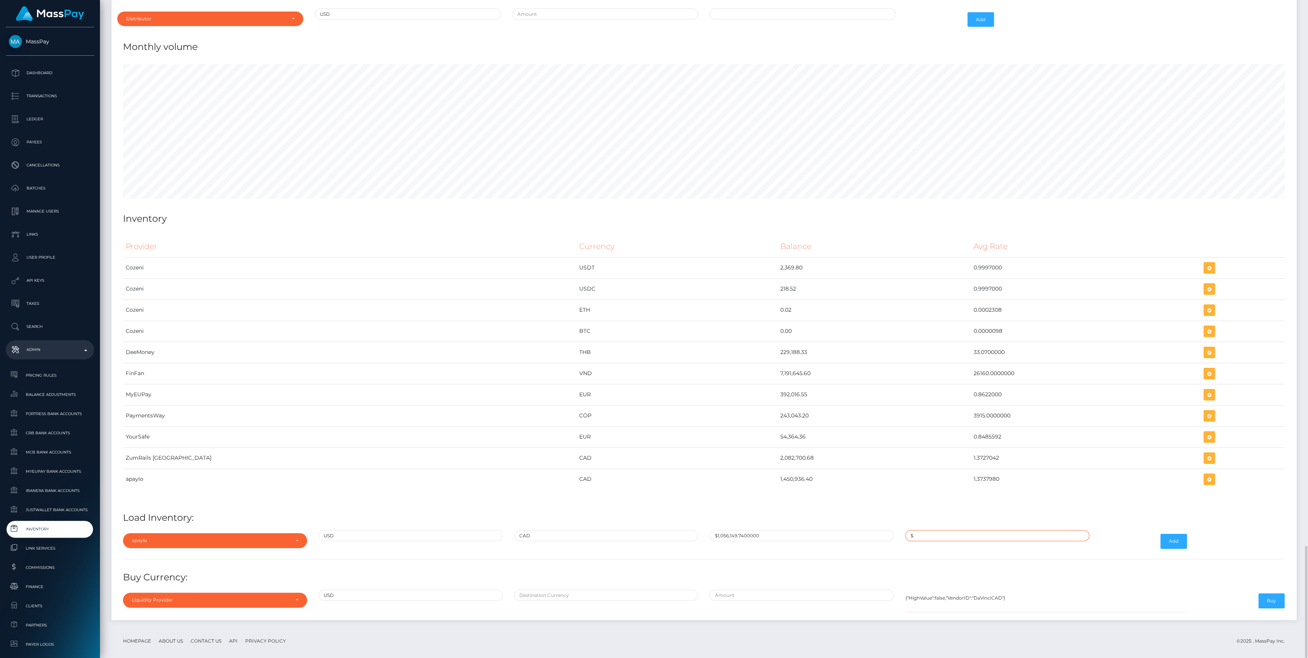
click at [983, 530] on input "$" at bounding box center [997, 535] width 184 height 11
paste input "1.3737980"
type input "$1.3737980"
click at [1156, 542] on div "Add" at bounding box center [1144, 541] width 98 height 22
click at [1170, 538] on button "Add" at bounding box center [1173, 541] width 27 height 15
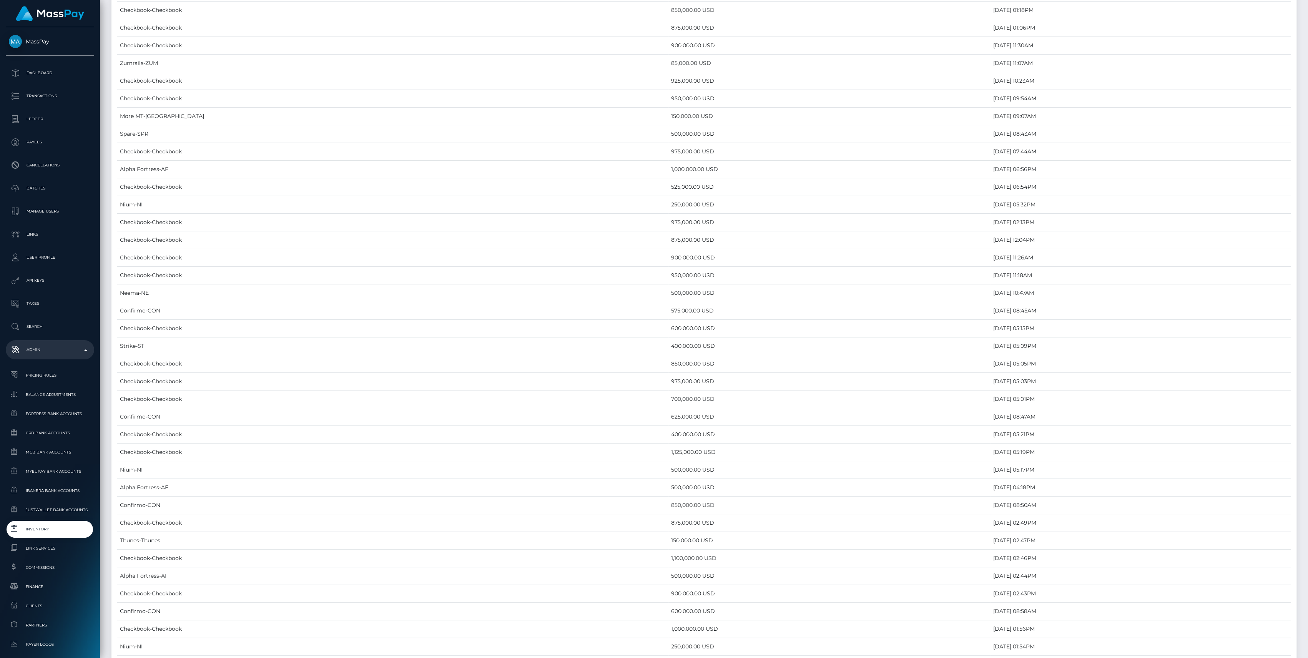
scroll to position [3188, 0]
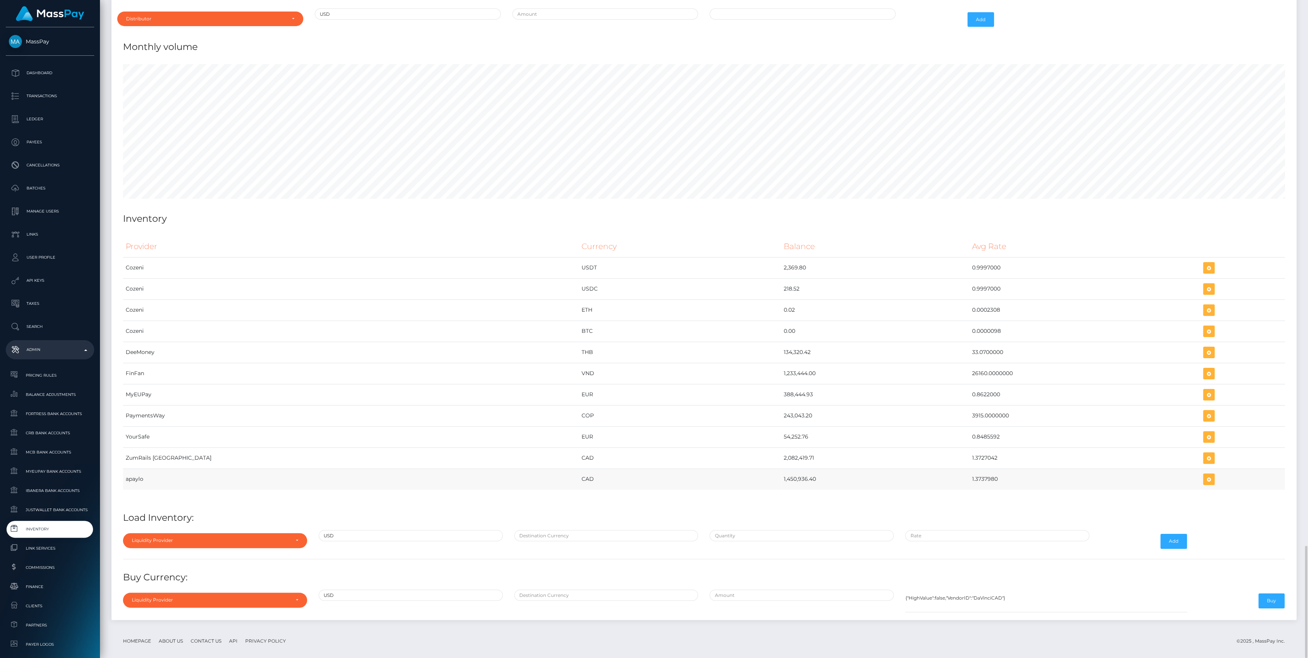
drag, startPoint x: 676, startPoint y: 467, endPoint x: 957, endPoint y: 476, distance: 280.6
click at [957, 476] on tr "apaylo CAD 1,450,936.40 1.3737980" at bounding box center [704, 478] width 1162 height 21
copy tr "1,450,936.40 1.3737980"
click at [781, 367] on td "1,233,444.00" at bounding box center [875, 373] width 188 height 21
drag, startPoint x: 675, startPoint y: 364, endPoint x: 977, endPoint y: 365, distance: 301.6
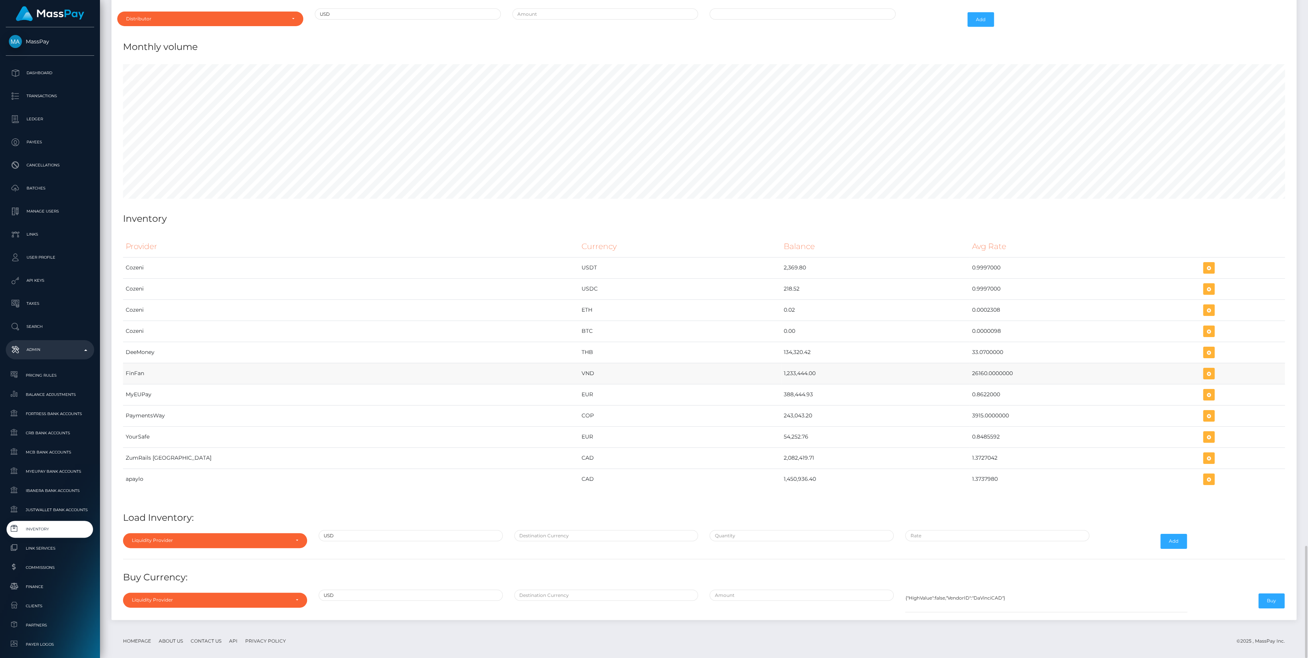
click at [977, 365] on tr "FinFan VND 1,233,444.00 26160.0000000" at bounding box center [704, 373] width 1162 height 21
copy tr "1,233,444.00 26160.0000000"
click at [1204, 369] on icon "button" at bounding box center [1208, 374] width 9 height 10
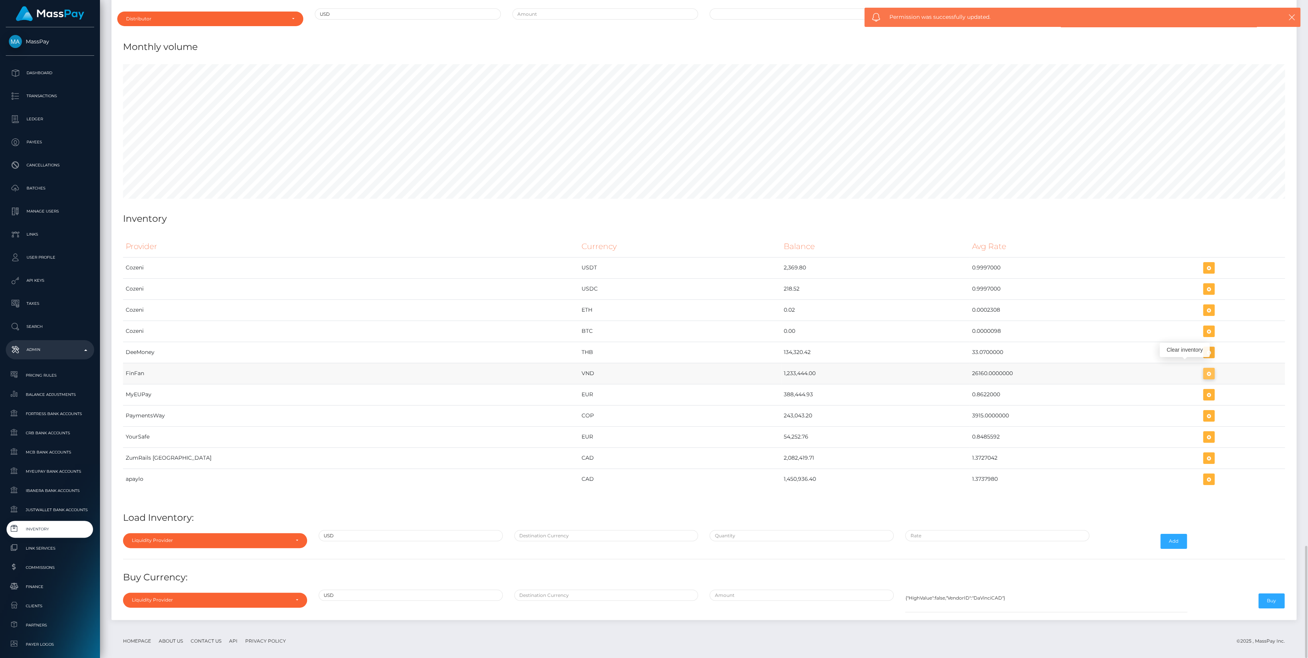
click at [1204, 369] on icon "button" at bounding box center [1208, 374] width 9 height 10
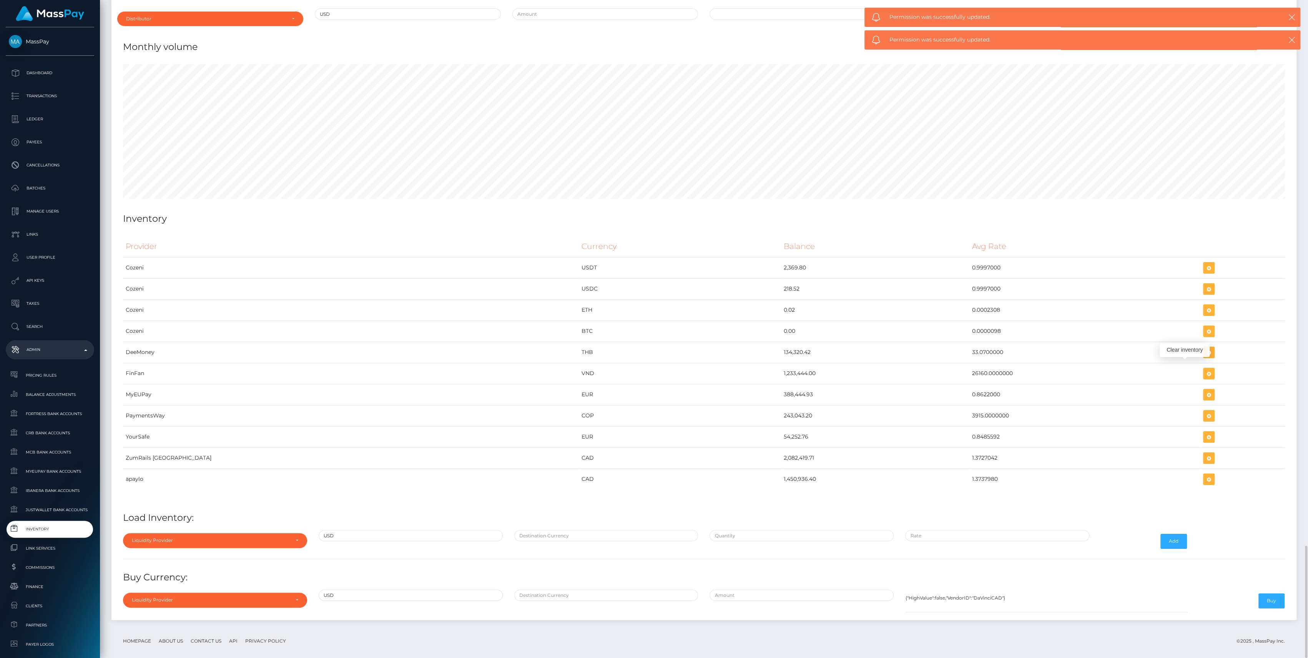
click at [781, 236] on th "Balance" at bounding box center [875, 246] width 188 height 21
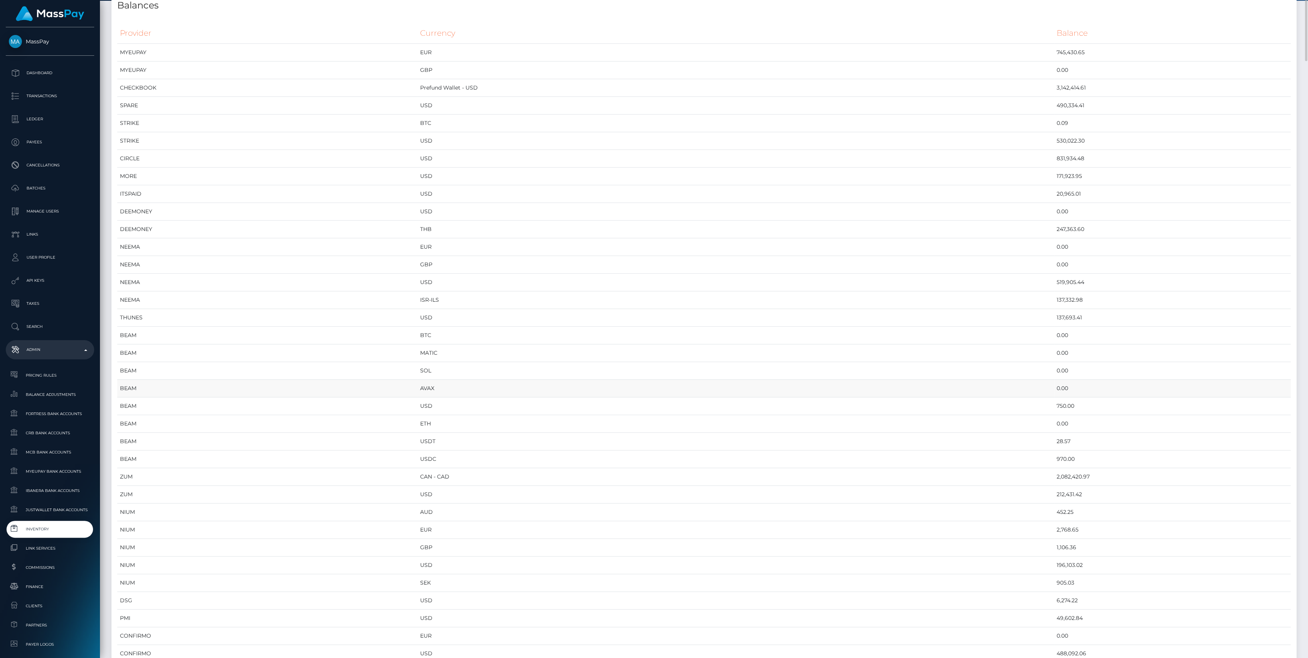
scroll to position [0, 0]
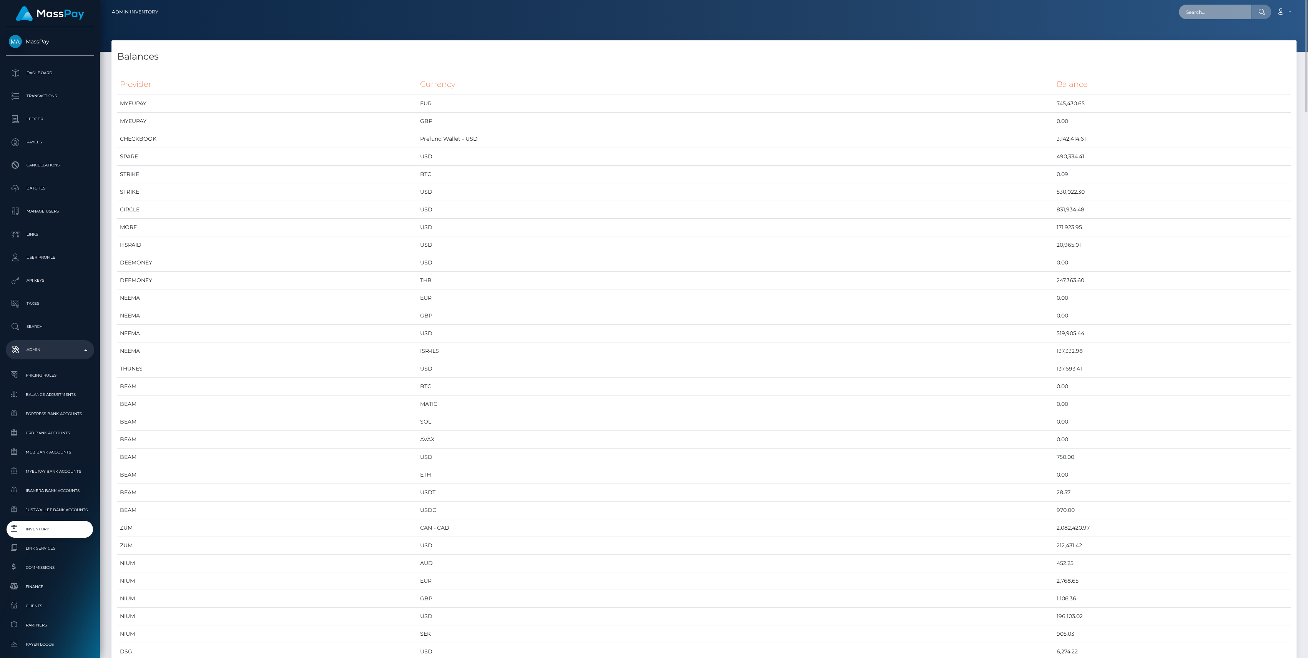
click at [1193, 16] on input "text" at bounding box center [1214, 12] width 72 height 15
type input "f"
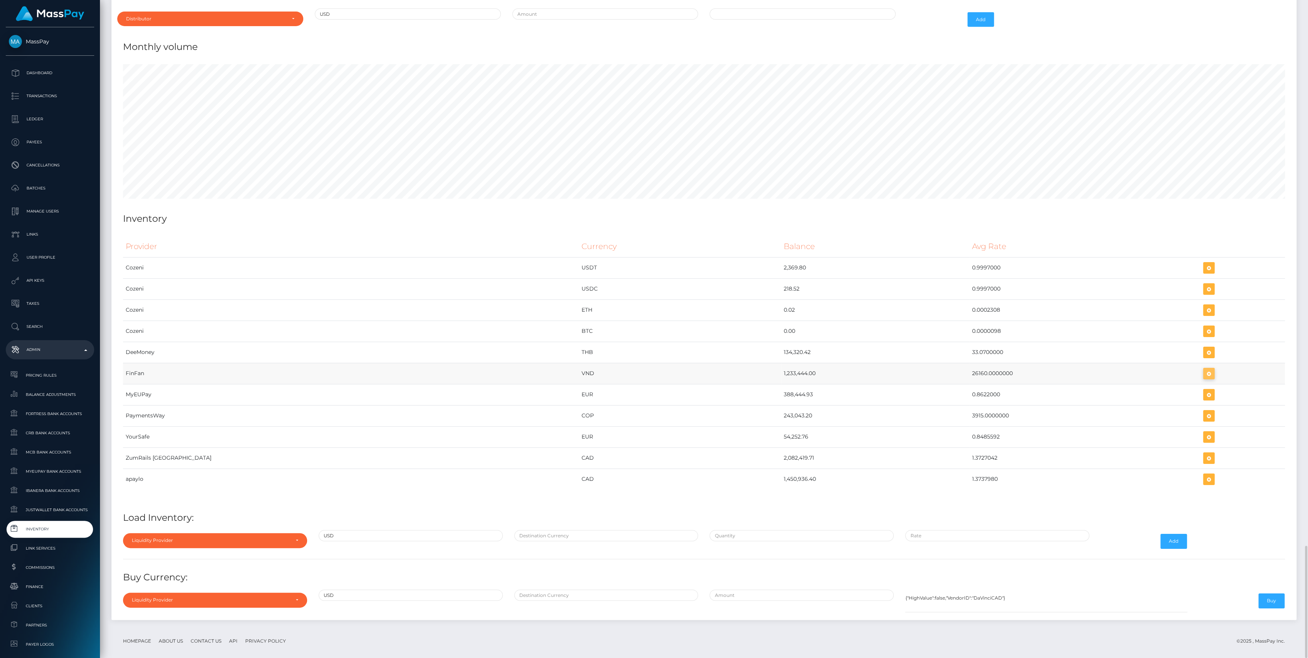
scroll to position [3760, 1184]
click at [1204, 369] on icon "button" at bounding box center [1208, 374] width 9 height 10
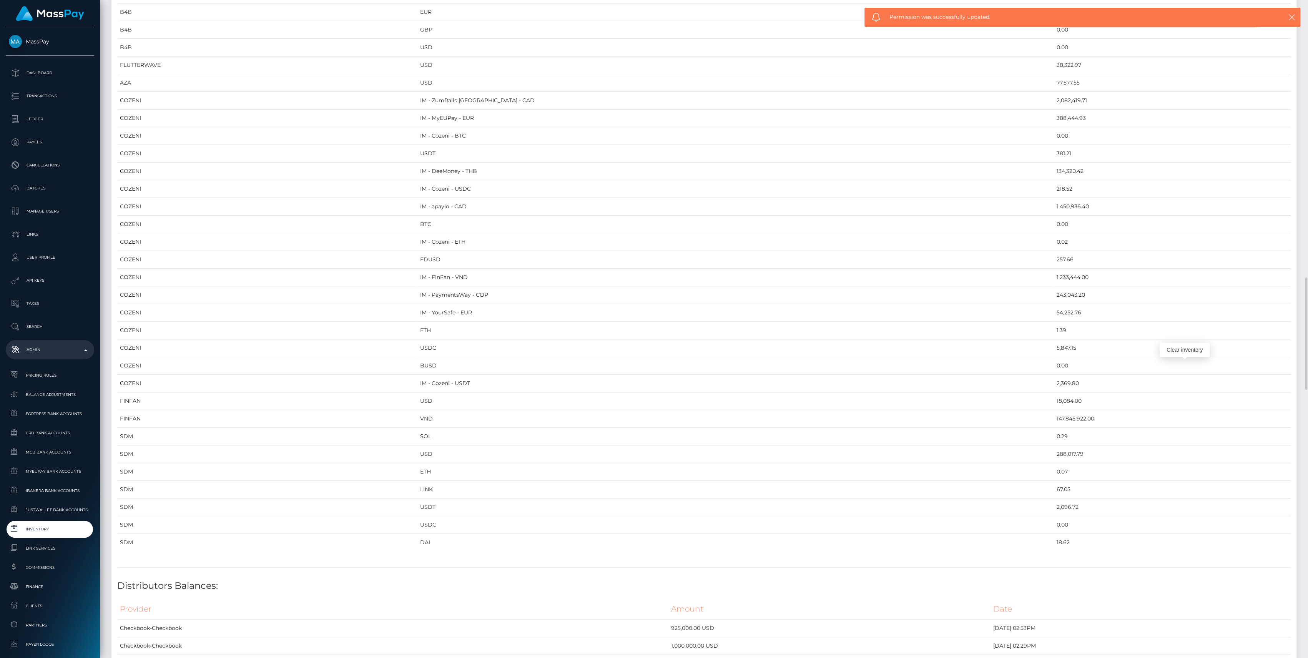
scroll to position [1024, 0]
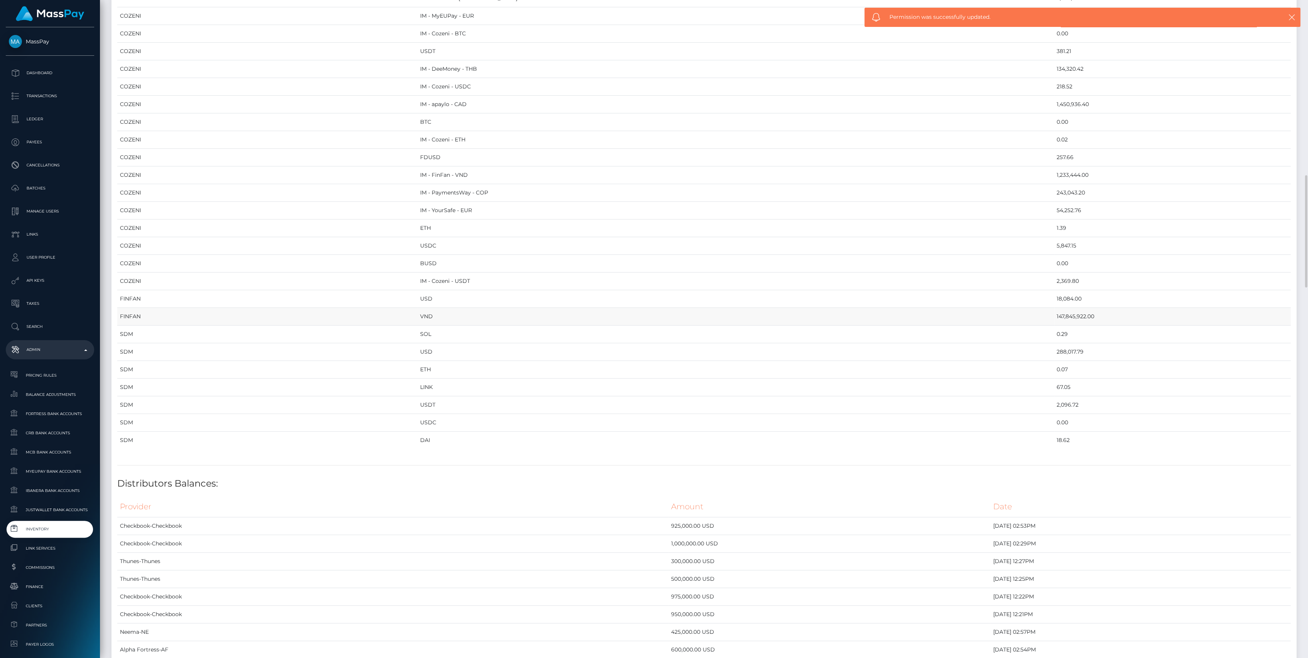
click at [1054, 310] on td "147,845,922.00" at bounding box center [1172, 317] width 237 height 18
copy td "147,845,922.00"
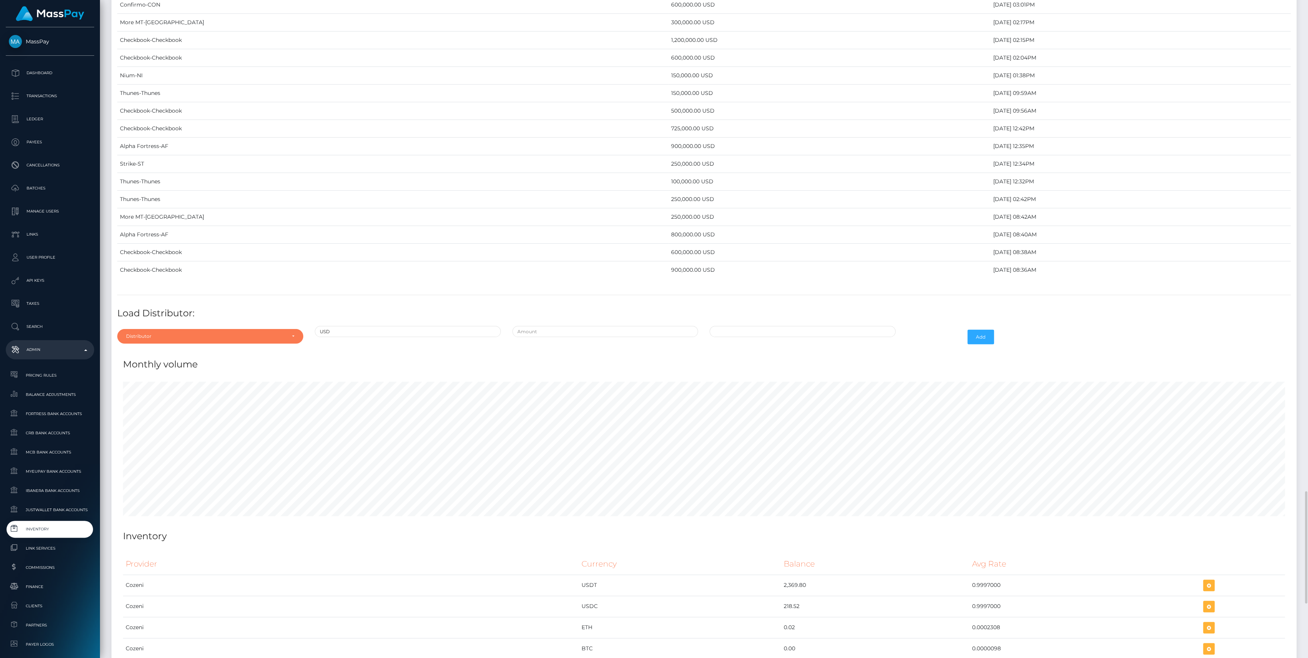
scroll to position [3188, 0]
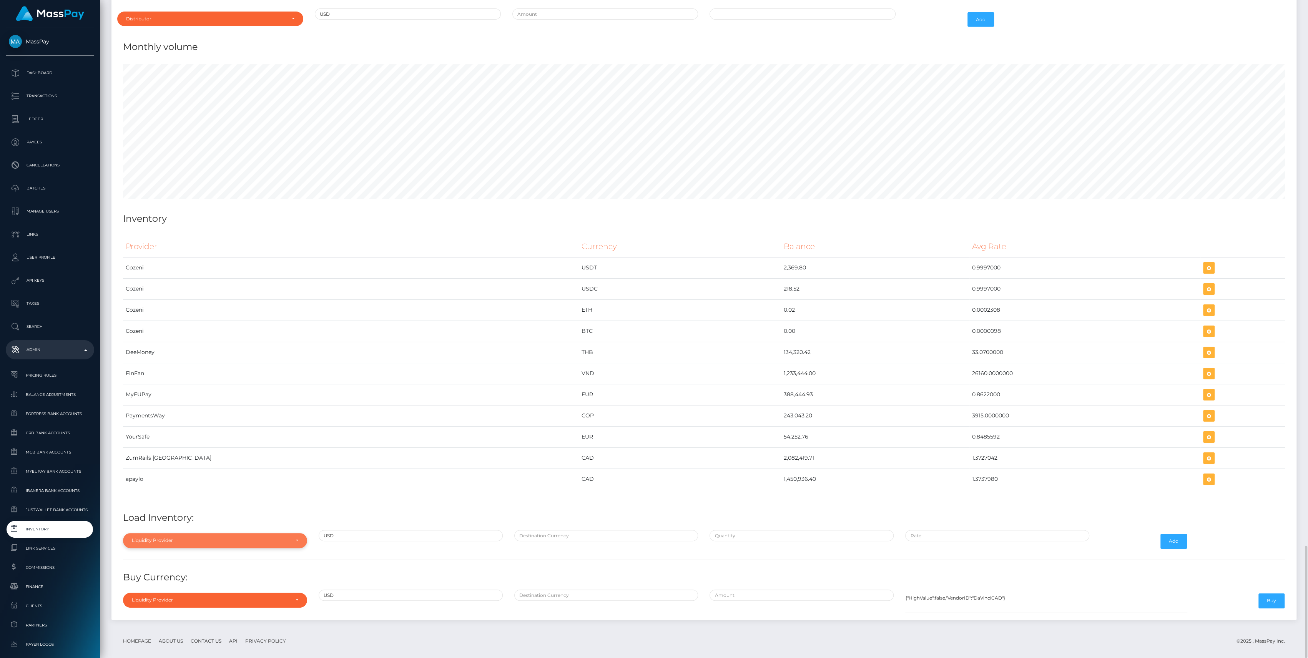
click at [197, 536] on div "Liquidity Provider" at bounding box center [215, 540] width 184 height 15
click at [165, 418] on input "Search" at bounding box center [215, 423] width 178 height 11
type input "FIN"
click at [213, 515] on link "FinFan" at bounding box center [215, 522] width 184 height 14
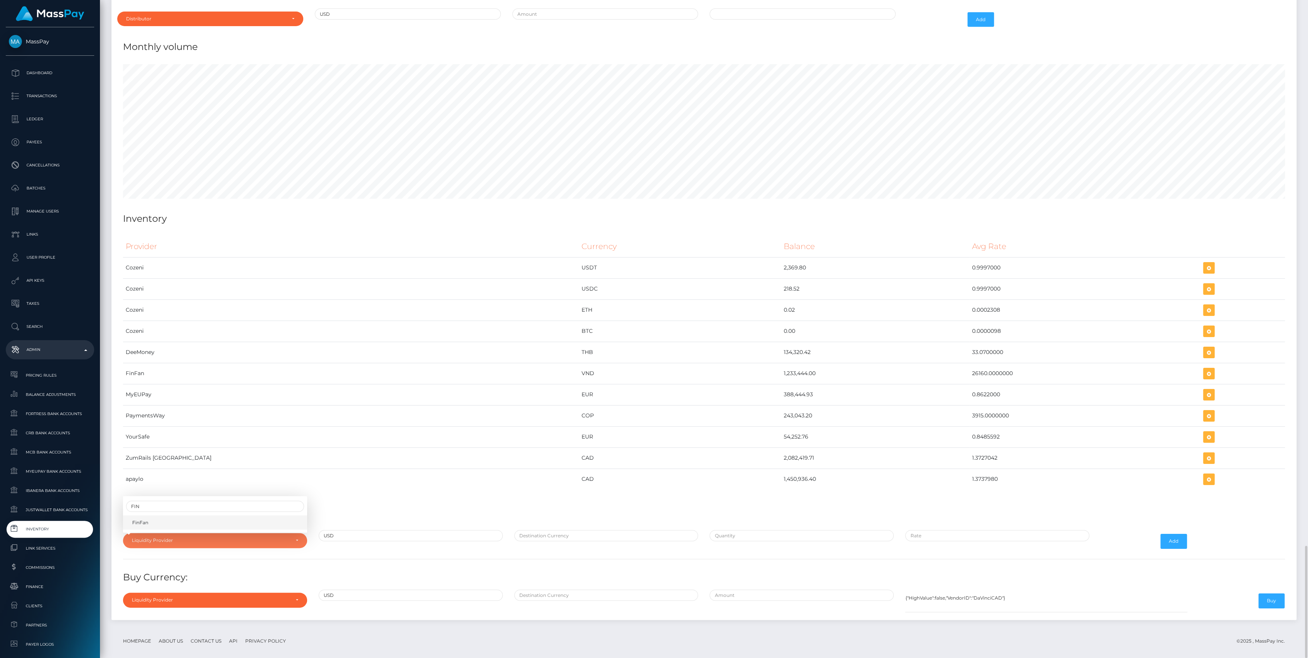
select select "FinFan"
click at [582, 530] on input "text" at bounding box center [606, 535] width 184 height 11
type input "VND"
click at [729, 530] on input "text" at bounding box center [801, 535] width 184 height 11
paste input "5,000.0000000"
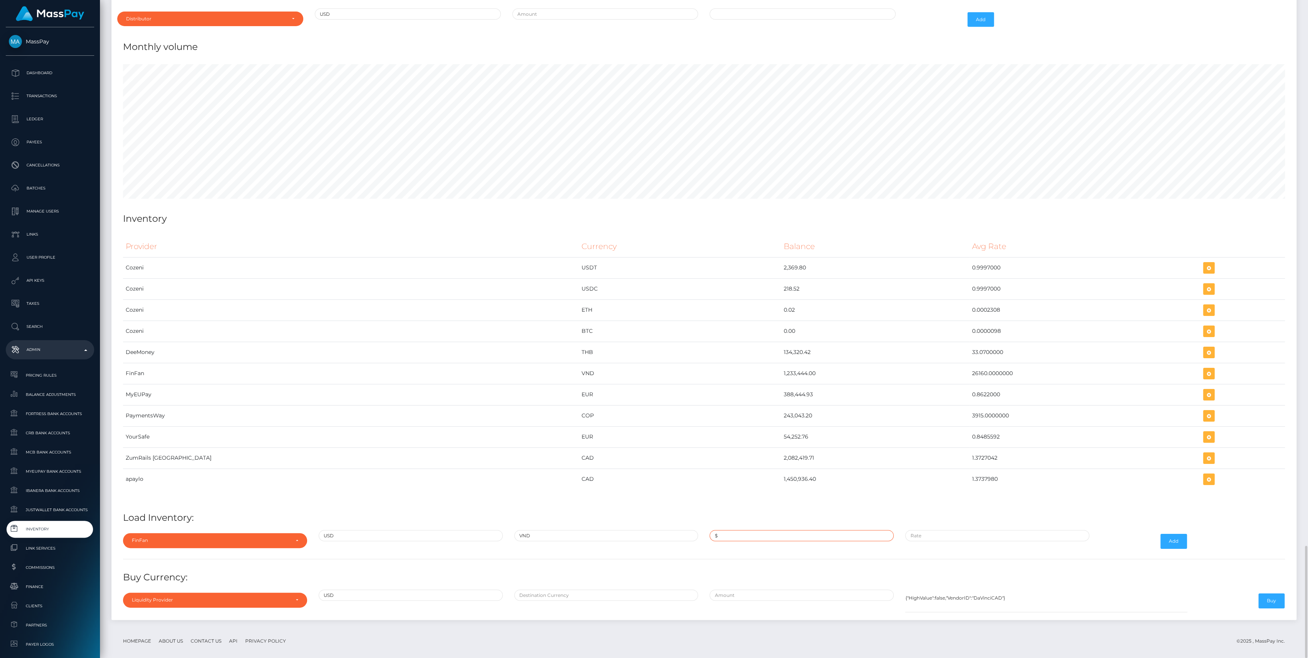
type input "$5,000.0000000"
paste input "26,358.0000000"
type input "$26,358.0000000"
click at [1167, 535] on button "Add" at bounding box center [1173, 541] width 27 height 15
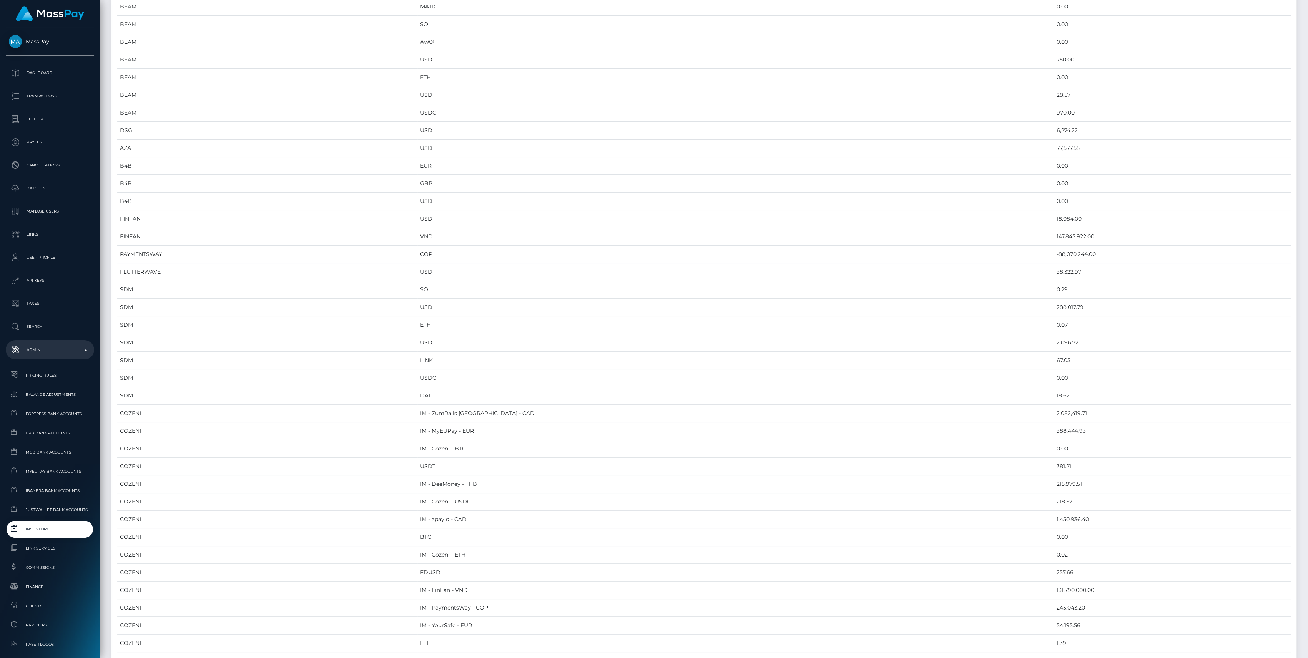
scroll to position [3188, 0]
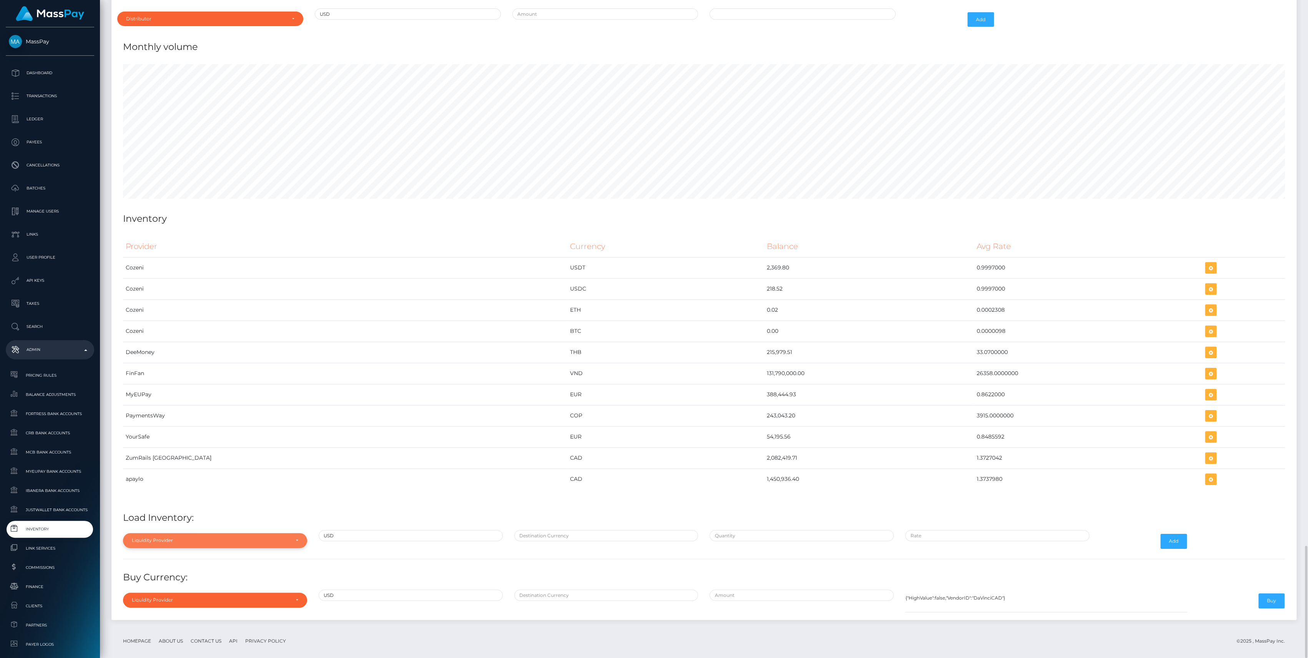
click at [264, 537] on div "Liquidity Provider" at bounding box center [211, 540] width 158 height 6
click at [183, 418] on input "Search" at bounding box center [215, 423] width 178 height 11
type input "Fin"
click at [236, 515] on link "FinFan" at bounding box center [215, 522] width 184 height 14
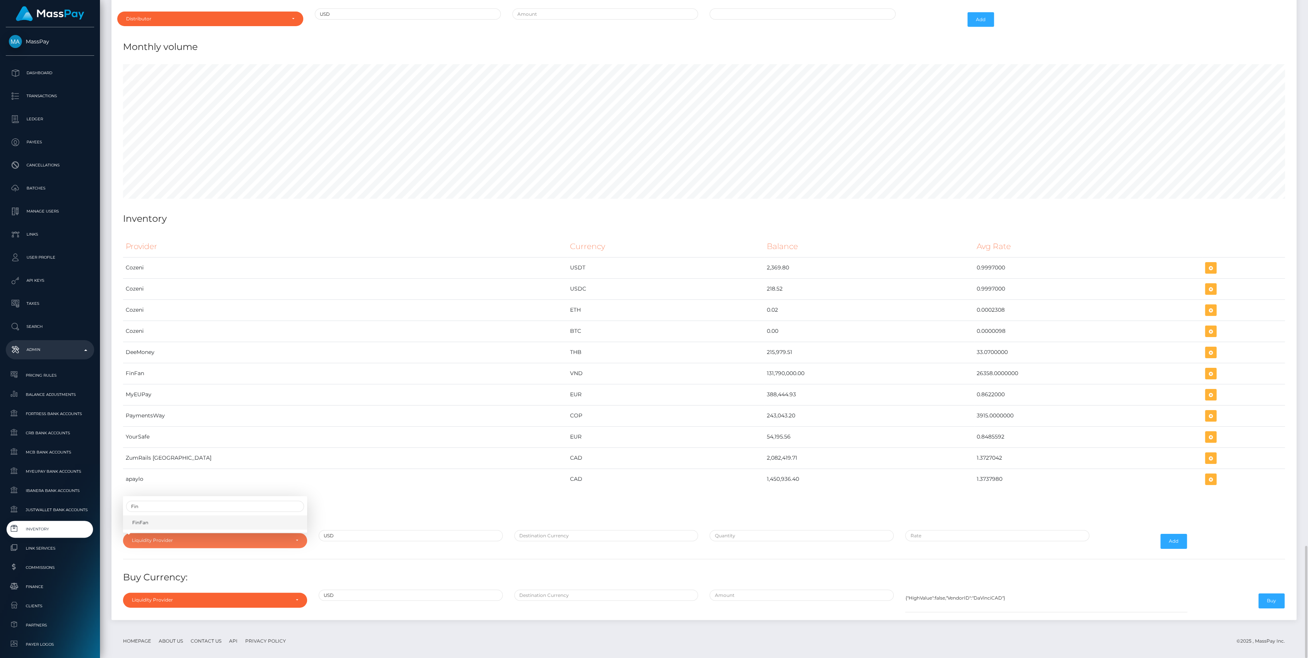
select select "FinFan"
click at [561, 530] on input "text" at bounding box center [606, 535] width 184 height 11
type input "VND"
type input "$5,000.0000000"
type input "$26,358.0000000"
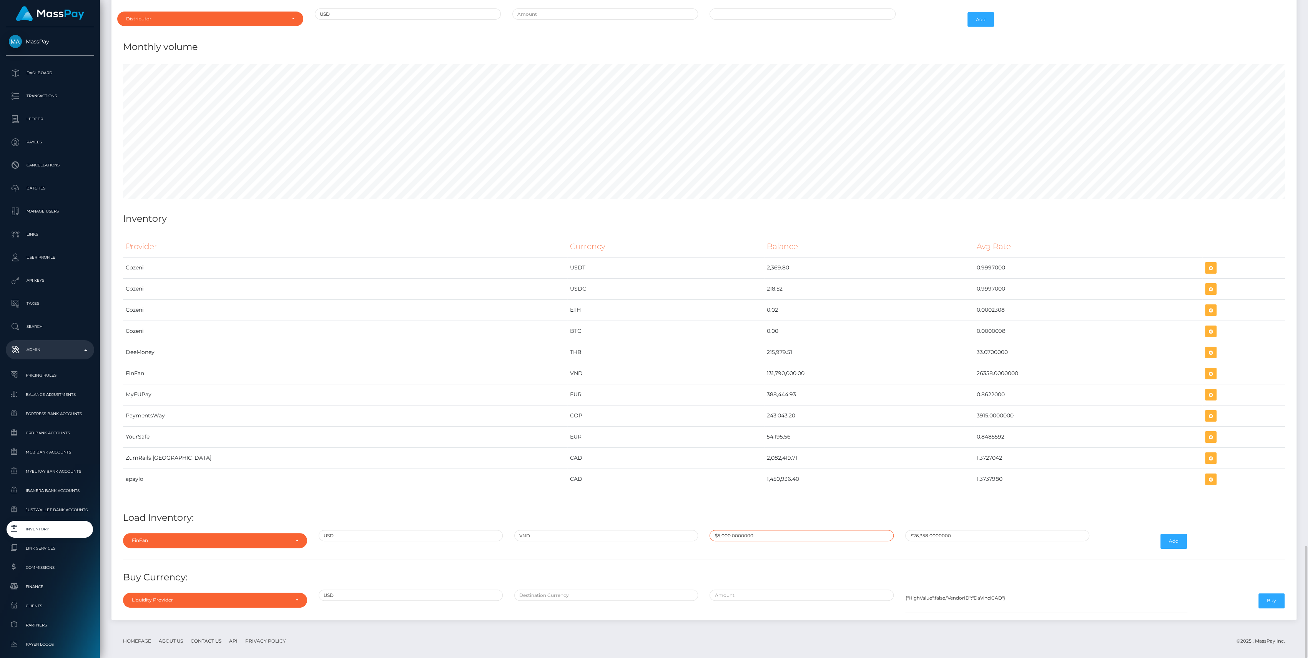
click at [762, 530] on input "$5,000.0000000" at bounding box center [801, 535] width 184 height 11
paste input "613.4546669"
type input "$613.4546669"
paste input "26,172.9559900"
type input "$26,172.9559900"
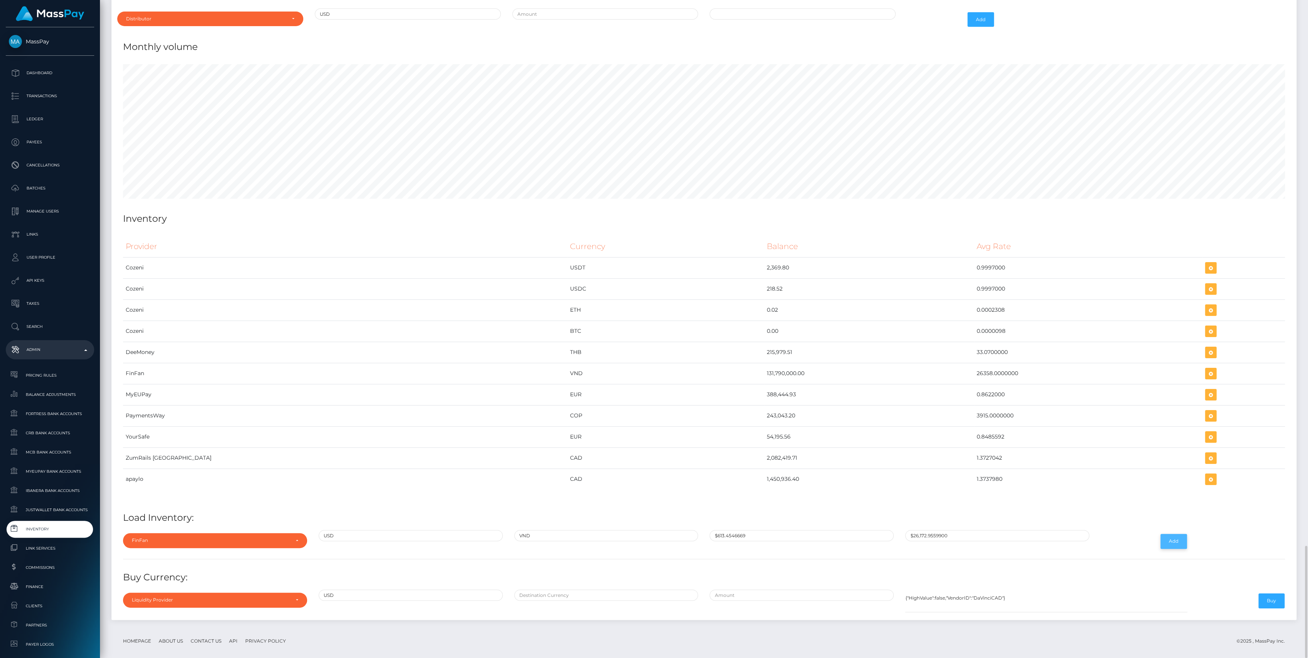
click at [1181, 534] on button "Add" at bounding box center [1173, 541] width 27 height 15
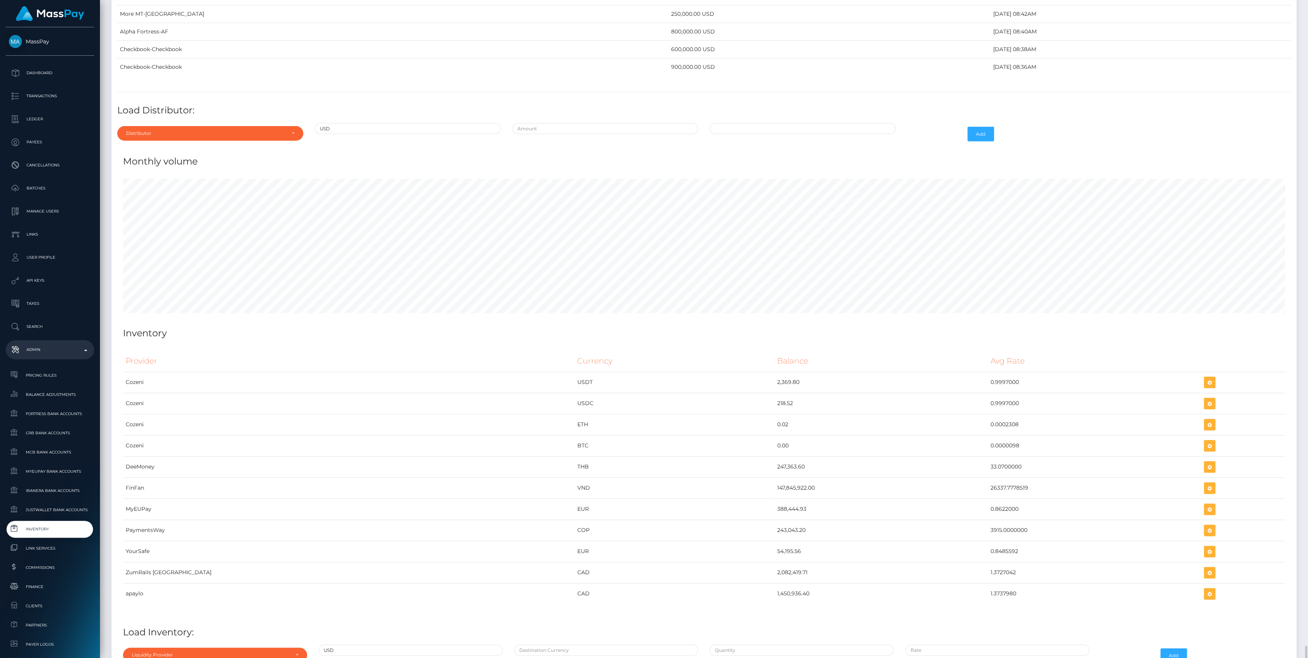
scroll to position [3188, 0]
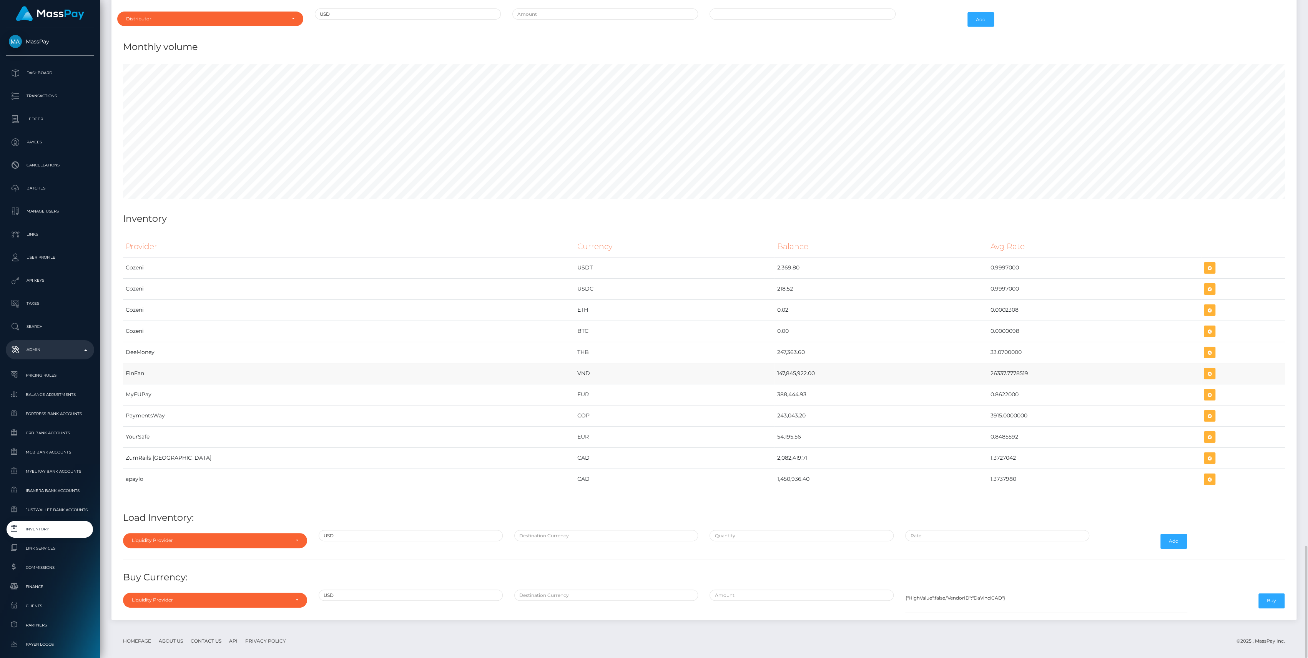
drag, startPoint x: 659, startPoint y: 366, endPoint x: 990, endPoint y: 363, distance: 331.2
click at [990, 363] on tr "FinFan VND 147,845,922.00 26337.7778519" at bounding box center [704, 373] width 1162 height 21
copy tr "147,845,922.00 26337.7778519"
drag, startPoint x: 1188, startPoint y: 365, endPoint x: 704, endPoint y: 360, distance: 484.2
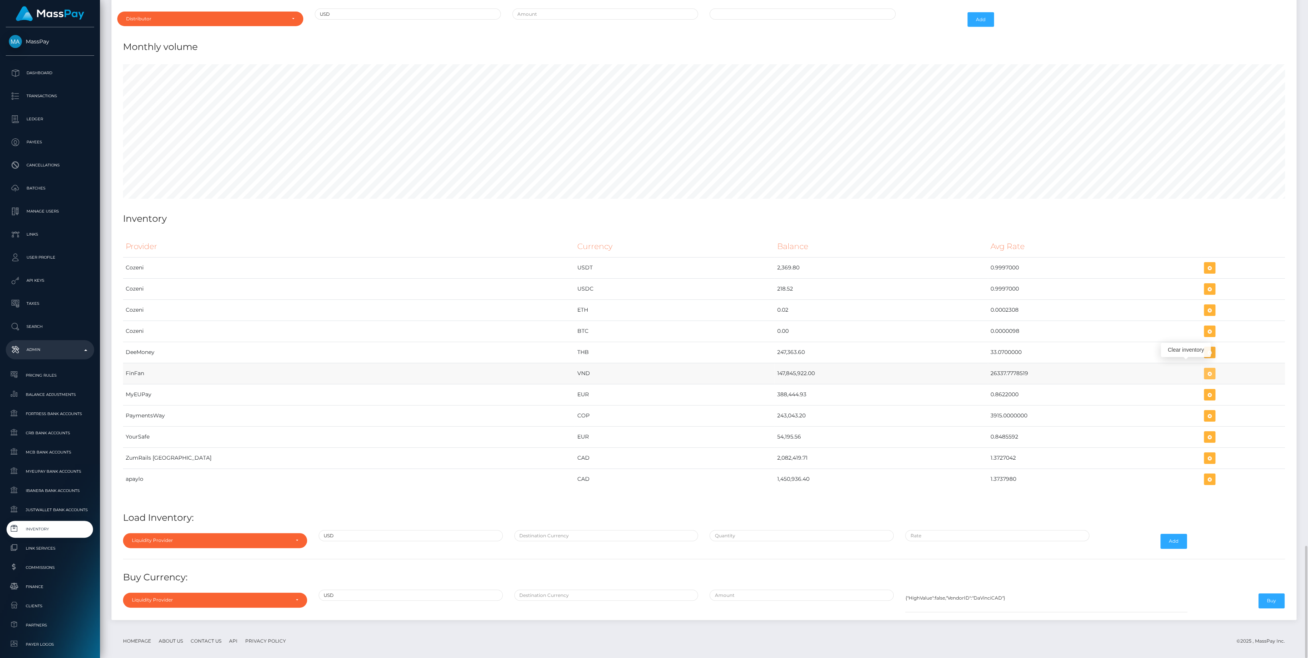
click at [1205, 369] on icon "button" at bounding box center [1209, 374] width 9 height 10
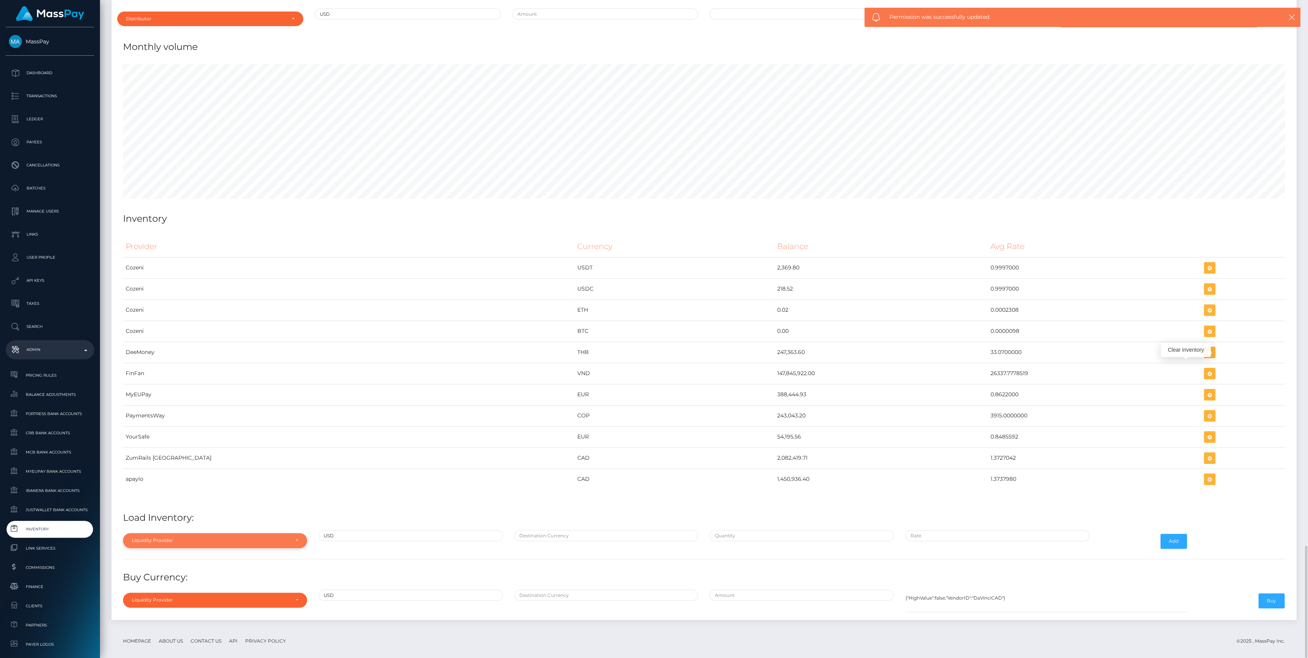
click at [218, 537] on div "Liquidity Provider" at bounding box center [211, 540] width 158 height 6
click at [182, 418] on input "Search" at bounding box center [215, 423] width 178 height 11
type input "fin"
click at [215, 515] on link "FinFan" at bounding box center [215, 522] width 184 height 14
select select "FinFan"
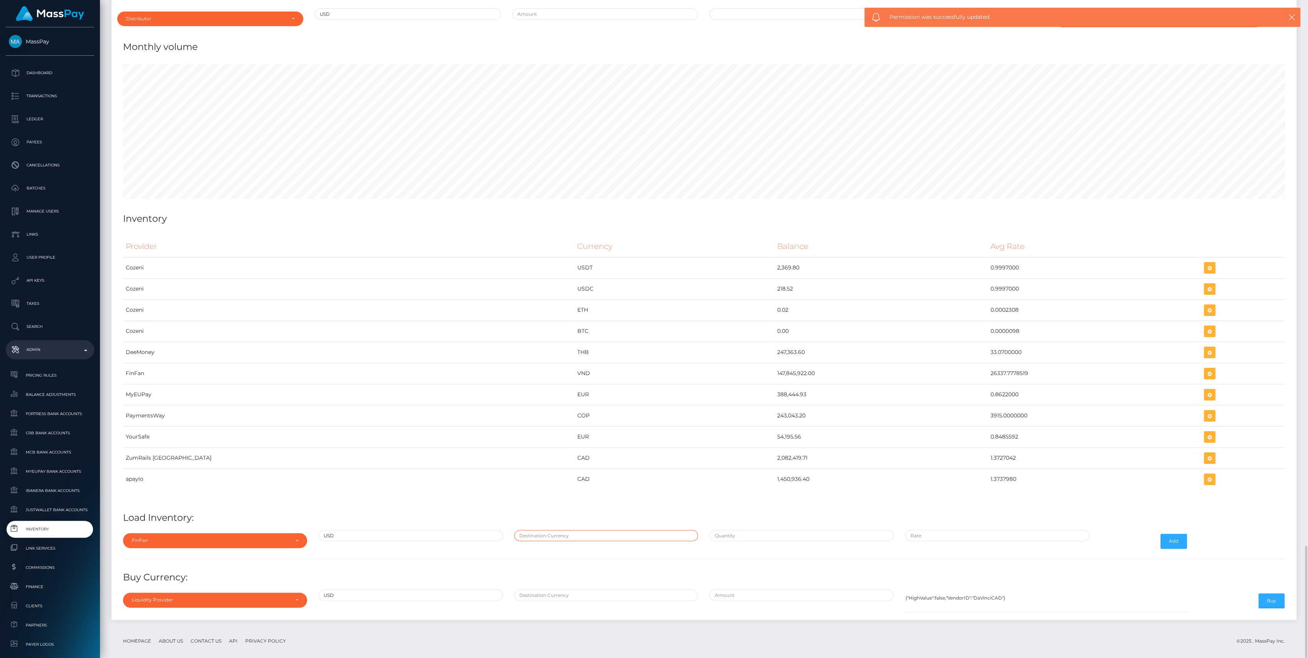
click at [573, 530] on input "text" at bounding box center [606, 535] width 184 height 11
type input "VND"
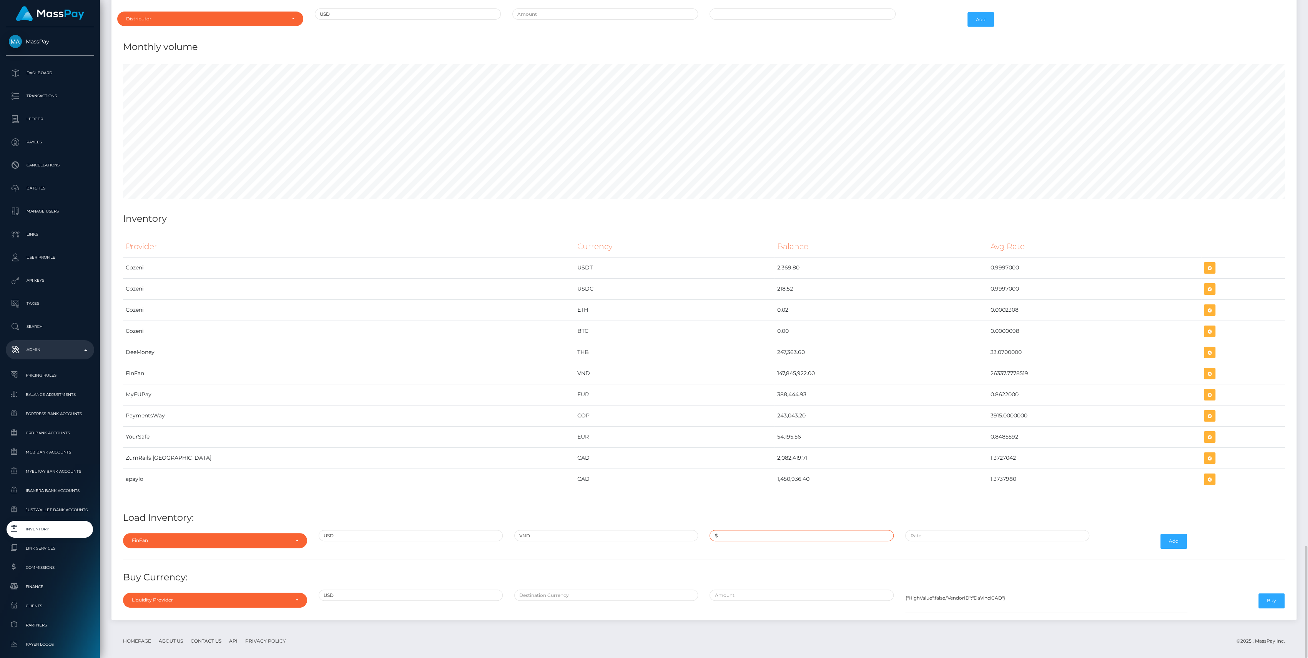
paste input "26,337.7778500"
type input "$26,337.7778500"
type input "$"
click at [756, 530] on input "$26,337.7778500" at bounding box center [801, 535] width 184 height 11
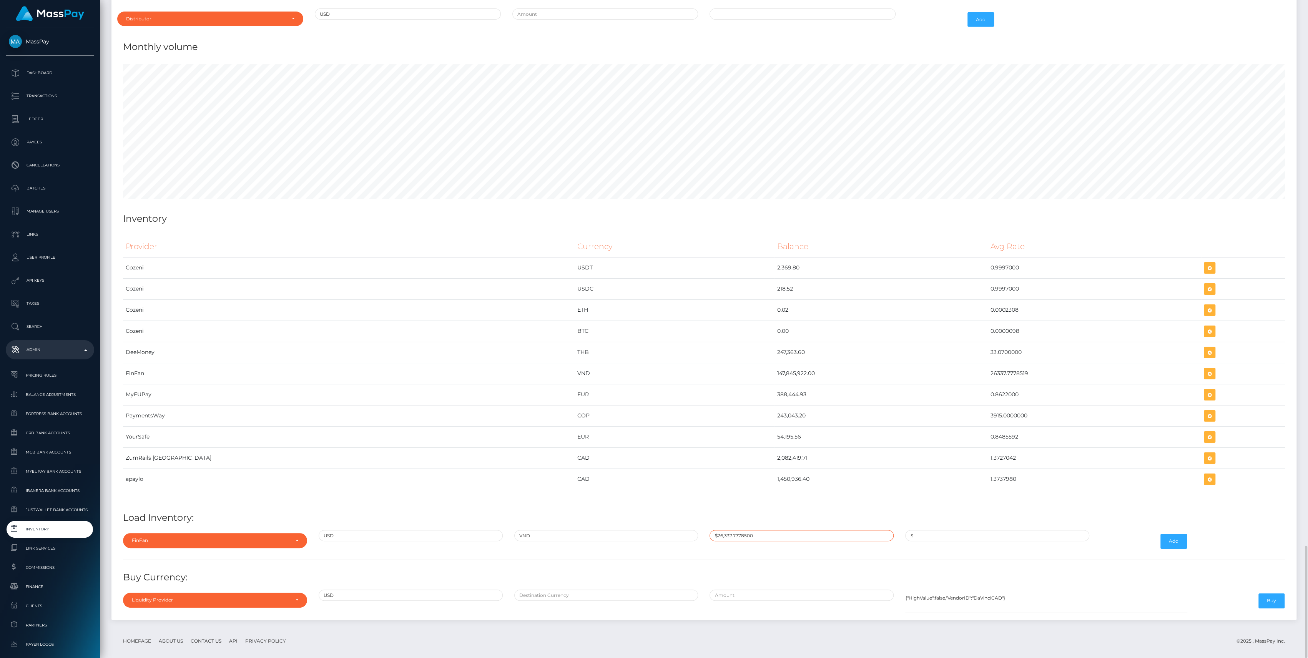
paste input "5,613.45000"
type input "$5,613.4500000"
paste input "26,337.7778500"
type input "$26,337.7778500"
click at [1178, 534] on button "Add" at bounding box center [1173, 541] width 27 height 15
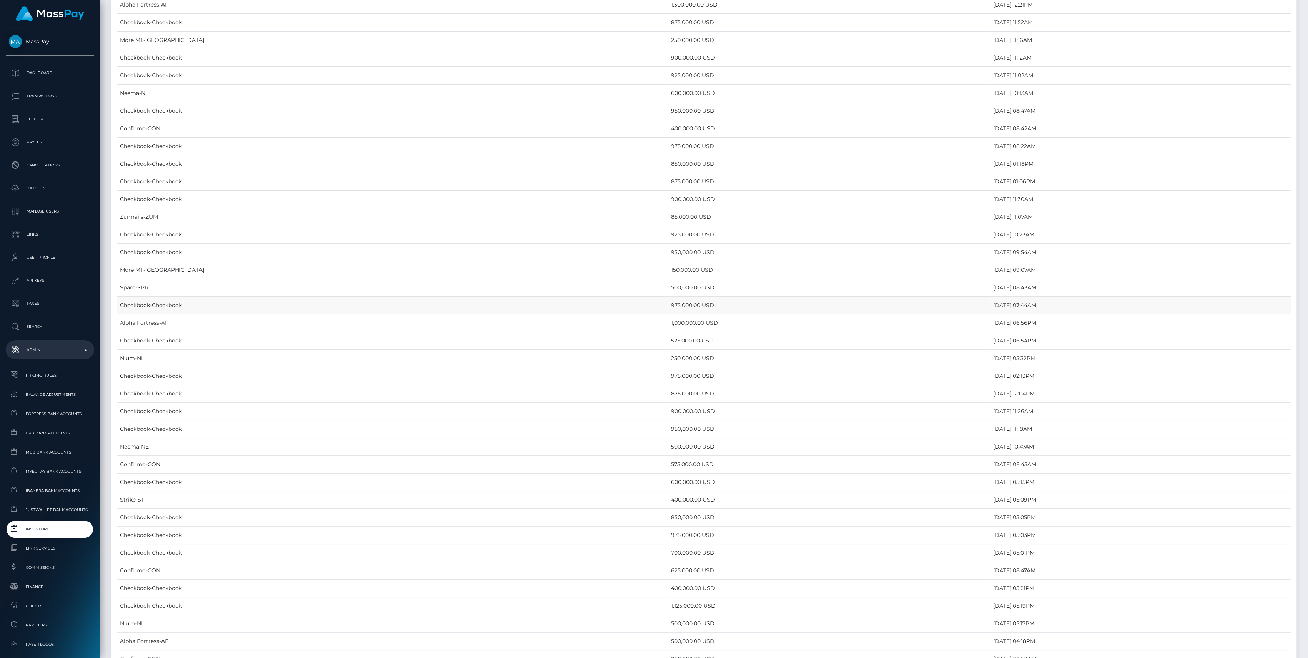
scroll to position [3188, 0]
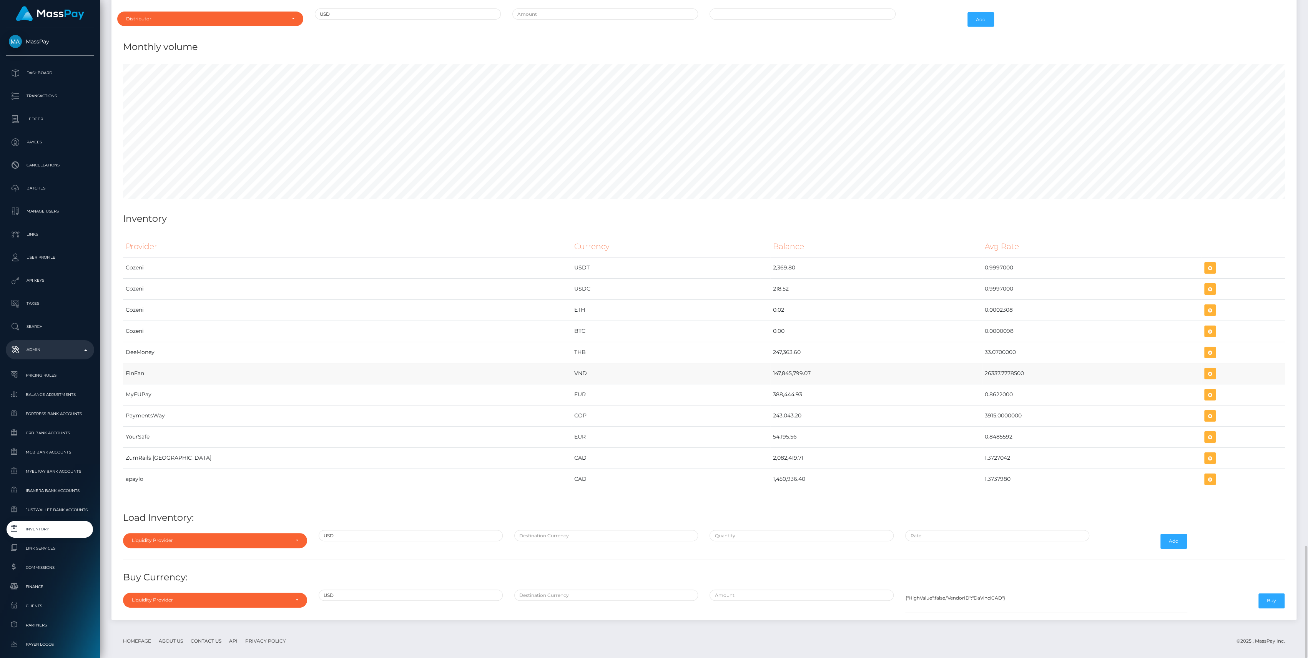
drag, startPoint x: 679, startPoint y: 364, endPoint x: 713, endPoint y: 362, distance: 33.9
click at [770, 363] on td "147,845,799.07" at bounding box center [876, 373] width 212 height 21
drag, startPoint x: 713, startPoint y: 362, endPoint x: 660, endPoint y: 367, distance: 52.9
click at [660, 367] on td "VND" at bounding box center [670, 373] width 199 height 21
drag, startPoint x: 660, startPoint y: 367, endPoint x: 993, endPoint y: 365, distance: 332.8
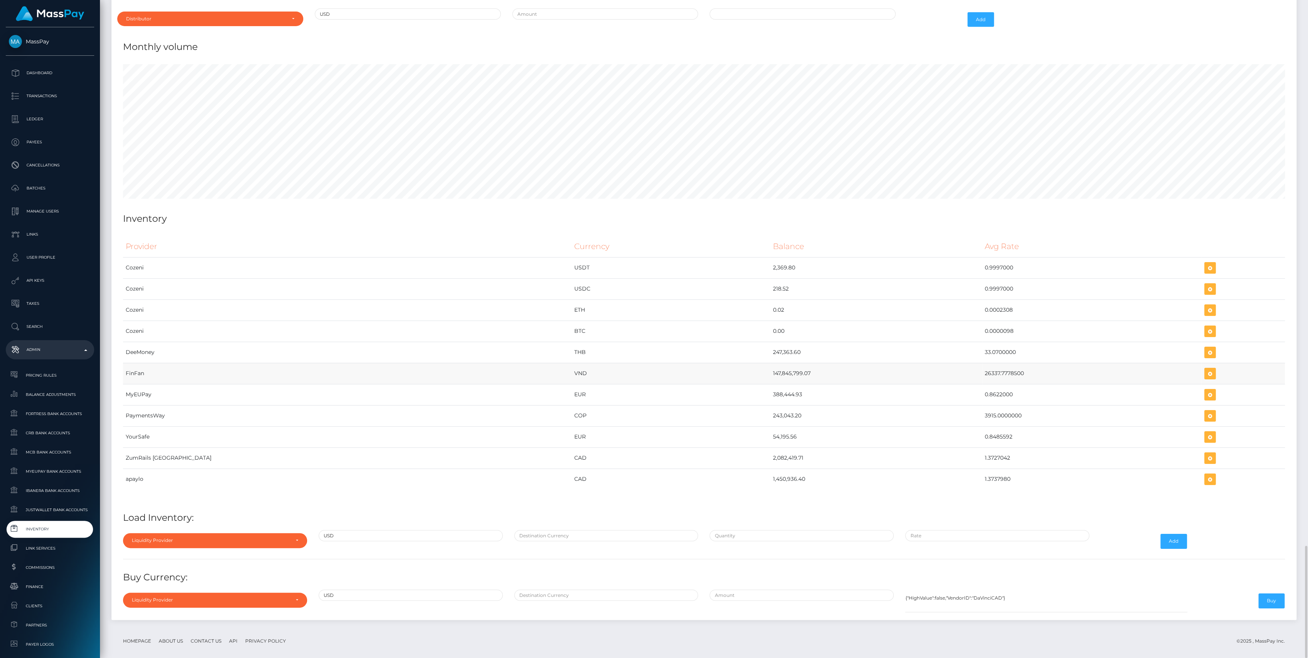
click at [993, 365] on tr "FinFan VND 147,845,799.07 26337.7778500" at bounding box center [704, 373] width 1162 height 21
copy tr "147,845,799.07 26337.7778500"
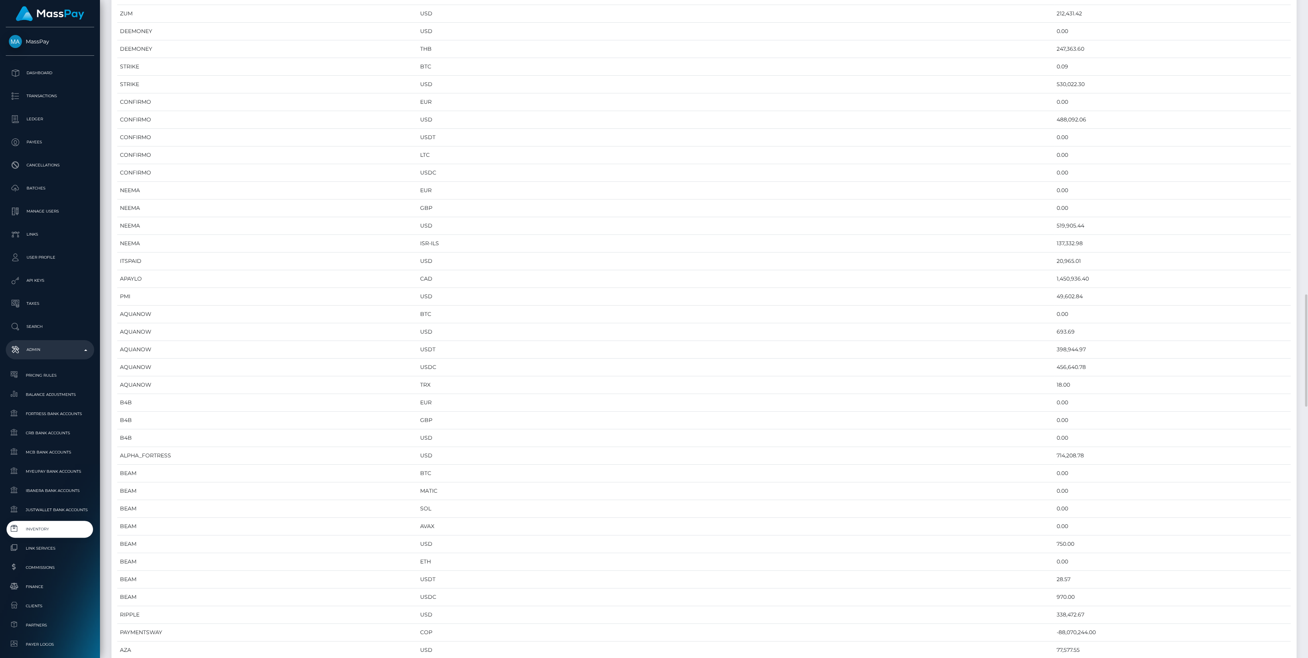
scroll to position [0, 0]
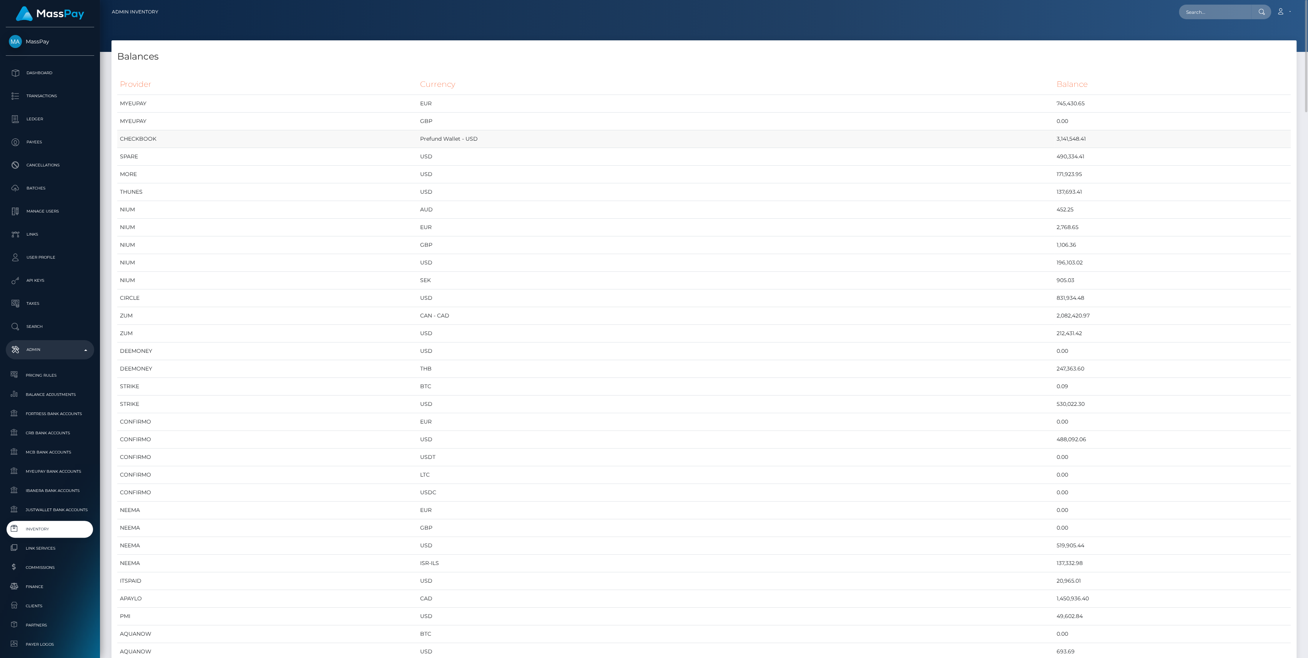
drag, startPoint x: 974, startPoint y: 148, endPoint x: 1007, endPoint y: 144, distance: 33.0
drag, startPoint x: 1007, startPoint y: 144, endPoint x: 1005, endPoint y: 164, distance: 20.1
click at [1054, 164] on td "490,334.41" at bounding box center [1172, 157] width 237 height 18
click at [1054, 176] on td "171,923.95" at bounding box center [1172, 175] width 237 height 18
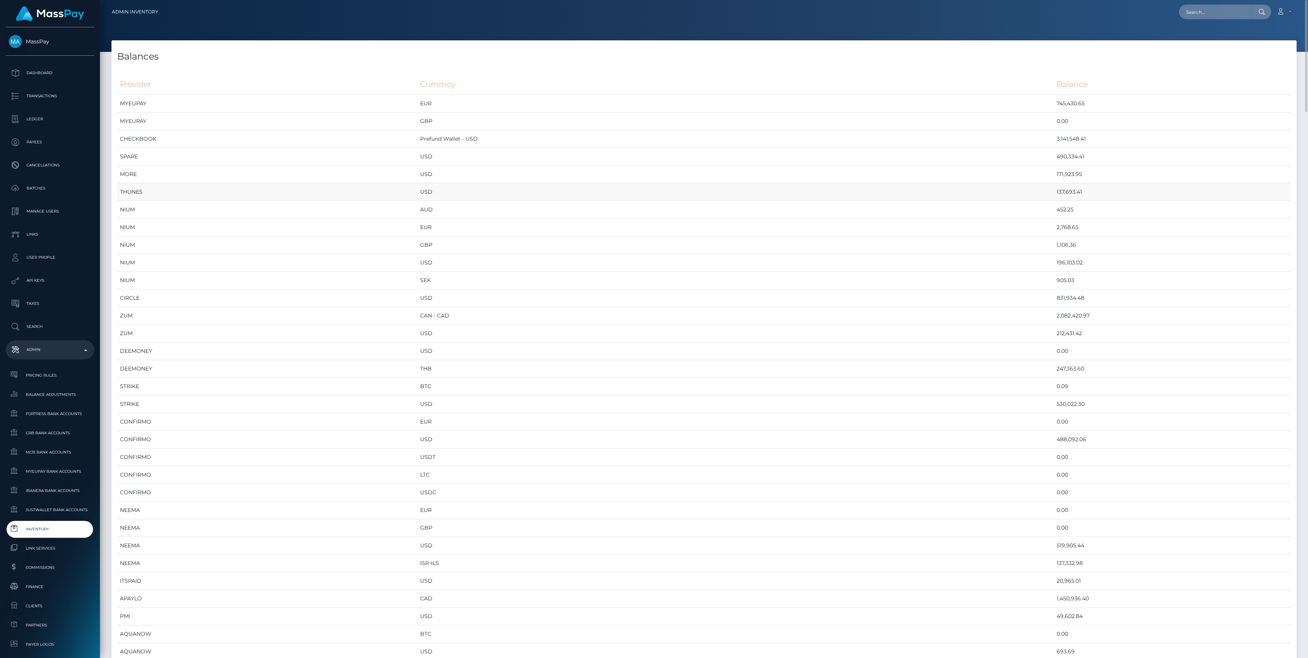
click at [1054, 194] on td "137,693.41" at bounding box center [1172, 192] width 237 height 18
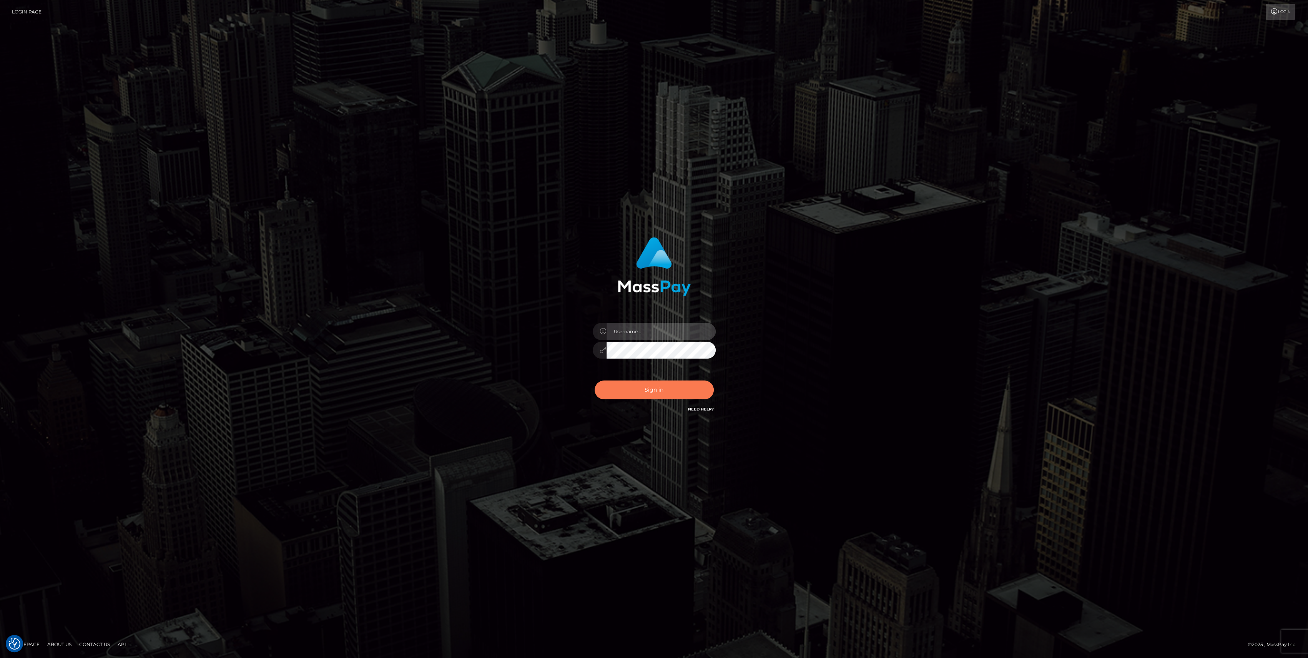
type input "bengreen"
click at [653, 393] on button "Sign in" at bounding box center [653, 389] width 119 height 19
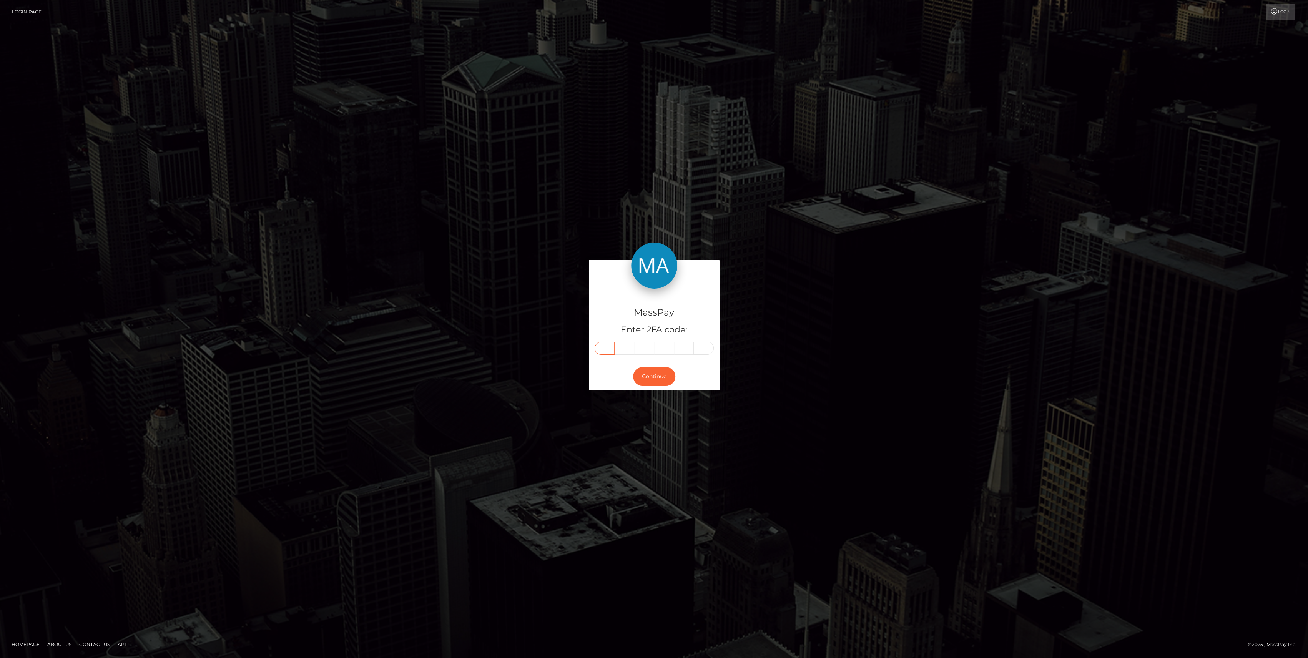
click at [613, 349] on input "text" at bounding box center [604, 348] width 20 height 13
paste input "0"
type input "0"
type input "3"
type input "2"
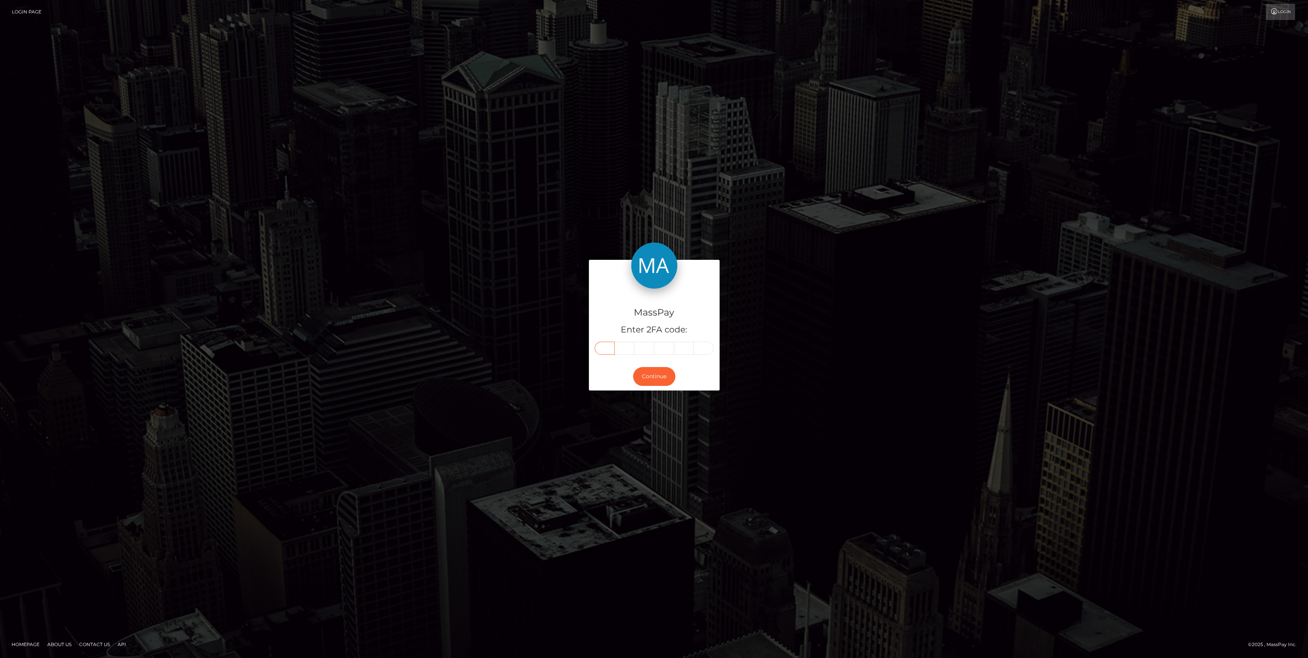
type input "5"
type input "3"
type input "8"
click at [652, 385] on button "Continue" at bounding box center [654, 376] width 42 height 19
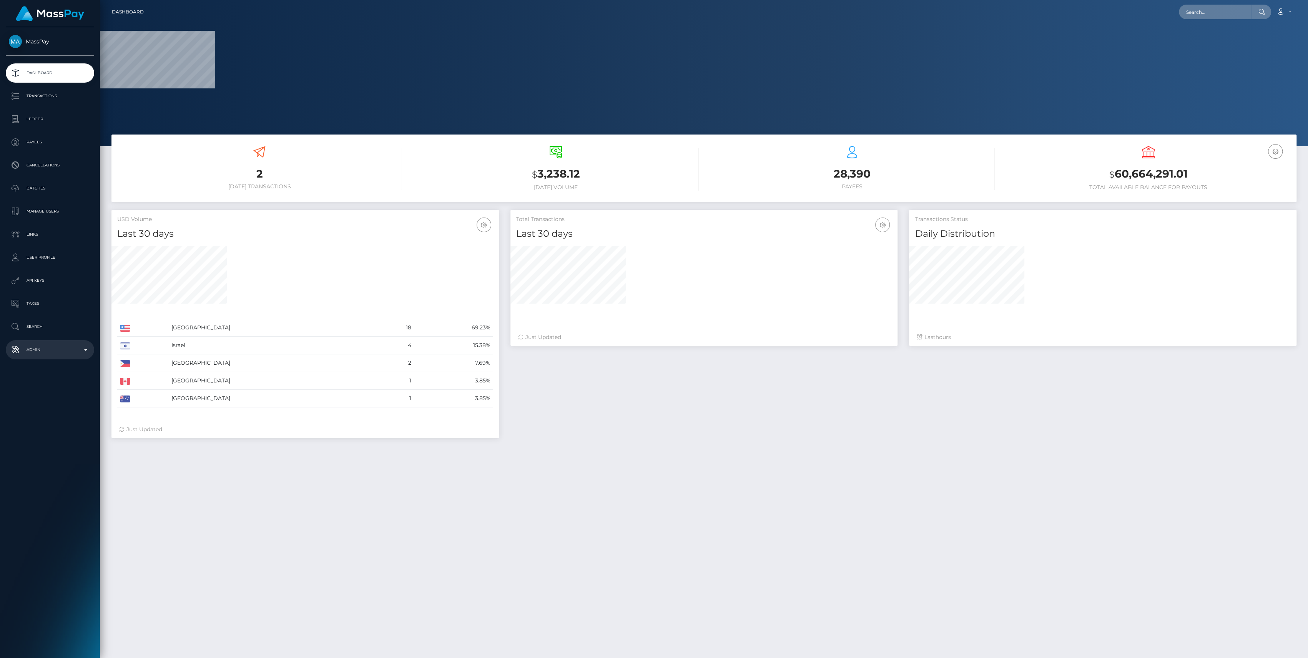
click at [23, 352] on p "Admin" at bounding box center [50, 350] width 82 height 12
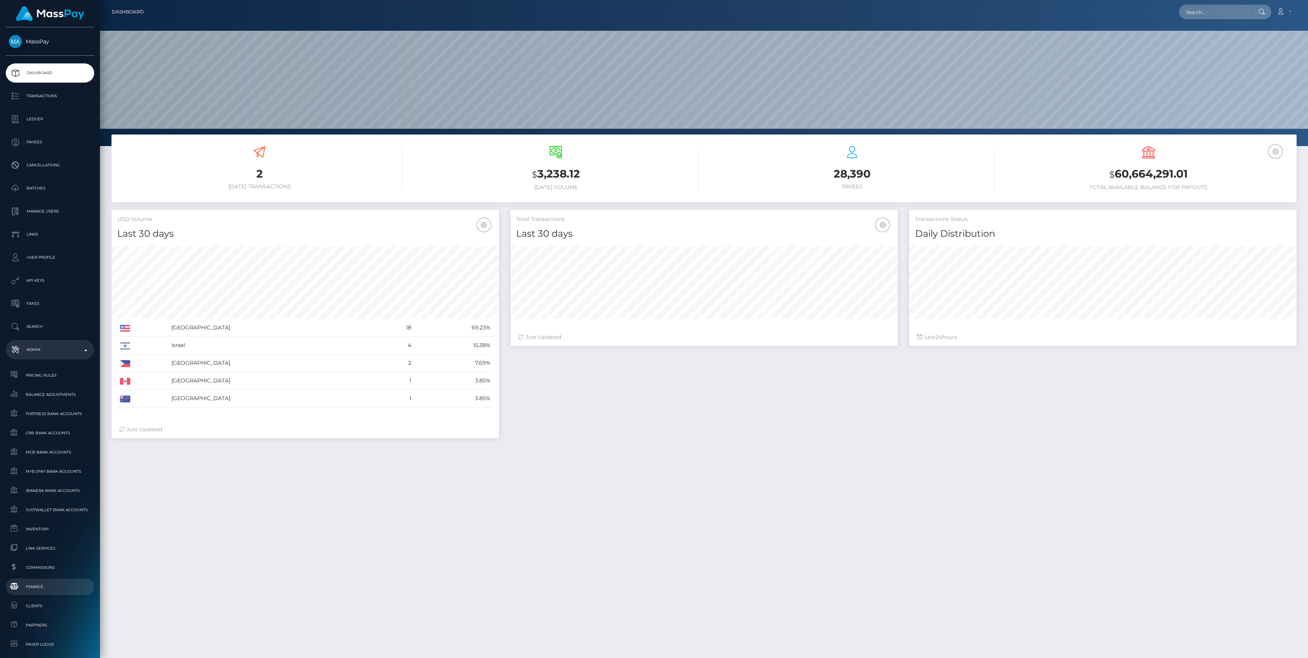
scroll to position [136, 387]
click at [58, 521] on link "Inventory" at bounding box center [50, 529] width 88 height 17
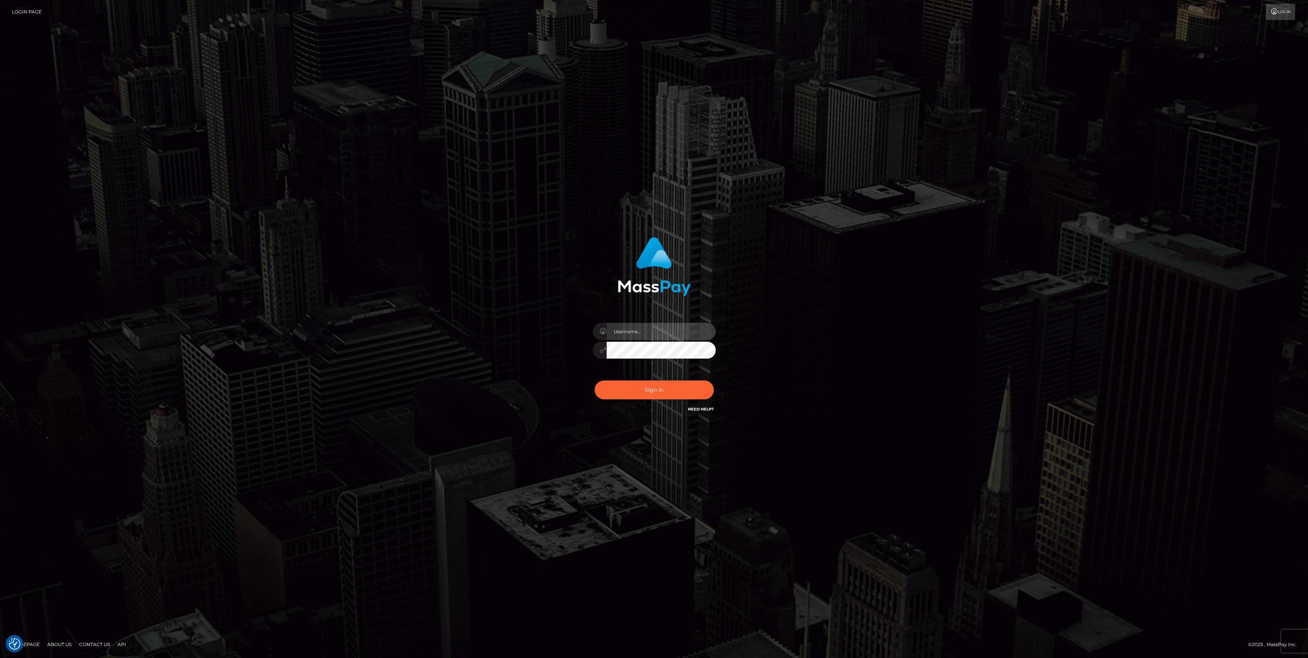
type input "bengreen"
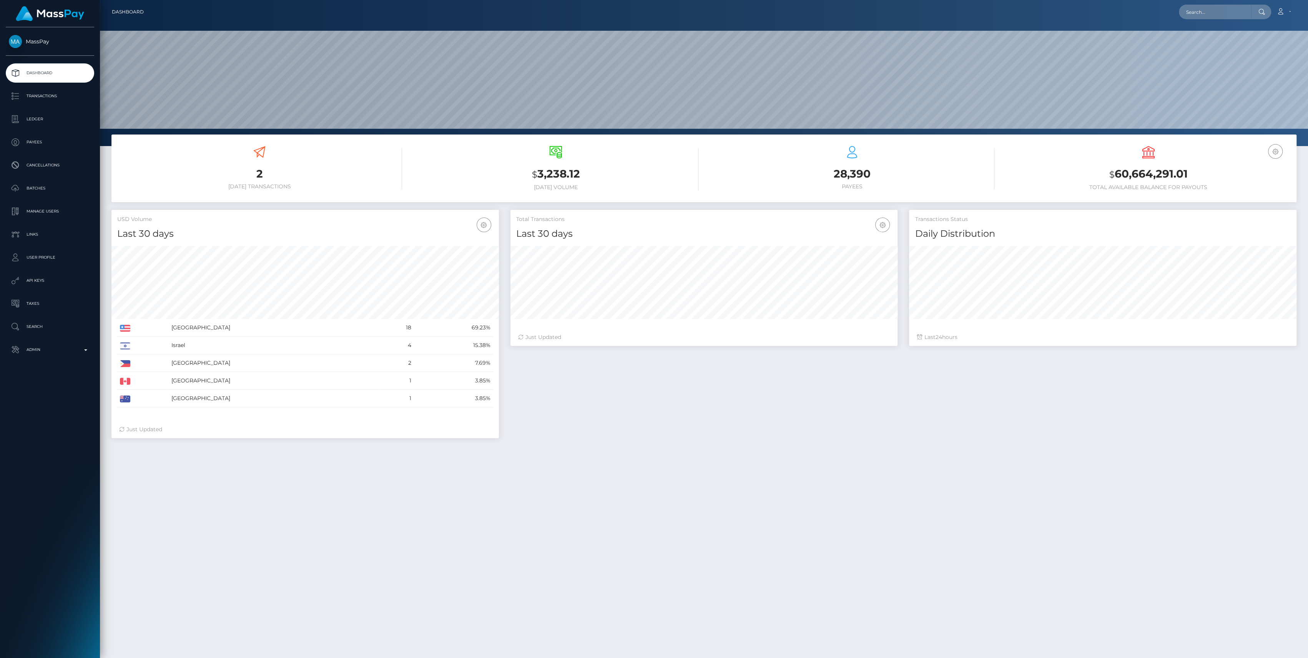
scroll to position [136, 387]
click at [53, 350] on p "Admin" at bounding box center [50, 350] width 82 height 12
click at [38, 534] on link "Inventory" at bounding box center [50, 529] width 88 height 17
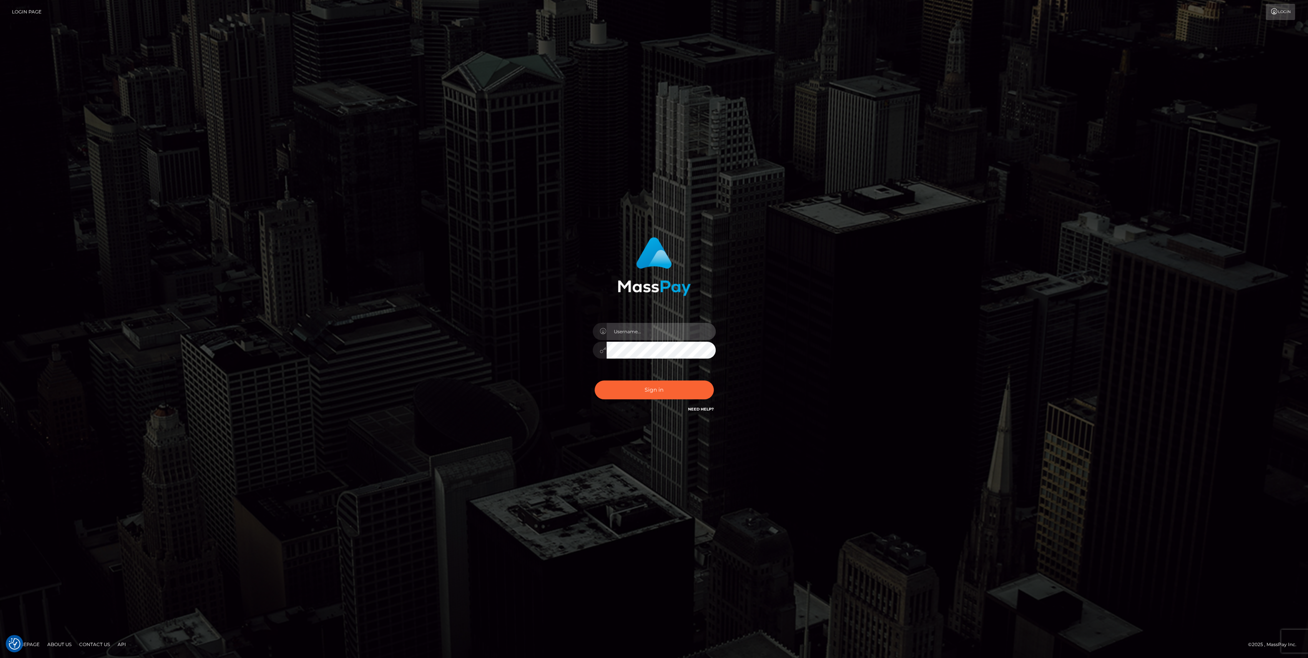
type input "bengreen"
click at [679, 382] on button "Sign in" at bounding box center [653, 389] width 119 height 19
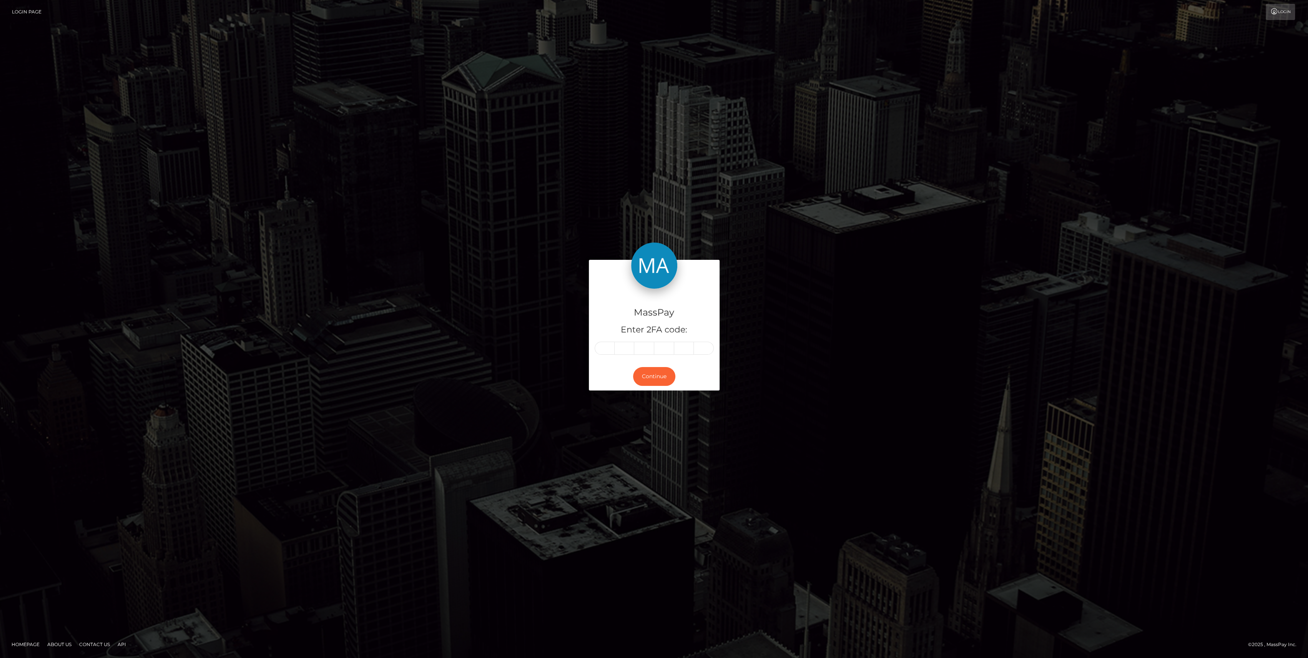
click at [587, 357] on div "MassPay Enter 2FA code: Continue" at bounding box center [654, 329] width 142 height 138
click at [595, 353] on div at bounding box center [653, 348] width 119 height 13
paste input "4"
type input "4"
type input "5"
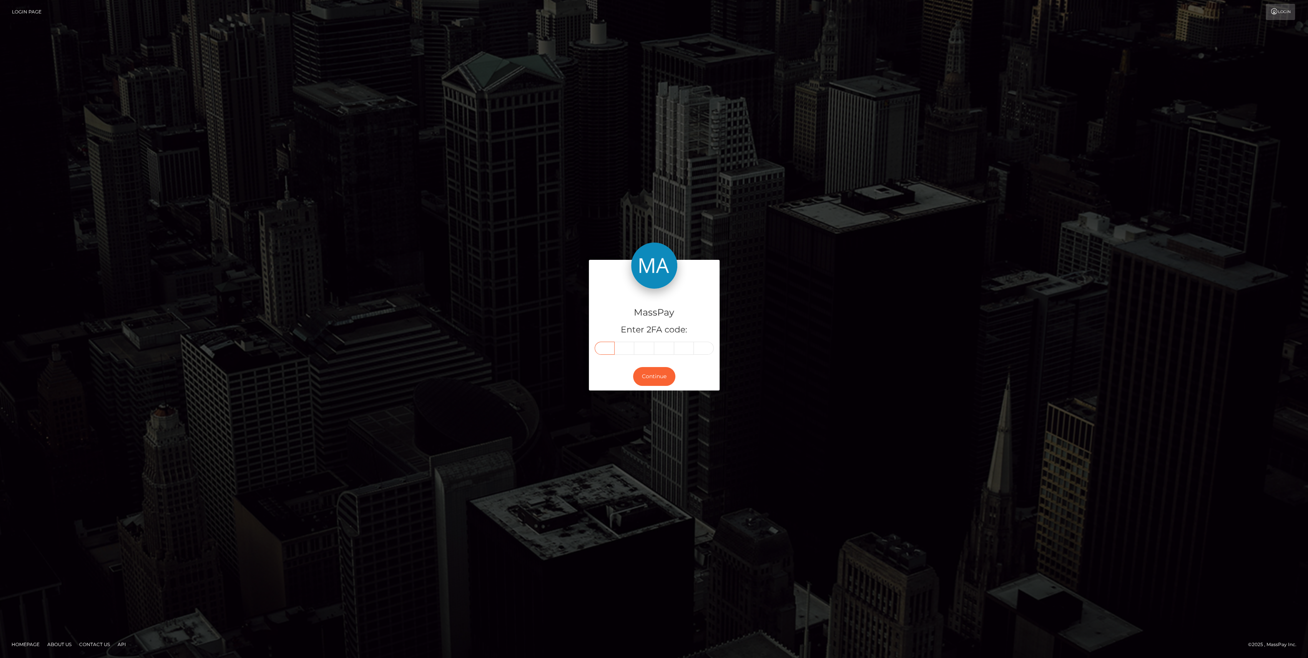
type input "8"
type input "3"
click at [657, 403] on div "MassPay Enter 2FA code: 4 5 8 8 8 3 458883 Continue" at bounding box center [654, 328] width 1308 height 253
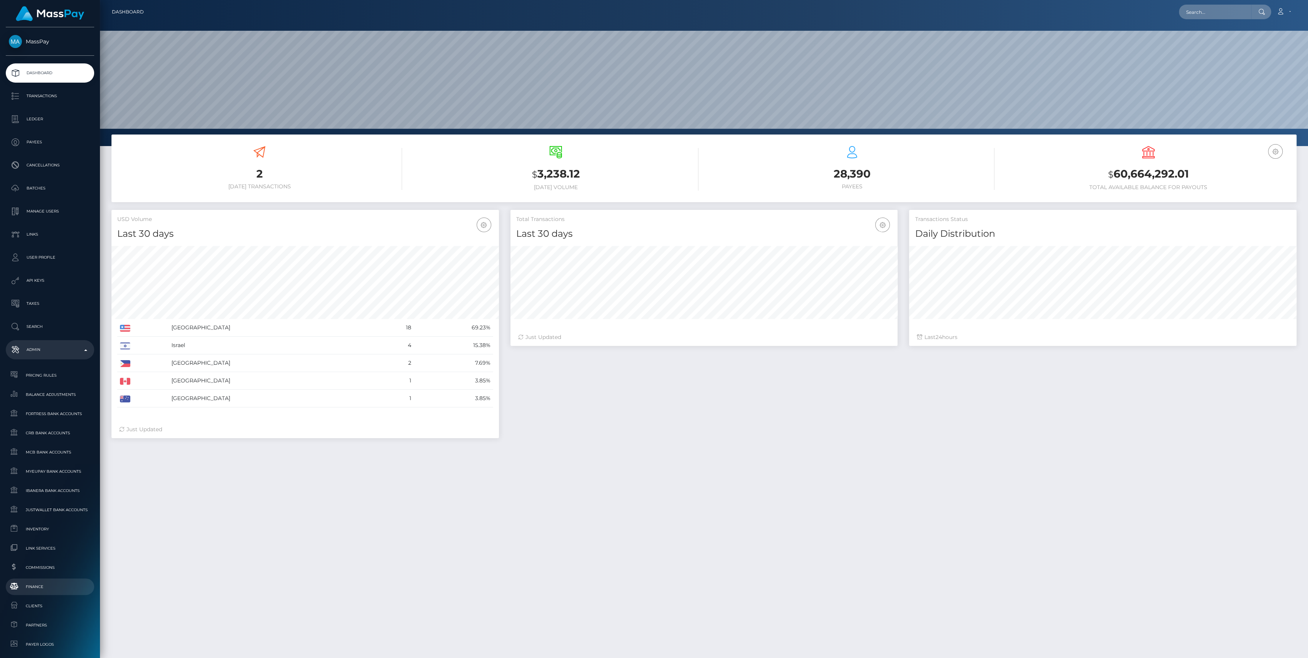
scroll to position [136, 387]
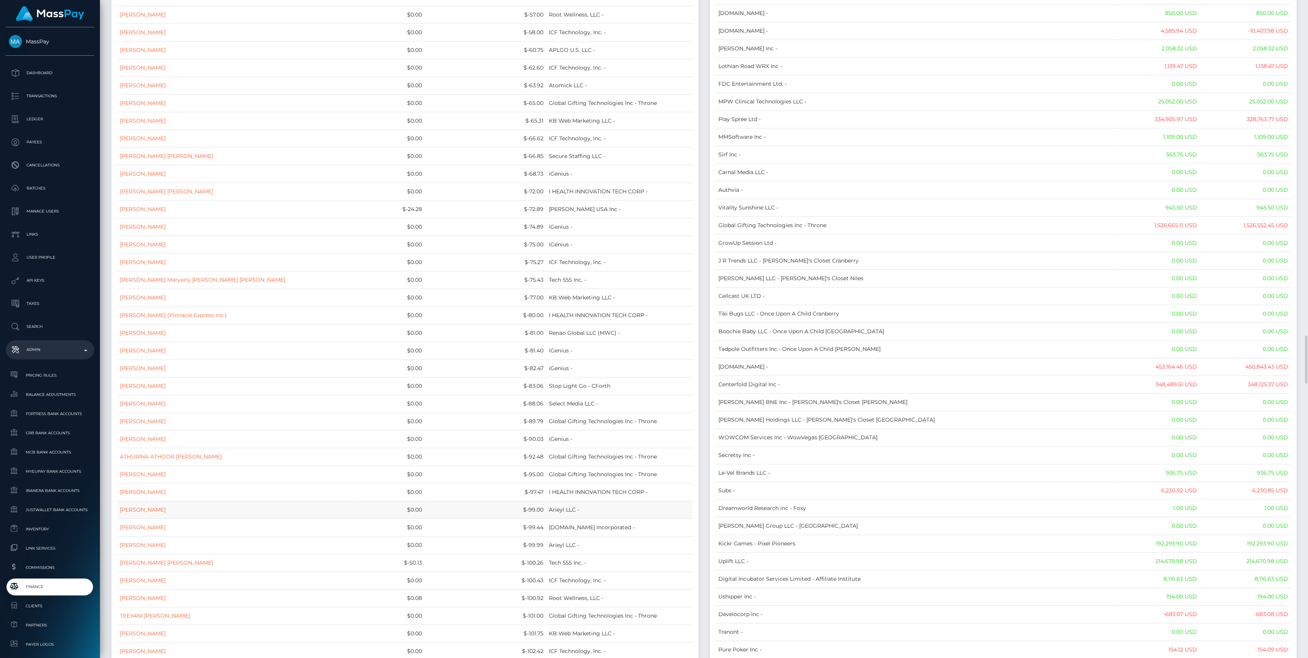
scroll to position [4528, 0]
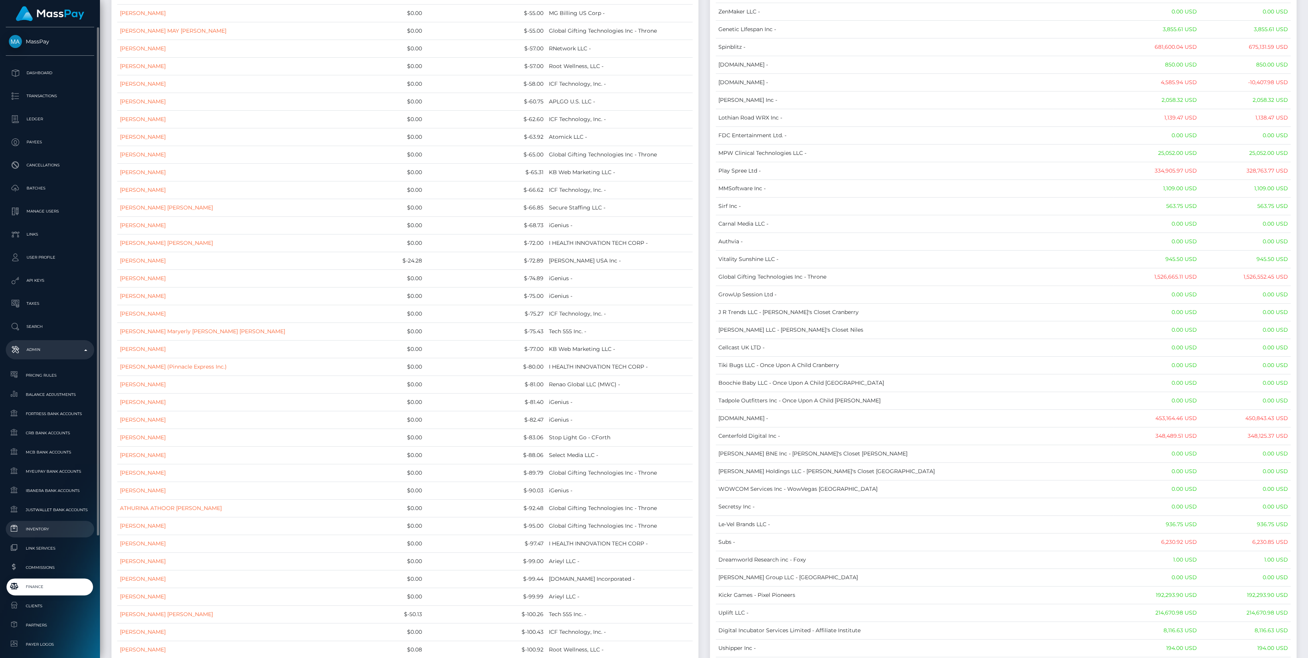
click at [55, 534] on link "Inventory" at bounding box center [50, 529] width 88 height 17
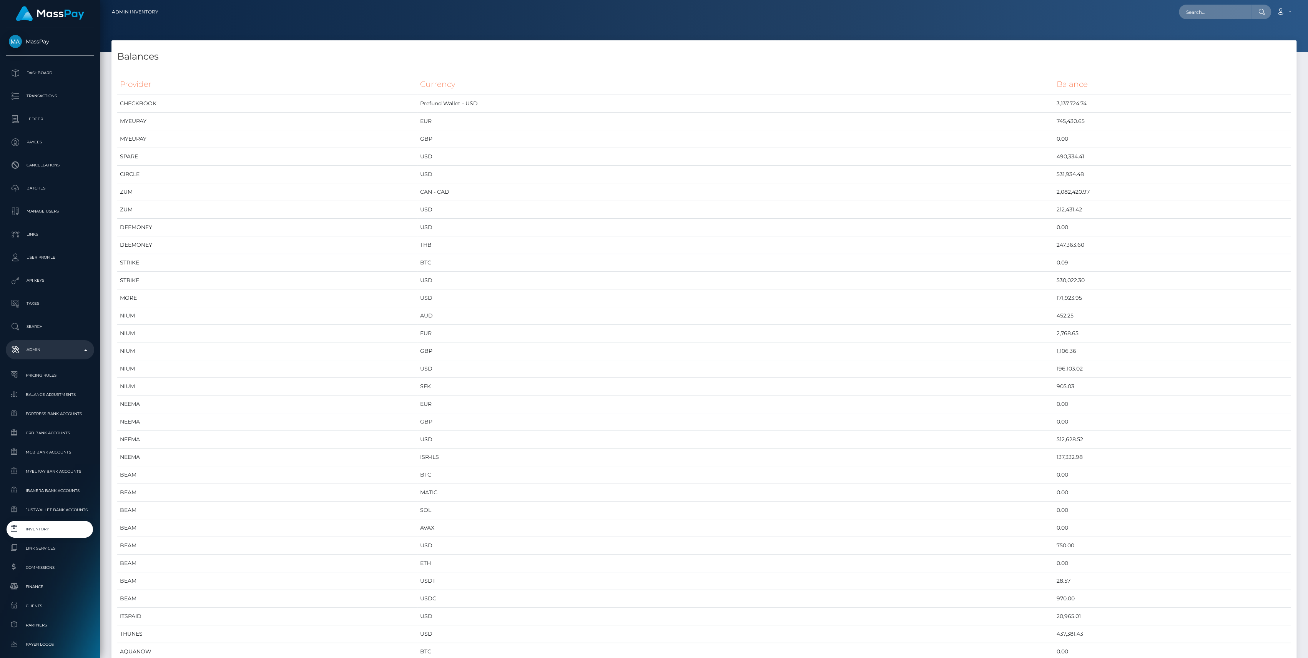
scroll to position [3760, 1184]
drag, startPoint x: 1031, startPoint y: 438, endPoint x: 606, endPoint y: 436, distance: 424.6
click at [606, 436] on tr "NEEMA USD 512,628.52" at bounding box center [703, 440] width 1173 height 18
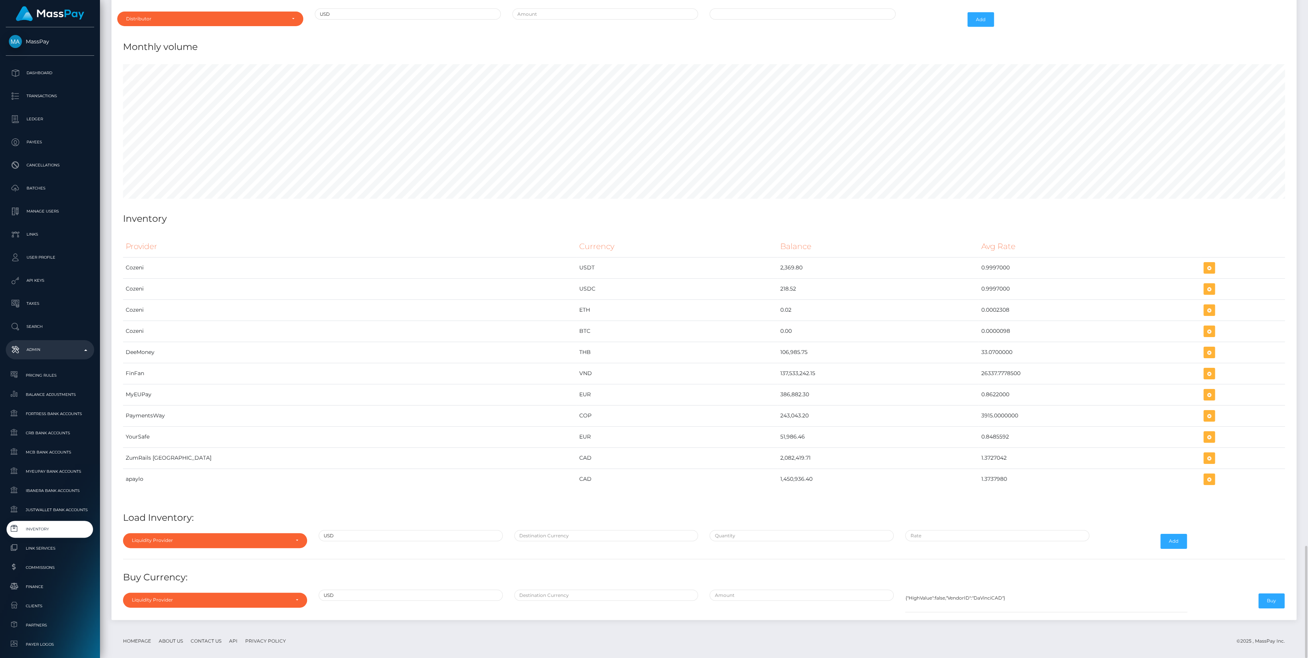
scroll to position [2984, 0]
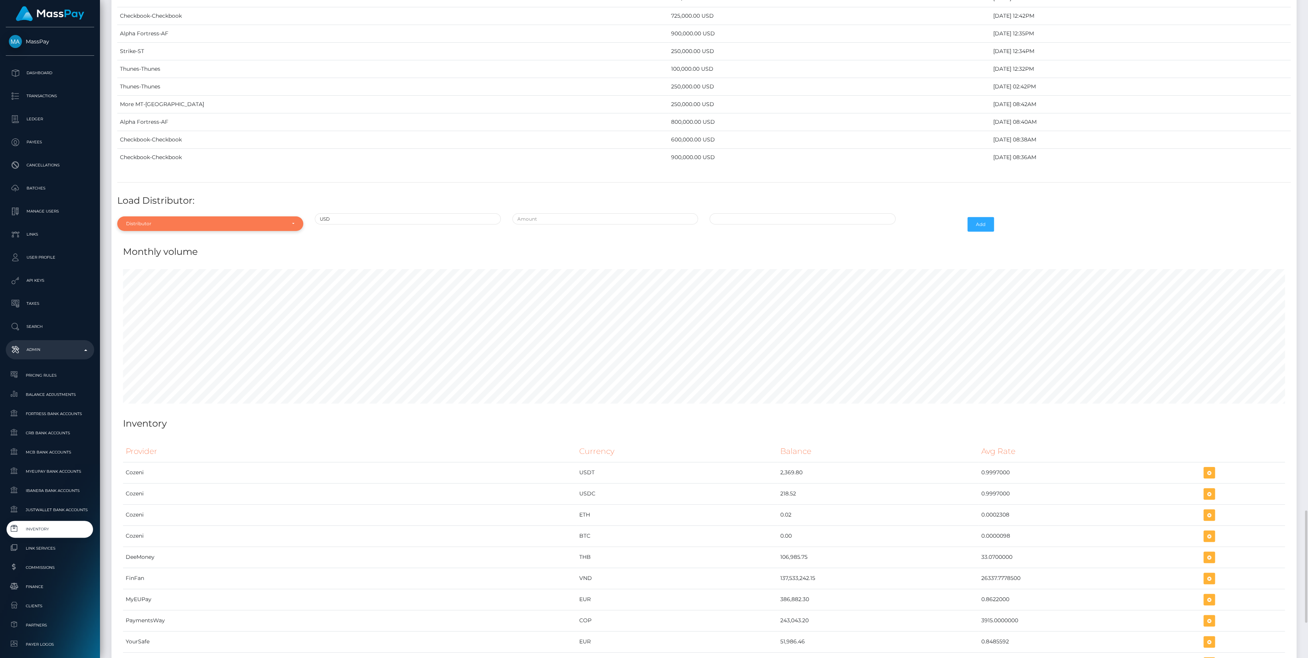
click at [178, 221] on div "Distributor" at bounding box center [205, 224] width 159 height 6
click at [168, 237] on input "Search" at bounding box center [210, 242] width 180 height 11
type input "chec"
click at [171, 253] on link "Checkbook" at bounding box center [210, 258] width 186 height 14
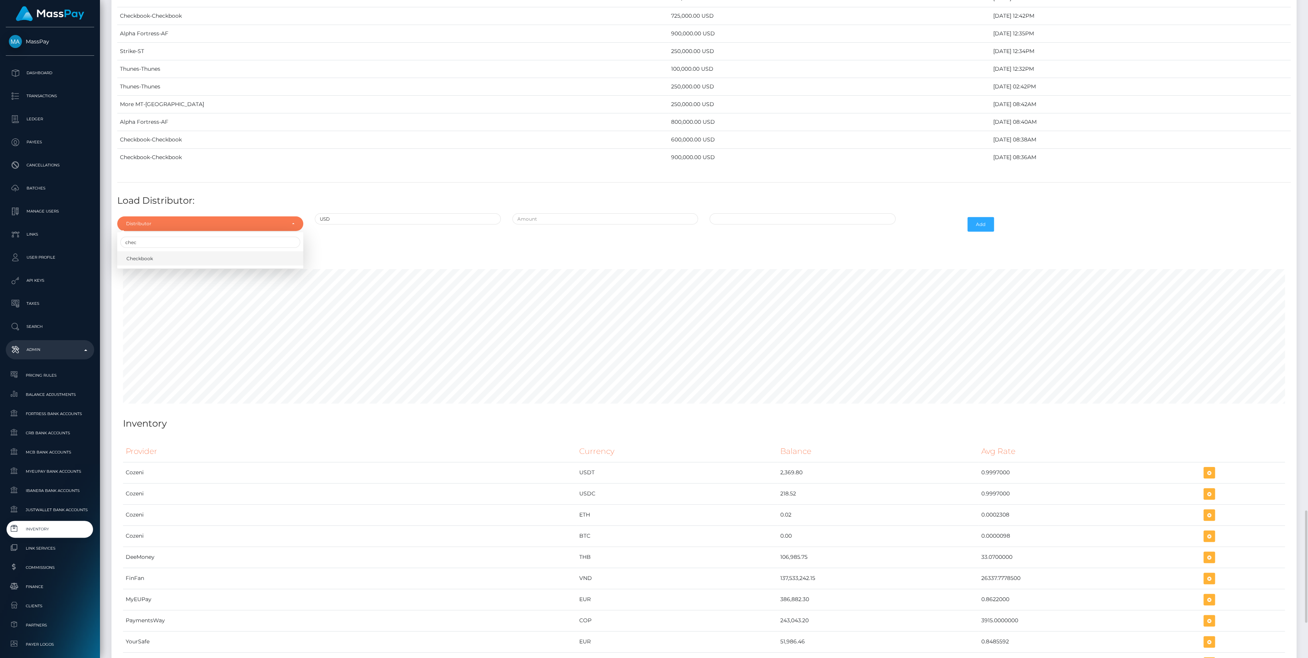
select select "7"
click at [590, 219] on div at bounding box center [604, 224] width 197 height 22
click at [589, 213] on input "text" at bounding box center [605, 218] width 186 height 11
type input "$975,000.0000000"
type input "09/04/2025 11:16 PM"
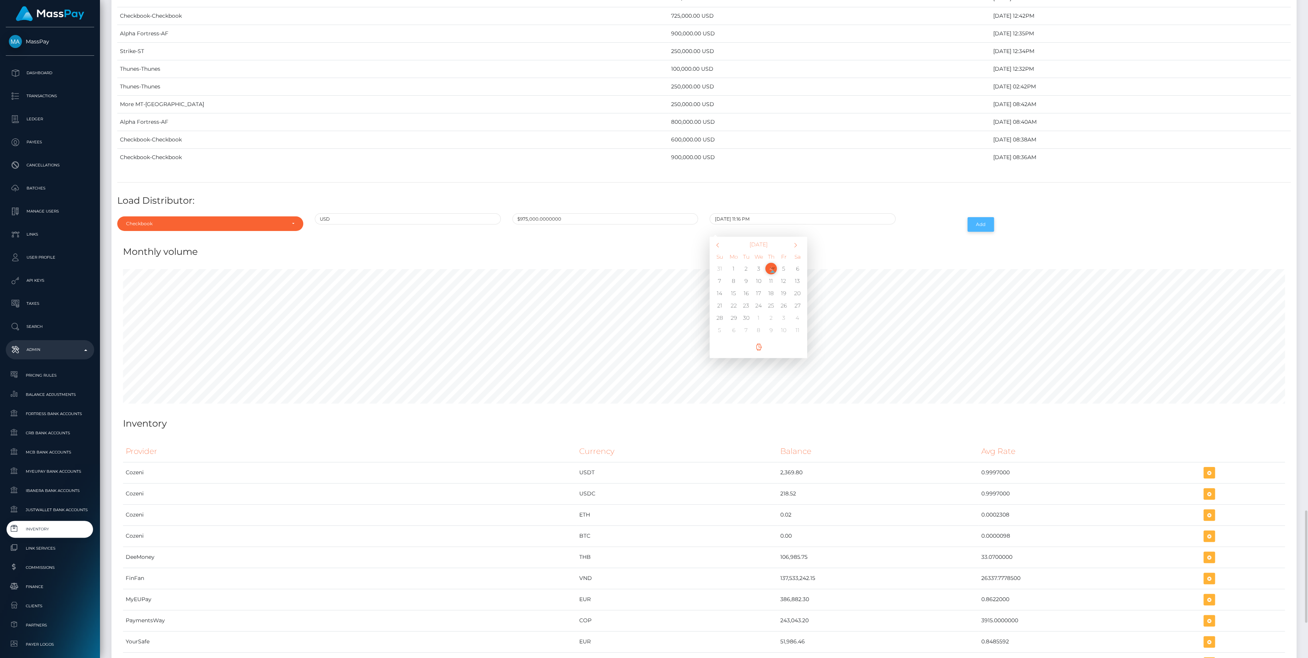
click at [987, 217] on button "Add" at bounding box center [980, 224] width 27 height 15
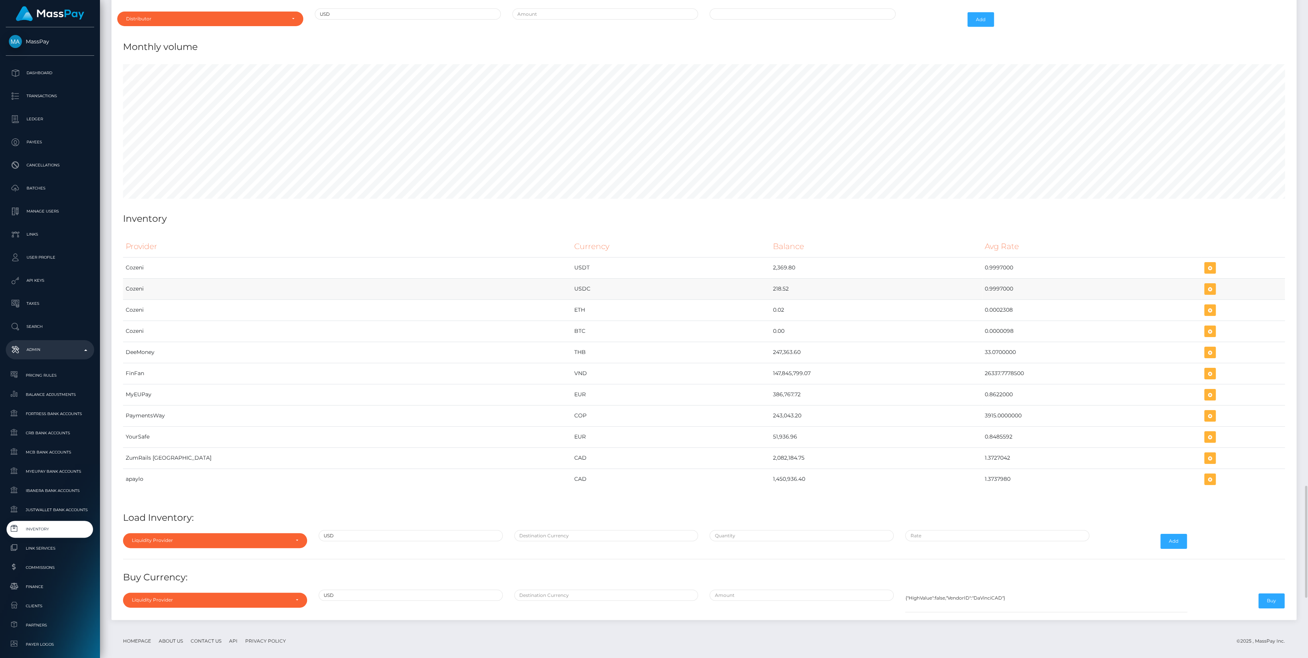
scroll to position [3001, 0]
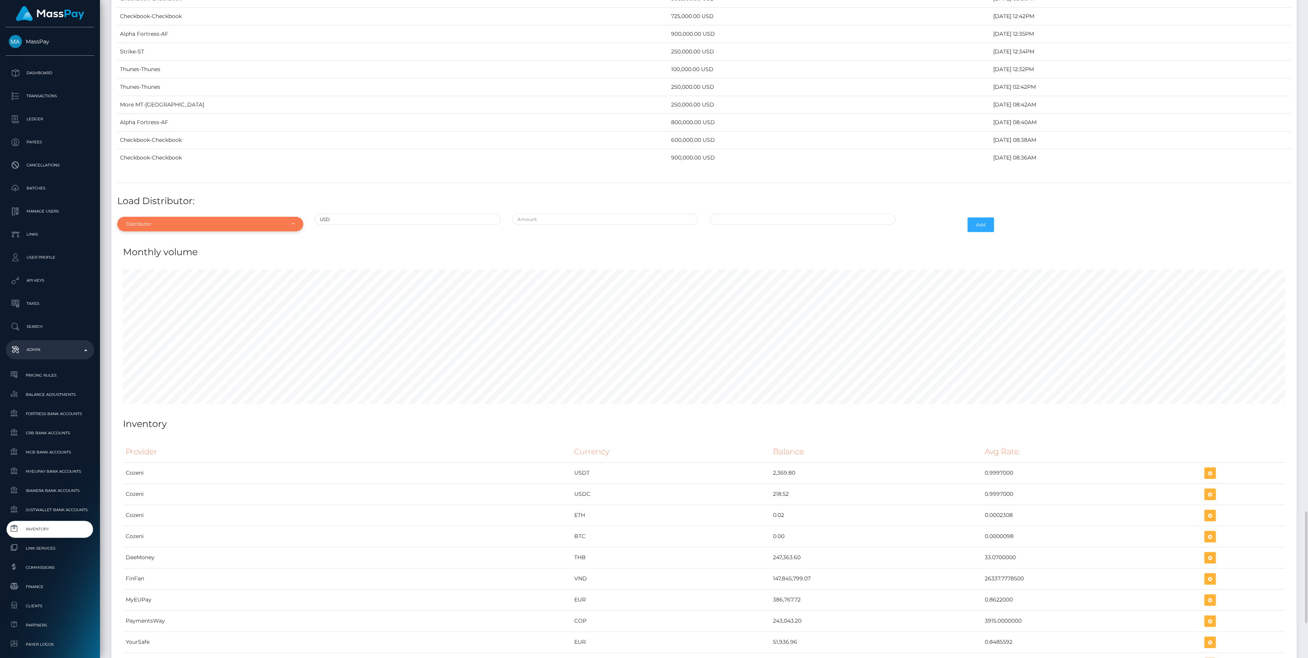
click at [179, 217] on div "Distributor" at bounding box center [210, 224] width 186 height 15
click at [157, 238] on input "Search" at bounding box center [210, 242] width 180 height 11
type input "chec"
click at [169, 252] on link "Checkbook" at bounding box center [210, 259] width 186 height 14
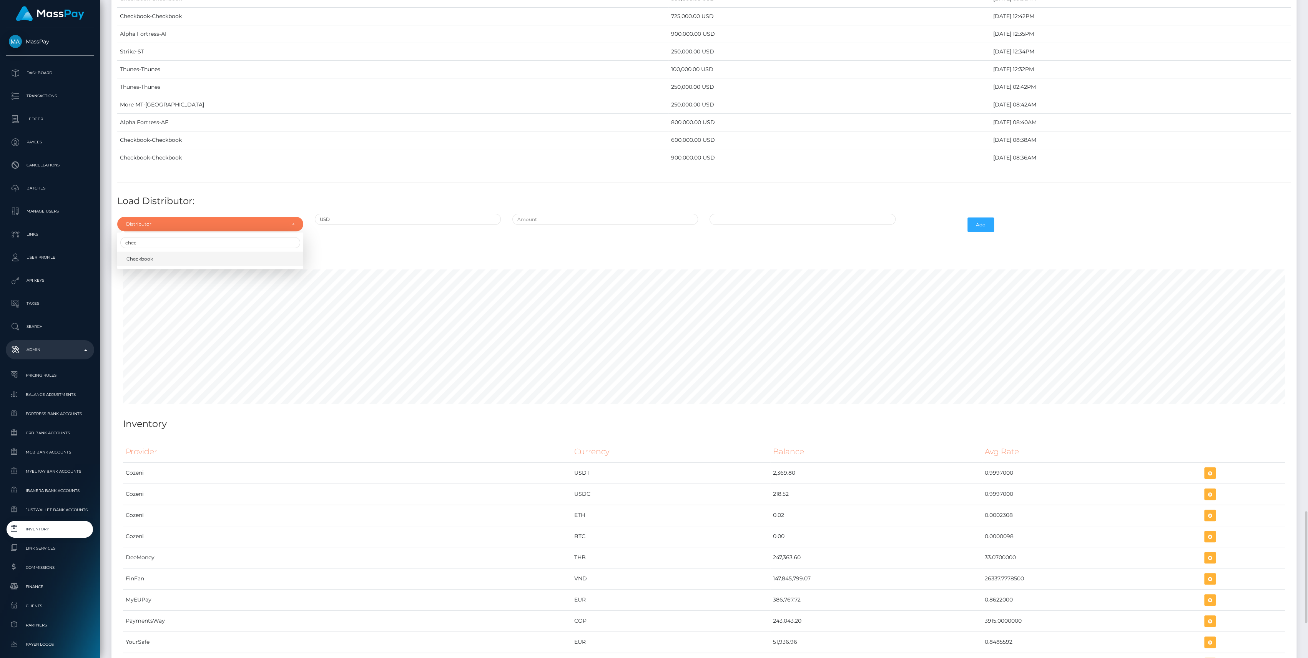
select select "7"
click at [575, 214] on input "text" at bounding box center [605, 219] width 186 height 11
type input "$925,000.0000000"
type input "09/04/2025 11:19 PM"
click at [891, 246] on h4 "Monthly volume" at bounding box center [704, 252] width 1162 height 13
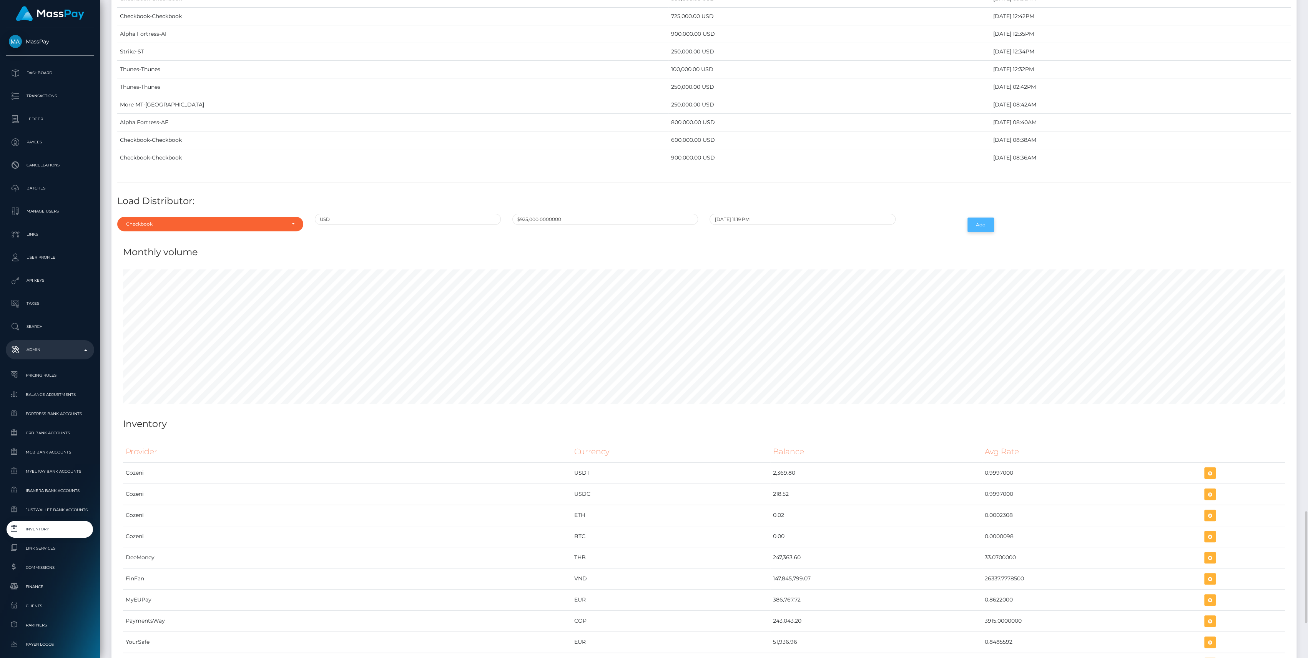
click at [980, 219] on button "Add" at bounding box center [980, 224] width 27 height 15
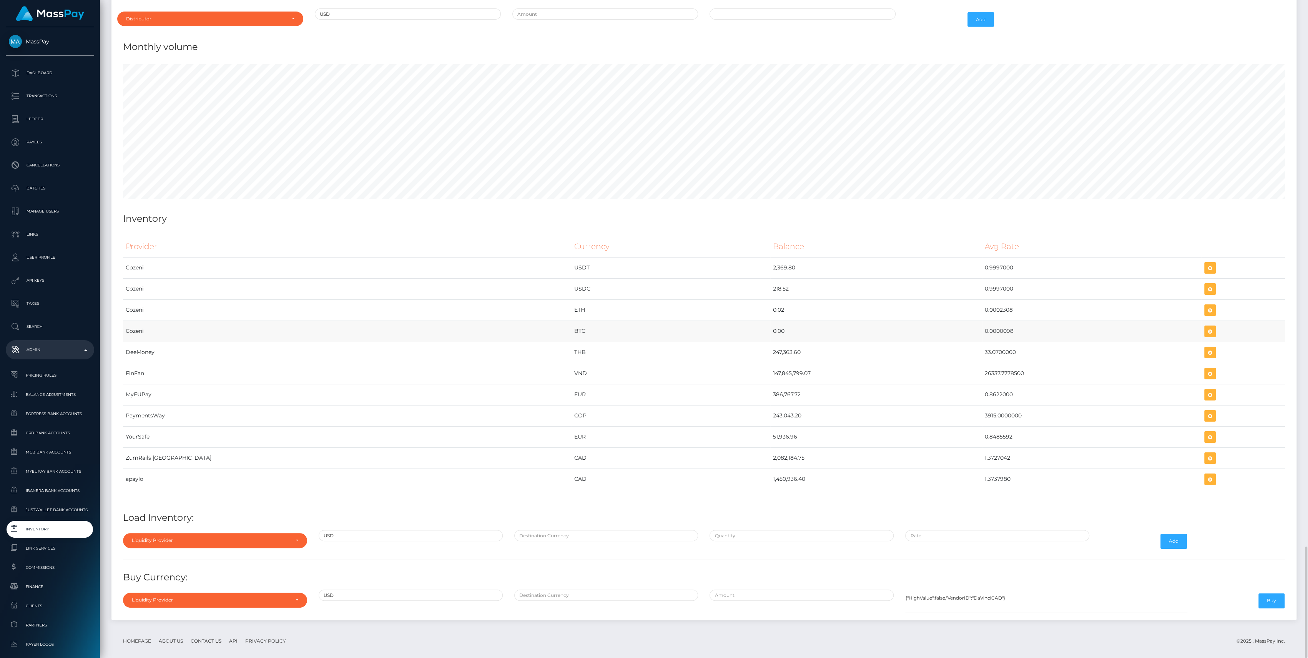
scroll to position [3070, 0]
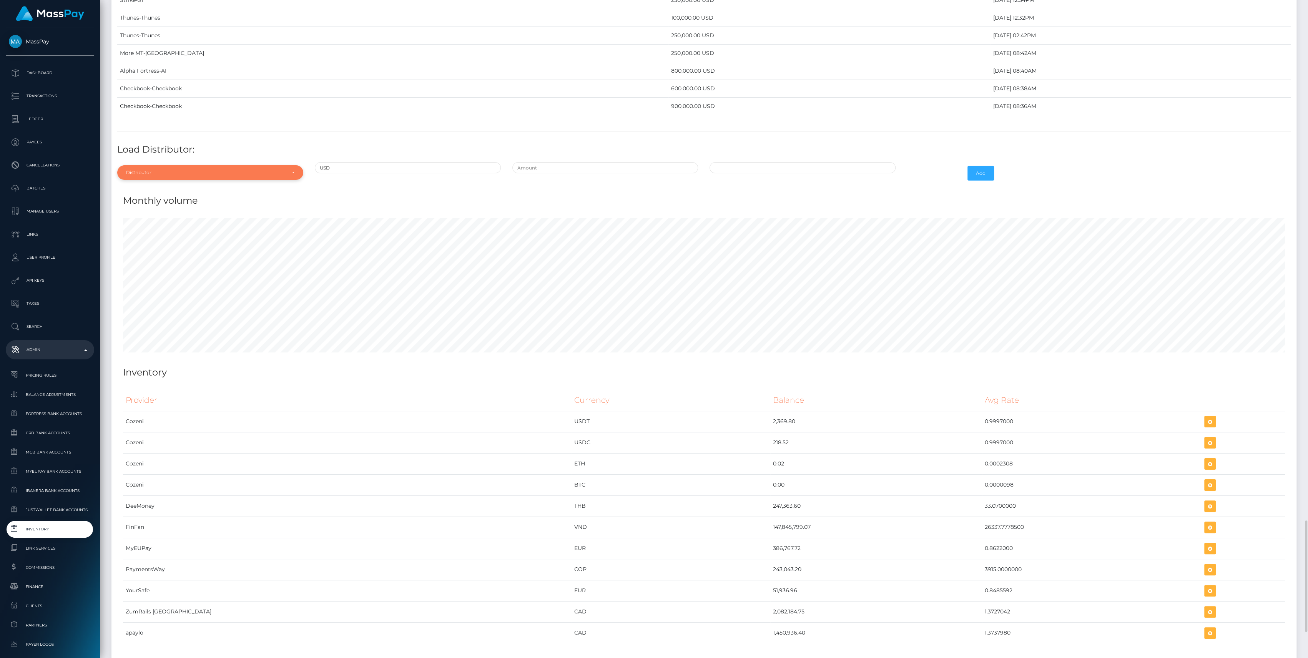
click at [194, 165] on div "Distributor" at bounding box center [210, 172] width 186 height 15
click at [164, 188] on input "Search" at bounding box center [210, 191] width 180 height 11
type input "th"
click at [151, 200] on link "Thunes" at bounding box center [210, 207] width 186 height 14
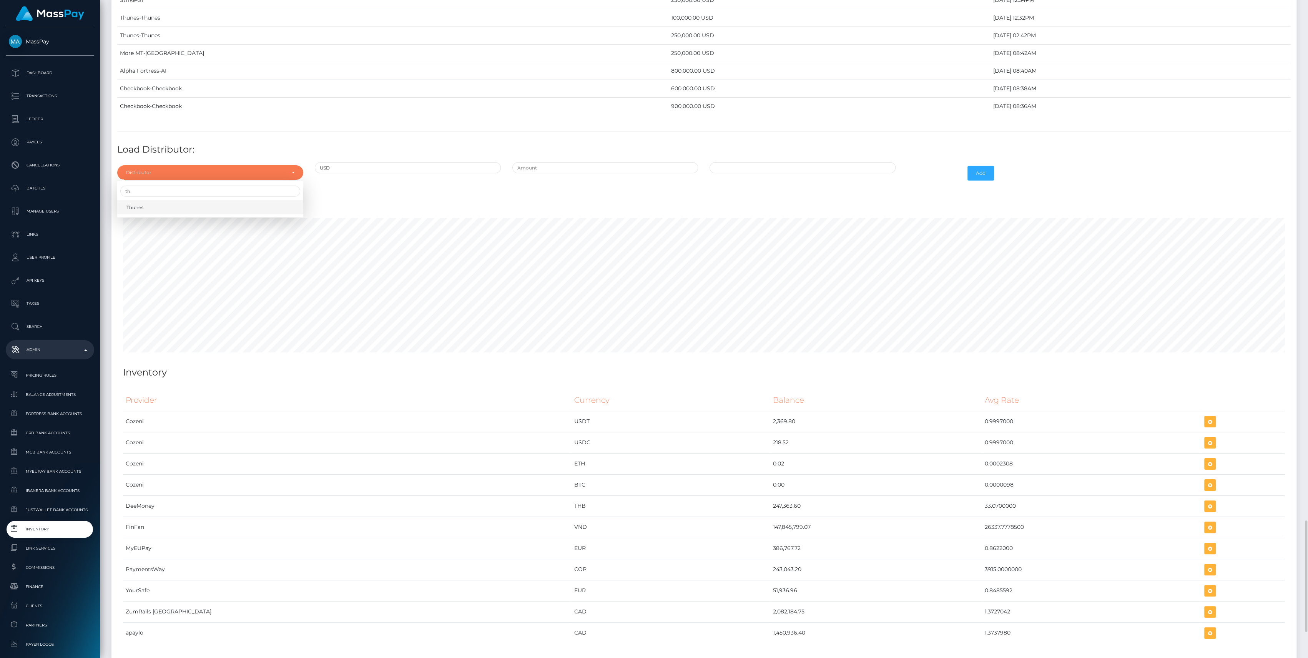
select select "13"
click at [562, 162] on input "text" at bounding box center [605, 167] width 186 height 11
type input "$300,000.0000000"
type input "09/04/2025 11:21 PM"
click at [975, 167] on button "Add" at bounding box center [980, 173] width 27 height 15
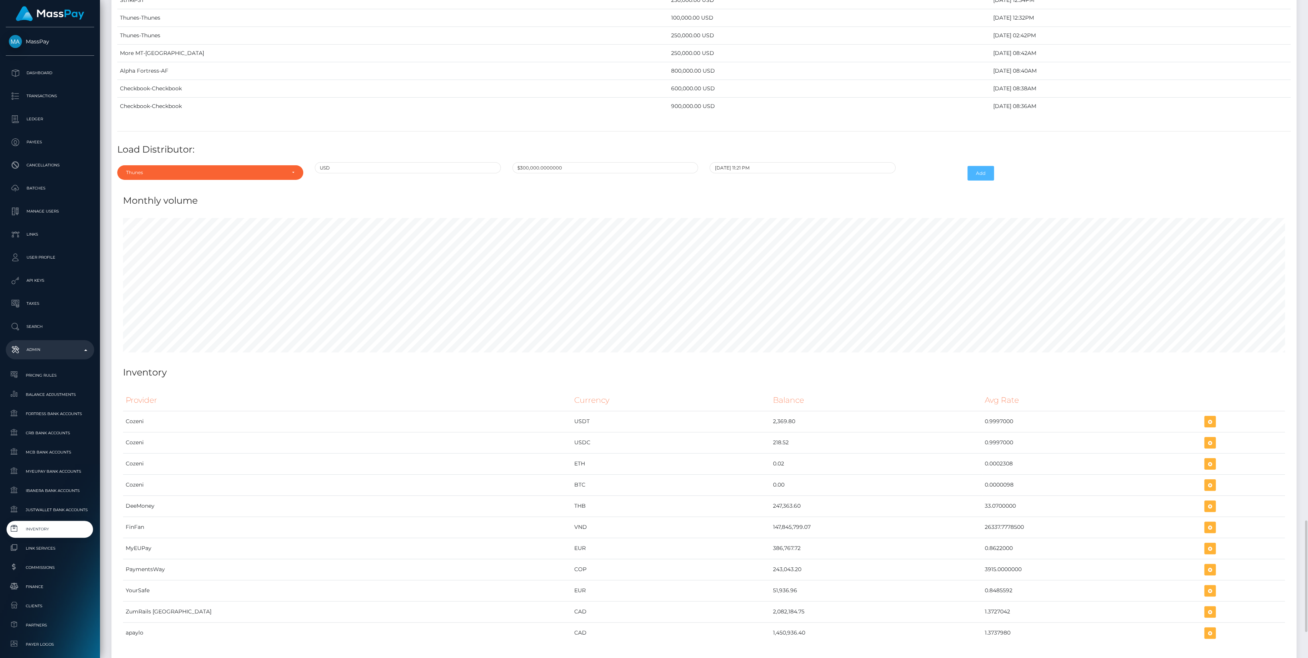
scroll to position [3224, 0]
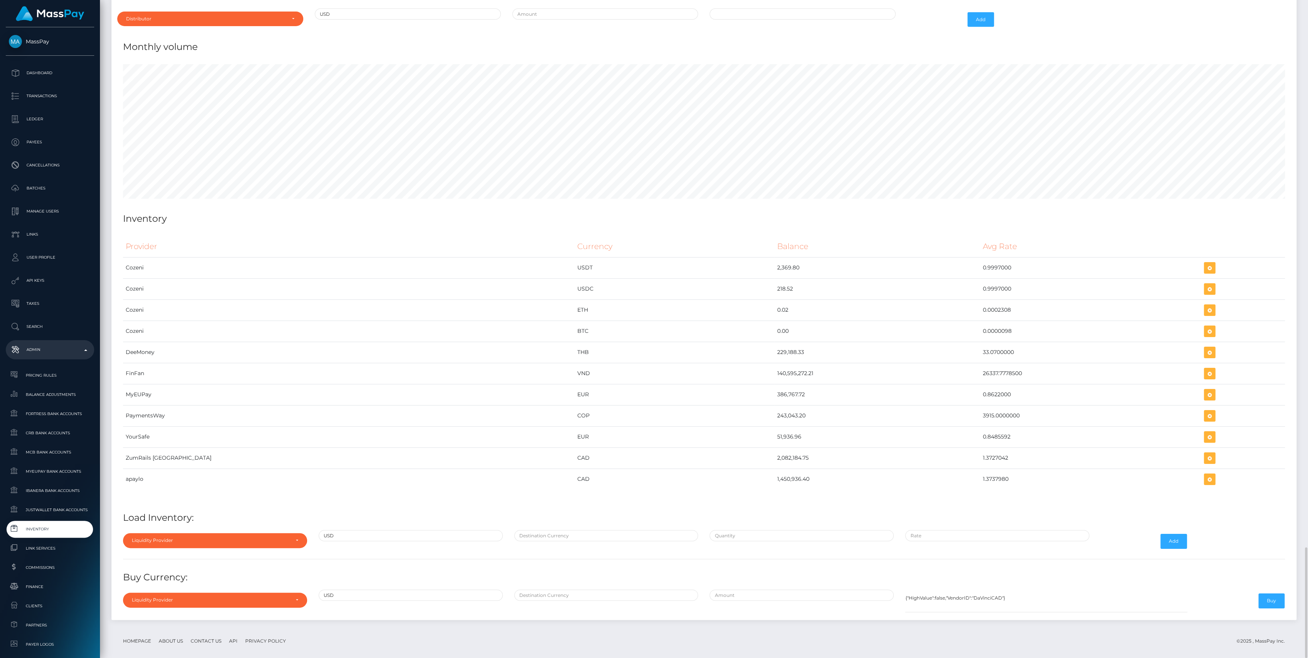
scroll to position [3139, 0]
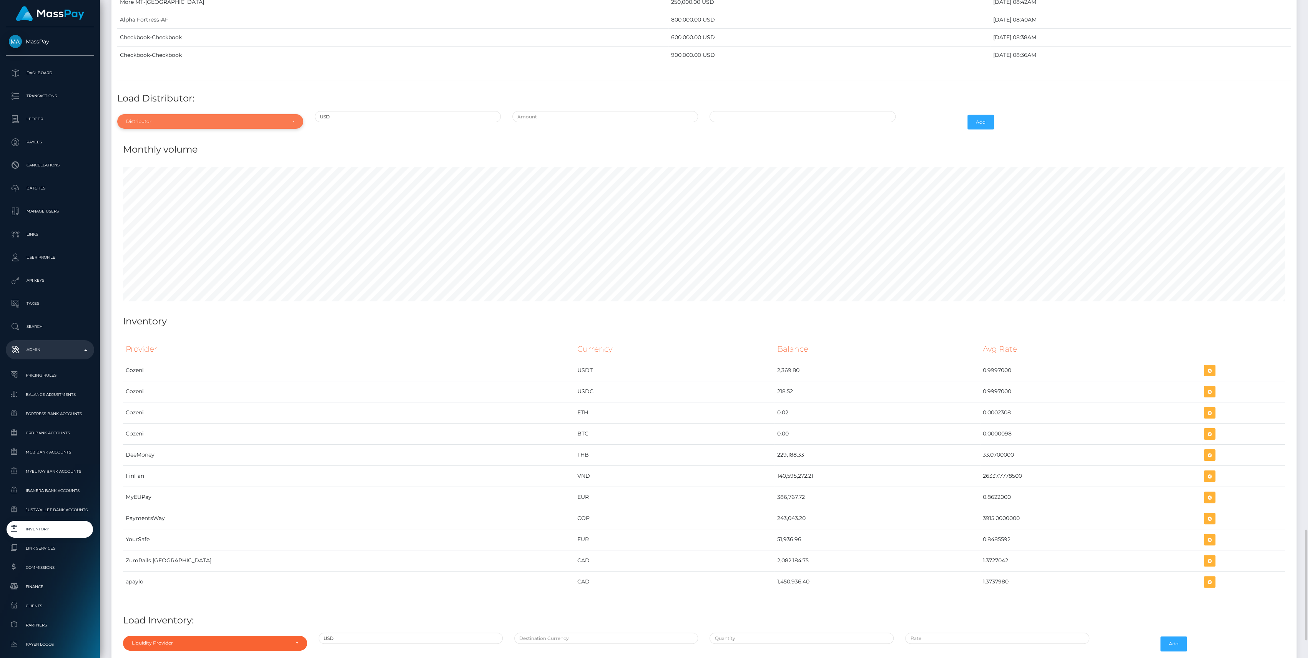
click at [182, 118] on div "Distributor" at bounding box center [210, 121] width 186 height 15
click at [154, 134] on input "Search" at bounding box center [210, 139] width 180 height 11
type input "th"
click at [155, 150] on link "Thunes" at bounding box center [210, 156] width 186 height 14
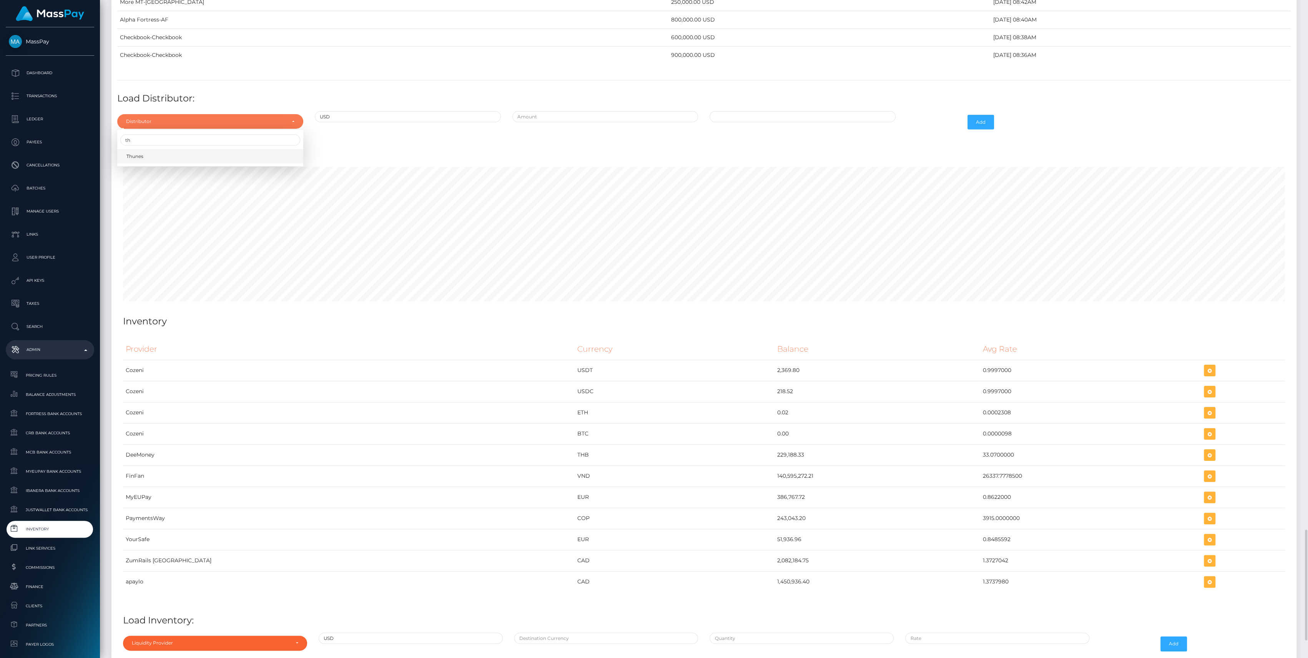
select select "13"
click at [554, 111] on input "text" at bounding box center [605, 116] width 186 height 11
type input "$200,000.0000000"
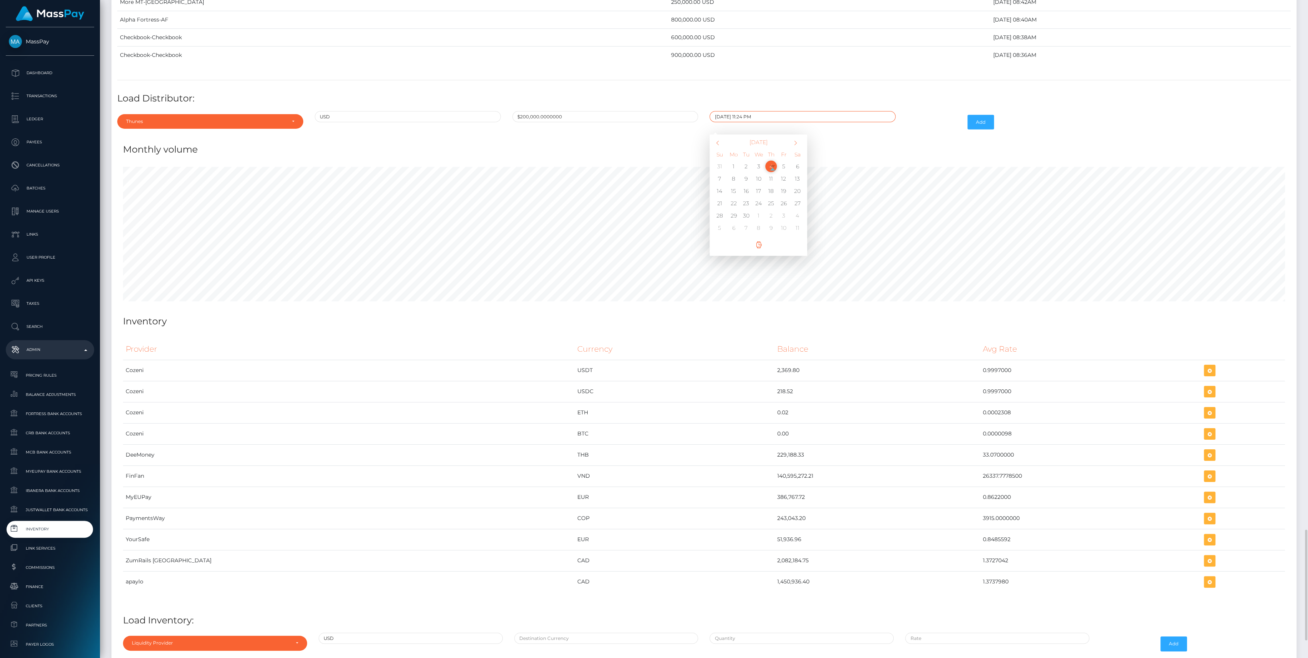
click at [745, 111] on input "09/04/2025 11:24 PM" at bounding box center [802, 116] width 186 height 11
type input "09/04/2025 11:14 PM"
click at [977, 117] on button "Add" at bounding box center [980, 122] width 27 height 15
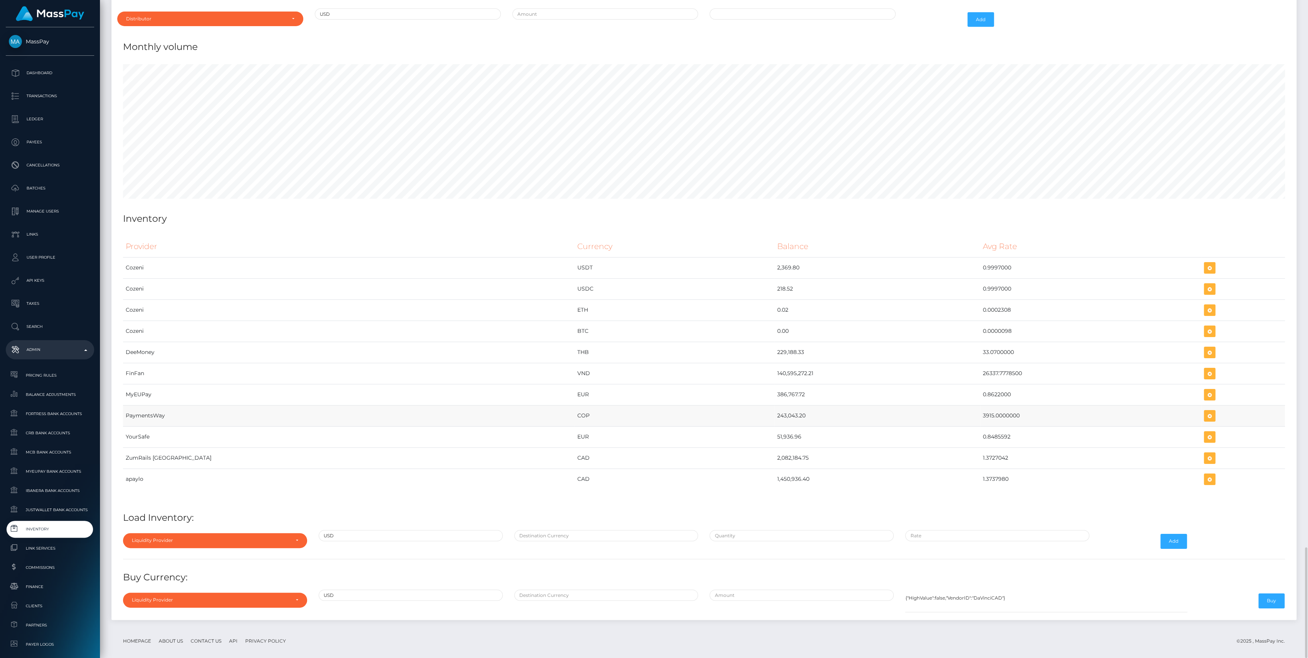
scroll to position [3088, 0]
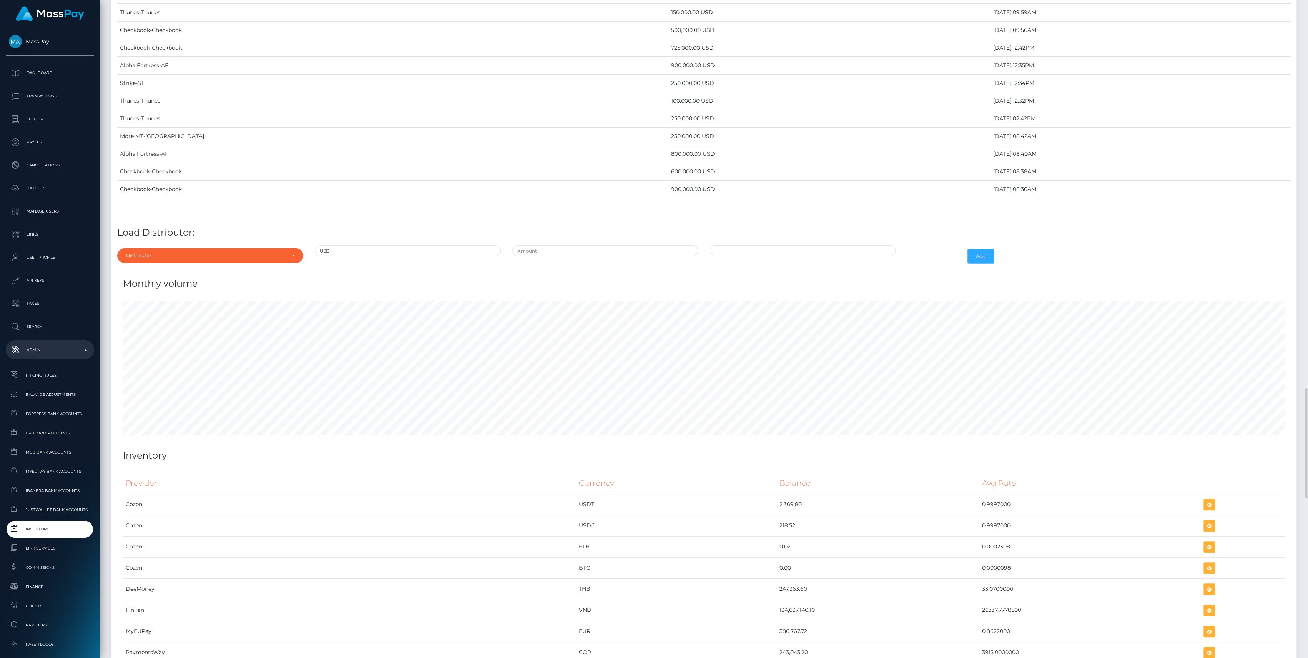
scroll to position [2869, 0]
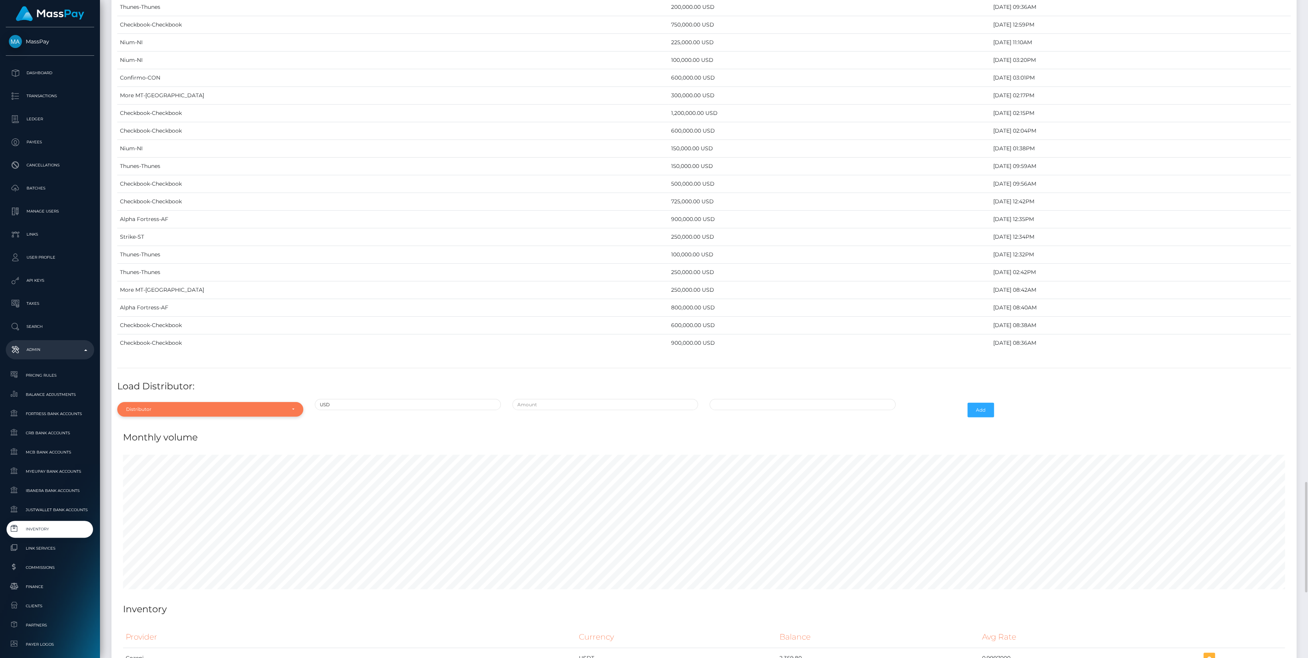
click at [219, 402] on div "Distributor" at bounding box center [210, 409] width 186 height 15
click at [142, 287] on input "Search" at bounding box center [210, 292] width 180 height 11
type input "chec"
click at [172, 384] on link "Checkbook" at bounding box center [210, 391] width 186 height 14
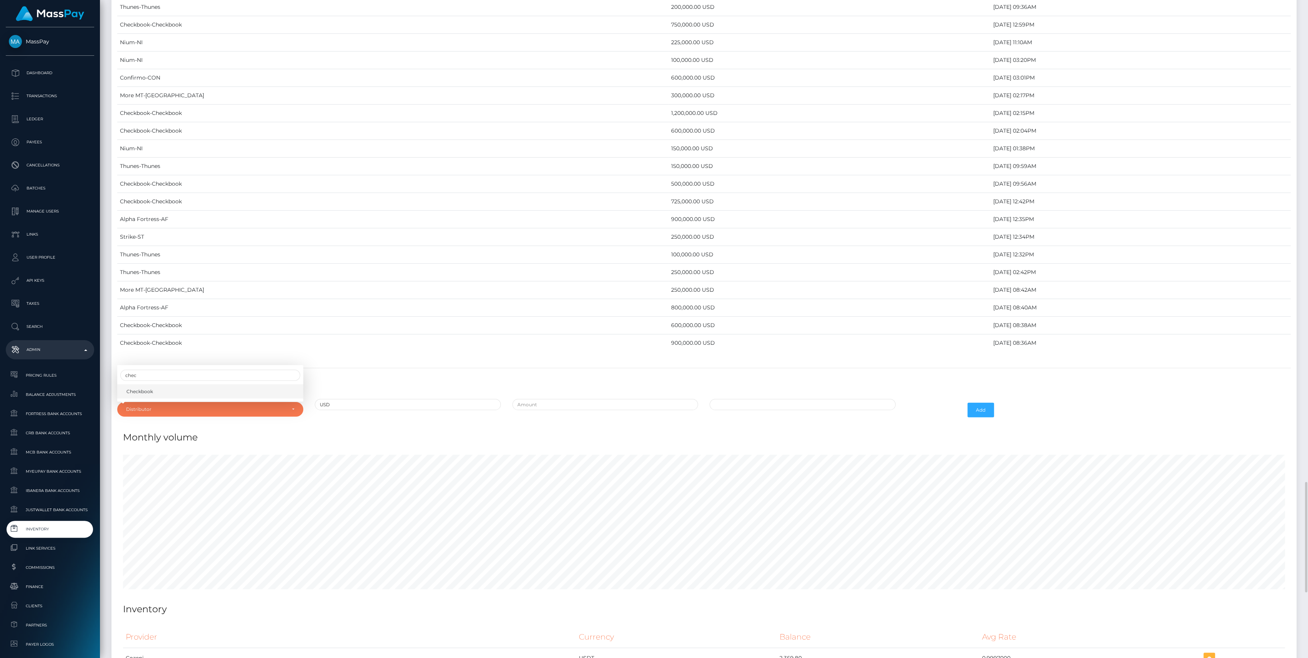
select select "7"
click at [546, 399] on input "text" at bounding box center [605, 404] width 186 height 11
type input "$975,000.0000000"
click at [766, 399] on input "09/04/2025 11:25 PM" at bounding box center [802, 404] width 186 height 11
click at [757, 448] on td "3" at bounding box center [758, 454] width 13 height 12
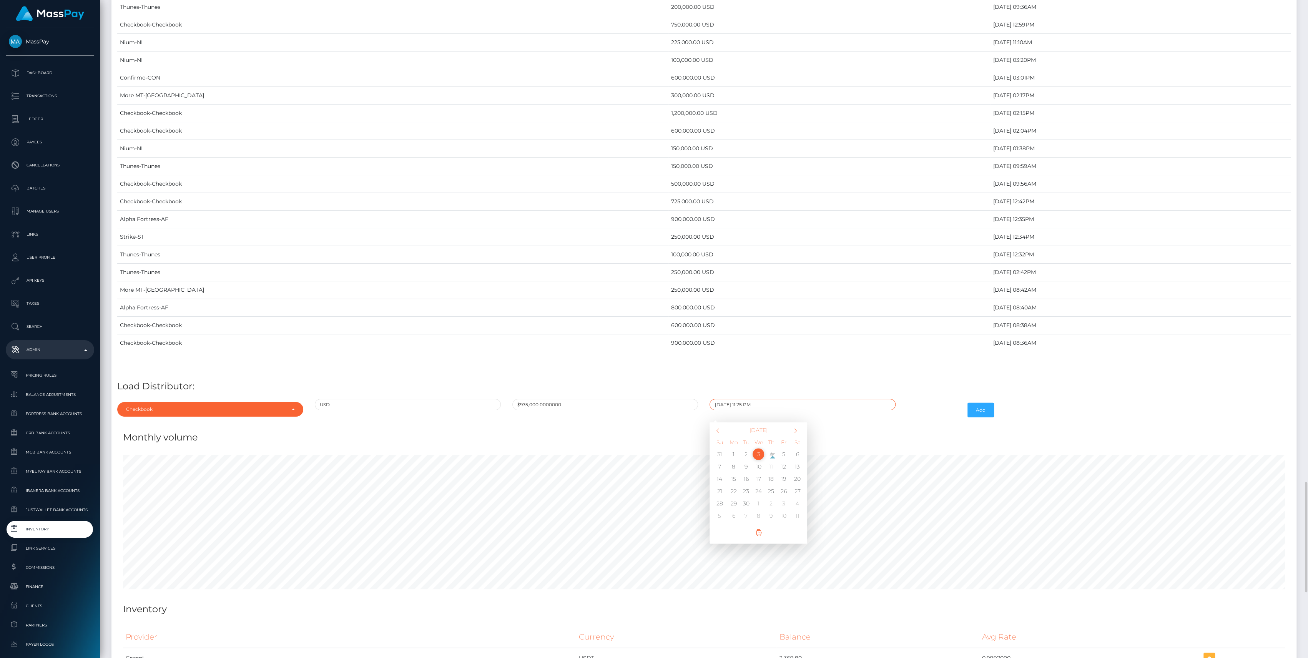
click at [743, 399] on input "09/03/2025 11:25 PM" at bounding box center [802, 404] width 186 height 11
type input "09/03/2025 10:25 PM"
click at [984, 403] on button "Add" at bounding box center [980, 410] width 27 height 15
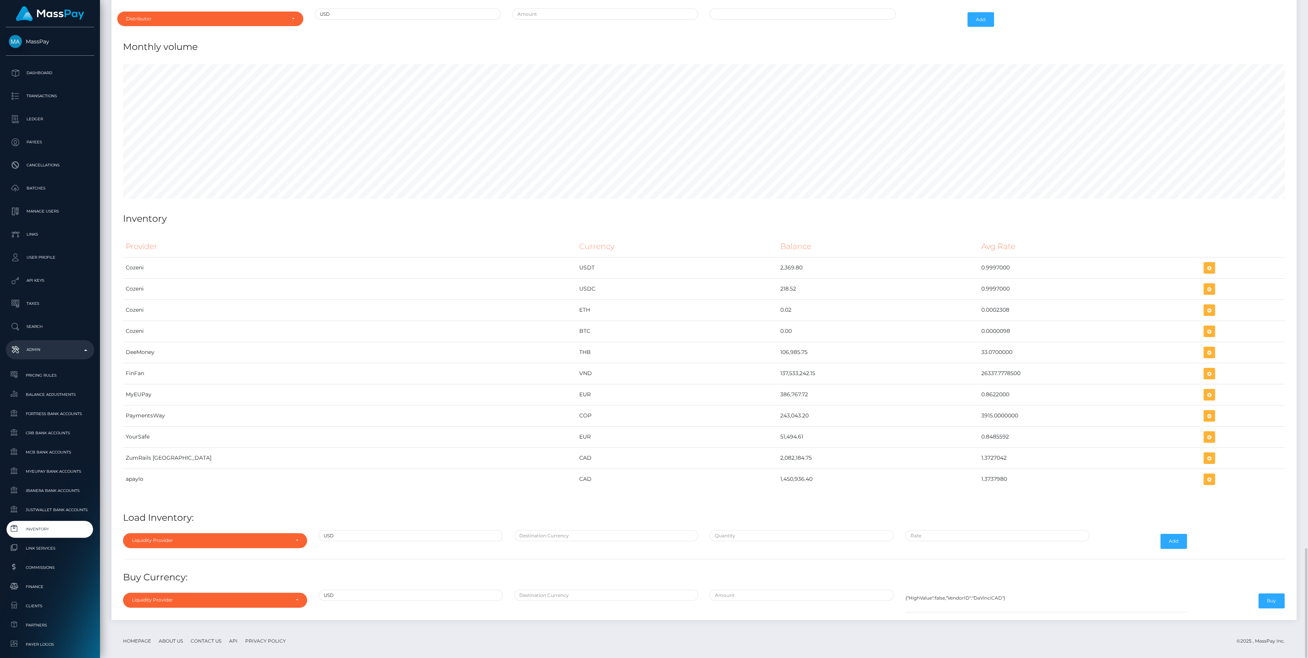
scroll to position [2969, 0]
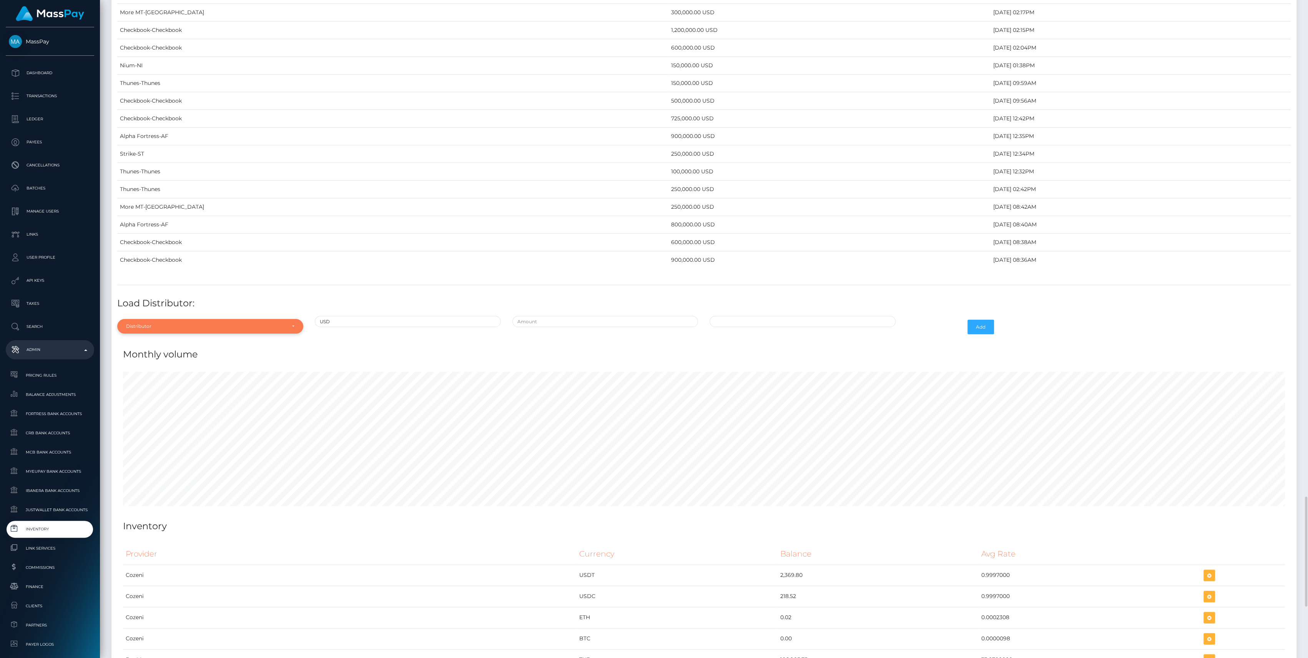
click at [212, 323] on div "Distributor" at bounding box center [205, 326] width 159 height 6
click at [168, 339] on input "Search" at bounding box center [210, 344] width 180 height 11
type input "c"
click at [154, 357] on link "Checkbook" at bounding box center [210, 361] width 186 height 14
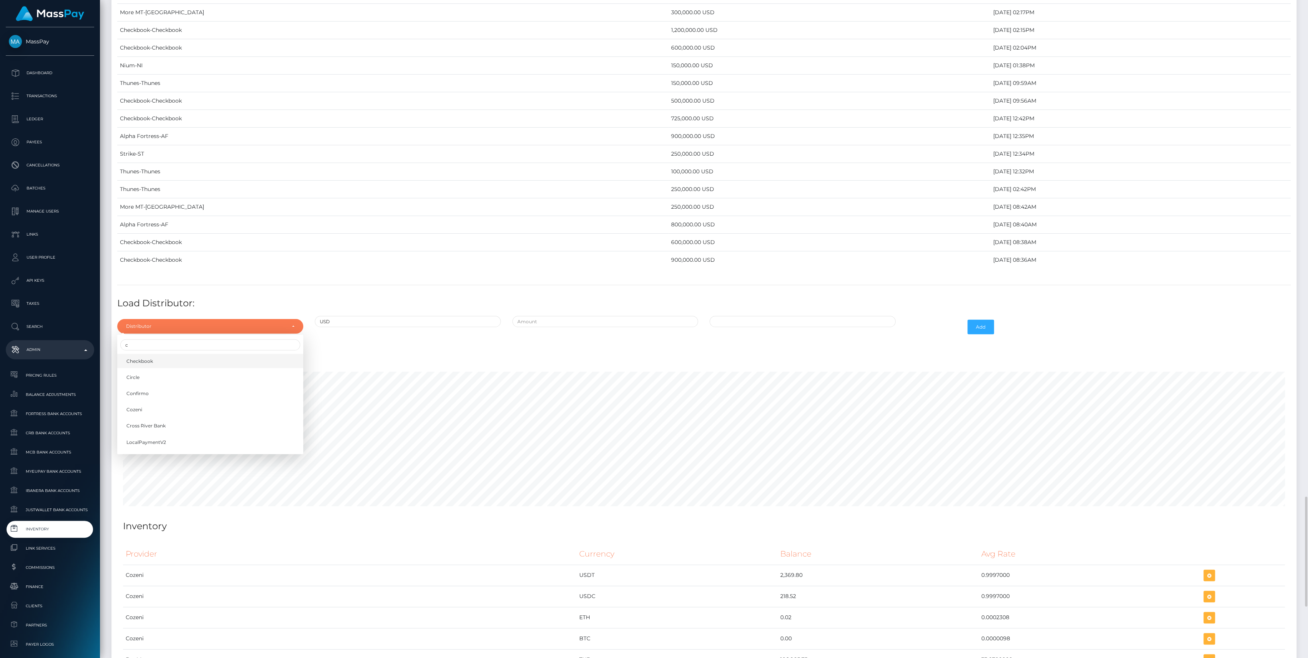
select select "7"
click at [597, 321] on div at bounding box center [604, 327] width 197 height 22
click at [602, 317] on input "text" at bounding box center [605, 321] width 186 height 11
type input "$950,000.0000000"
click at [759, 368] on td "3" at bounding box center [758, 371] width 13 height 12
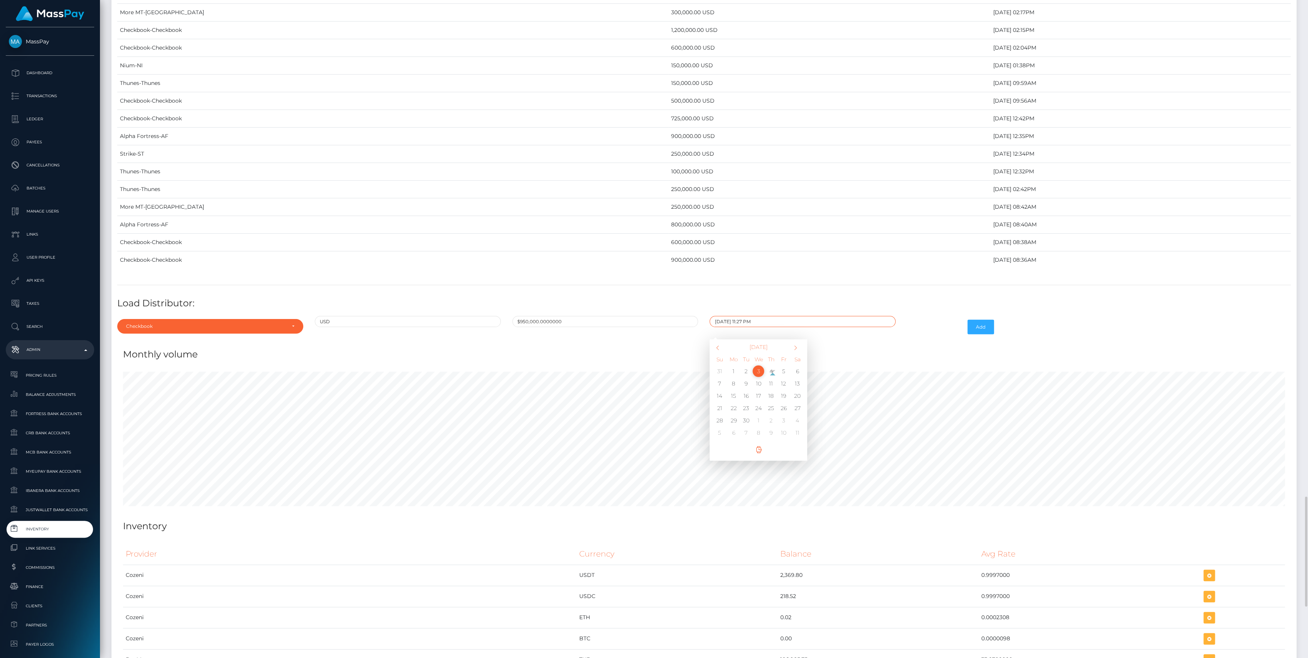
click at [743, 316] on input "09/03/2025 11:27 PM" at bounding box center [802, 321] width 186 height 11
type input "09/03/2025 10:27 PM"
click at [976, 324] on button "Add" at bounding box center [980, 327] width 27 height 15
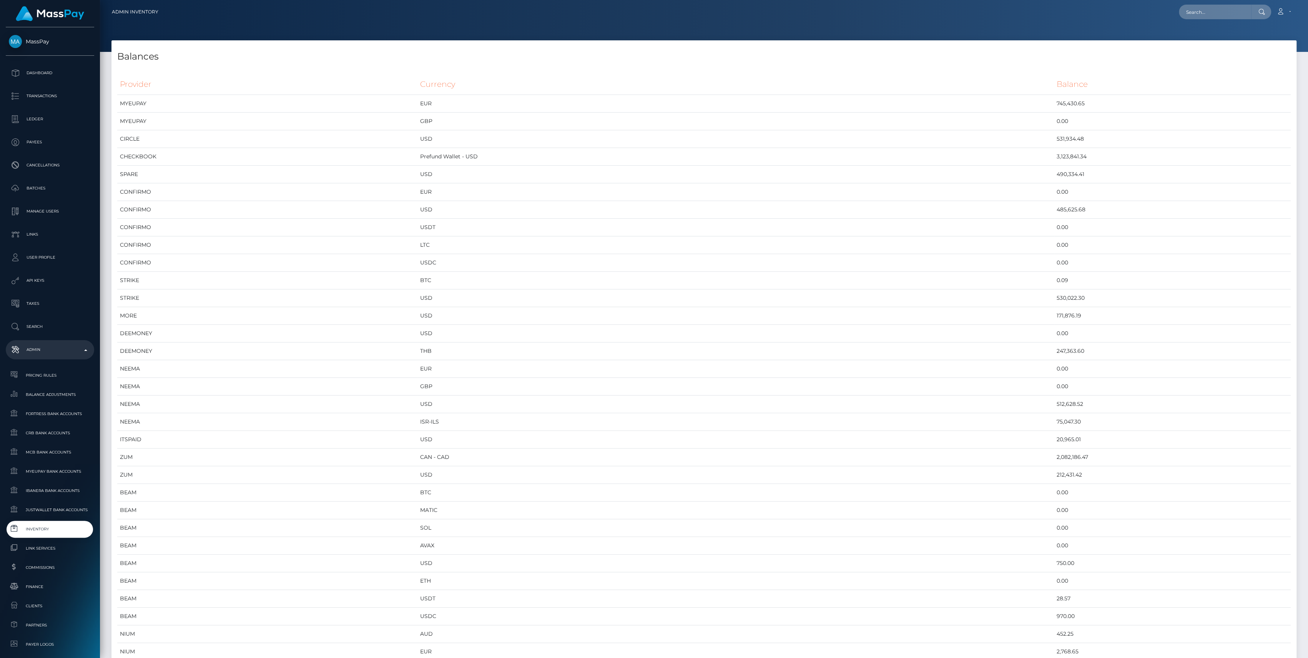
scroll to position [3866, 1184]
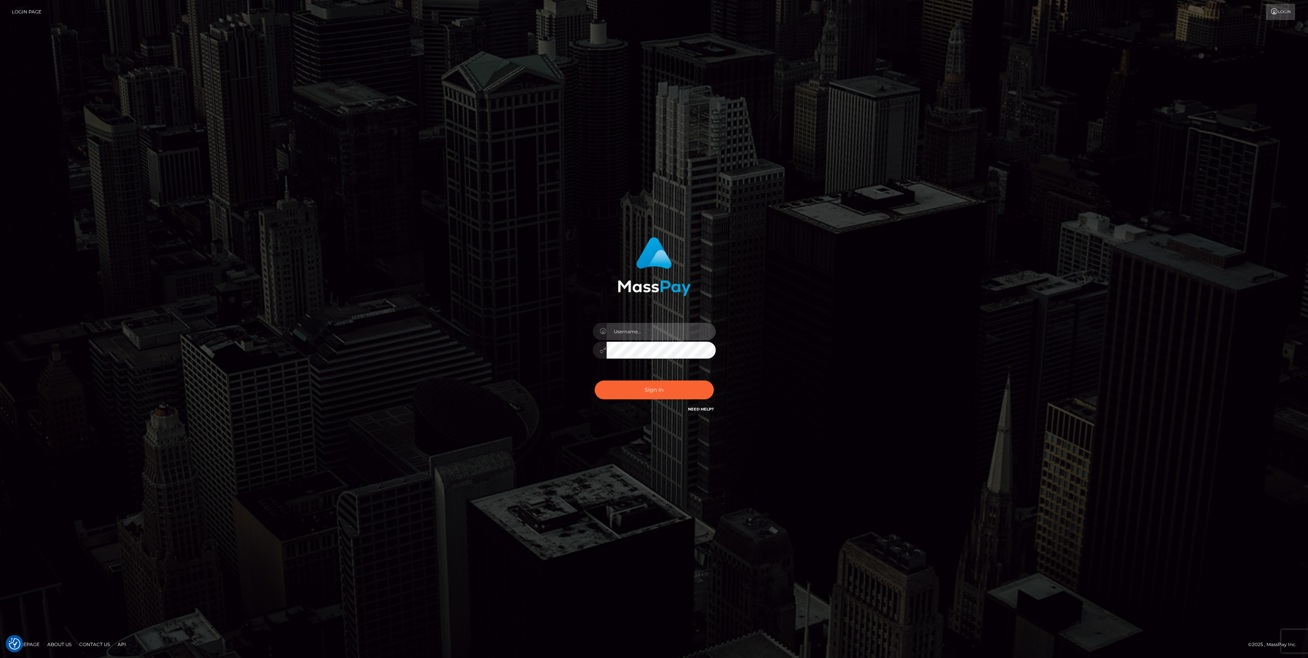
type input "bengreen"
